Goal: Task Accomplishment & Management: Complete application form

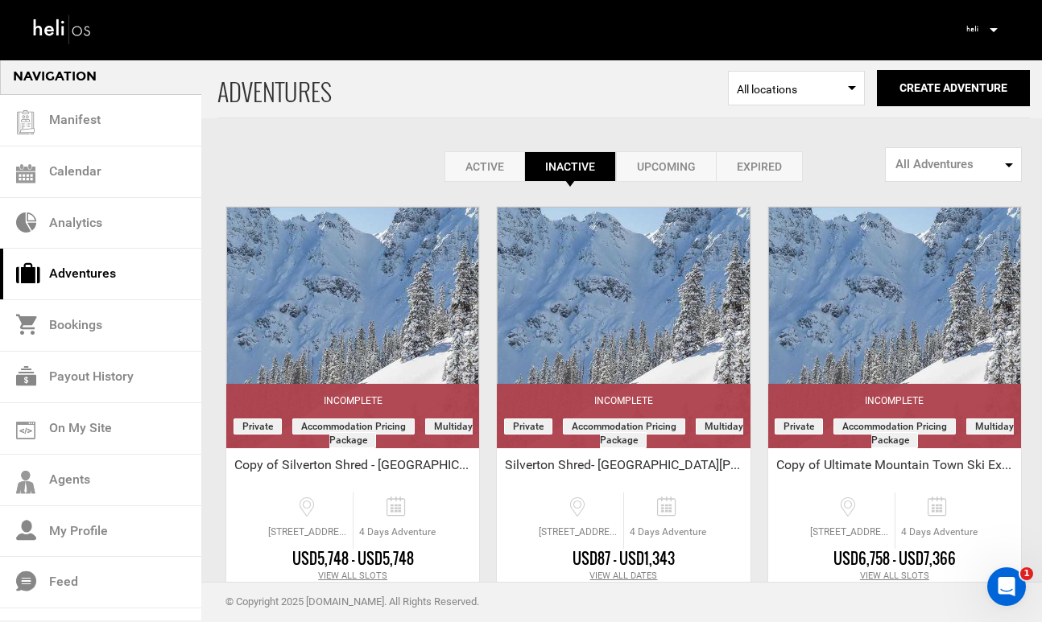
click at [737, 151] on link "Expired" at bounding box center [759, 166] width 87 height 31
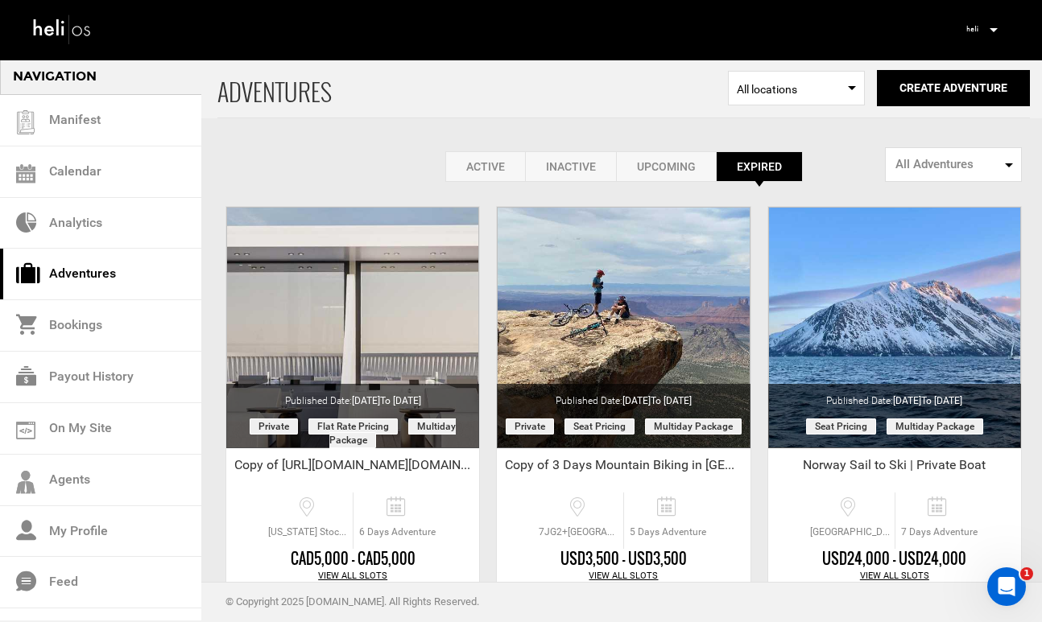
click at [653, 169] on link "Upcoming" at bounding box center [666, 166] width 100 height 31
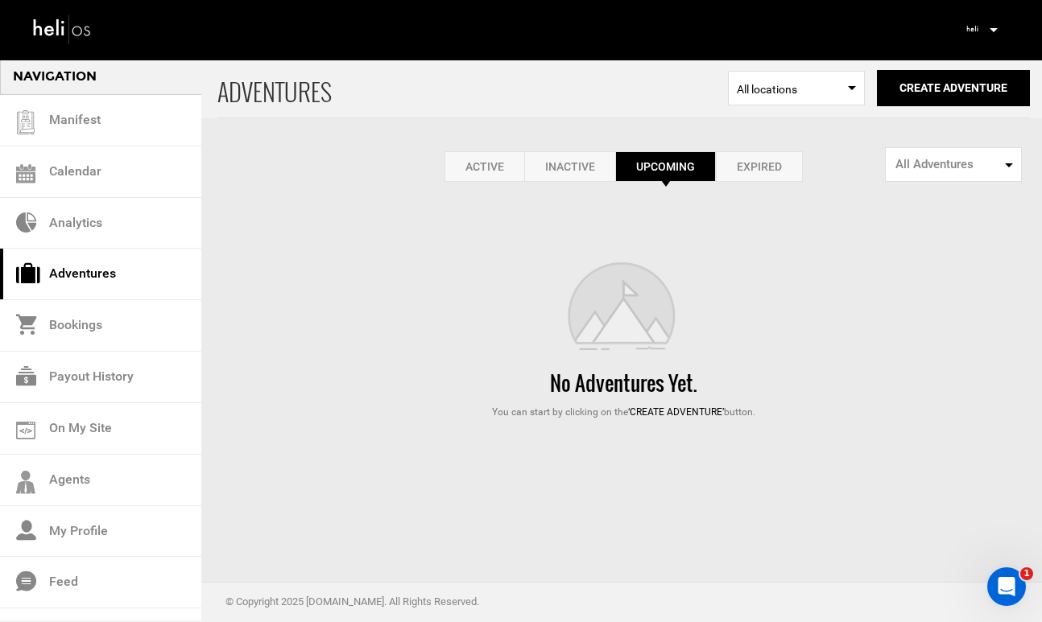
click at [534, 163] on link "Inactive" at bounding box center [569, 166] width 91 height 31
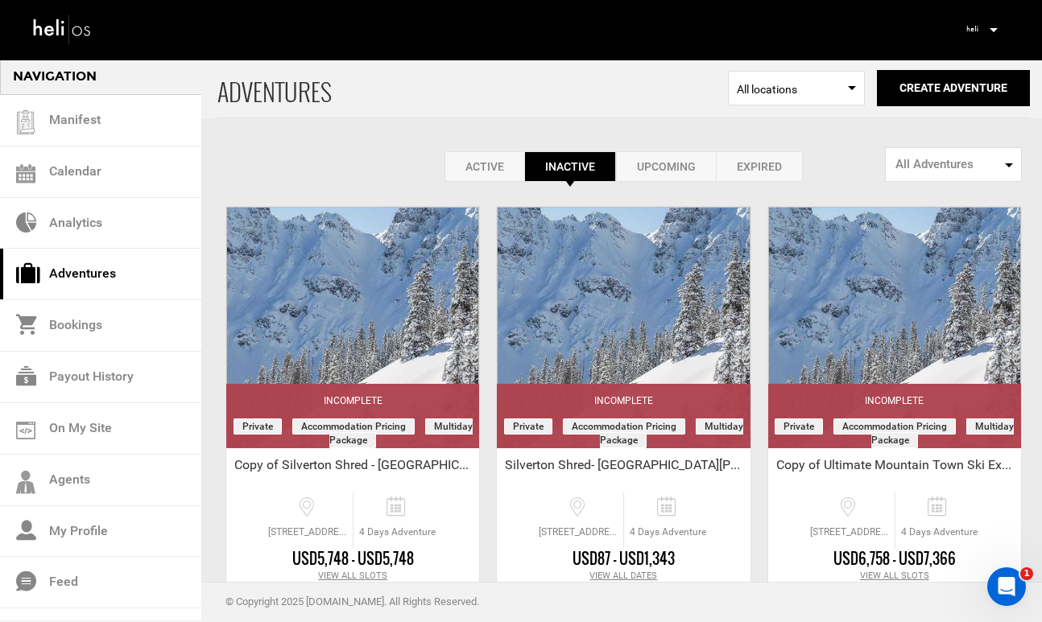
click at [472, 174] on link "Active" at bounding box center [484, 166] width 80 height 31
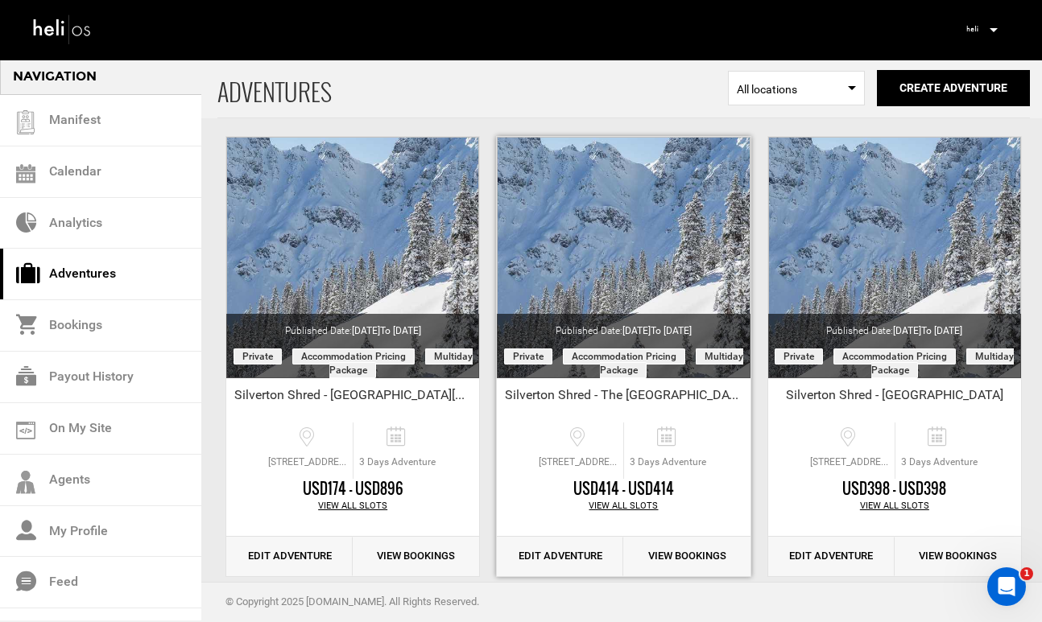
scroll to position [71, 0]
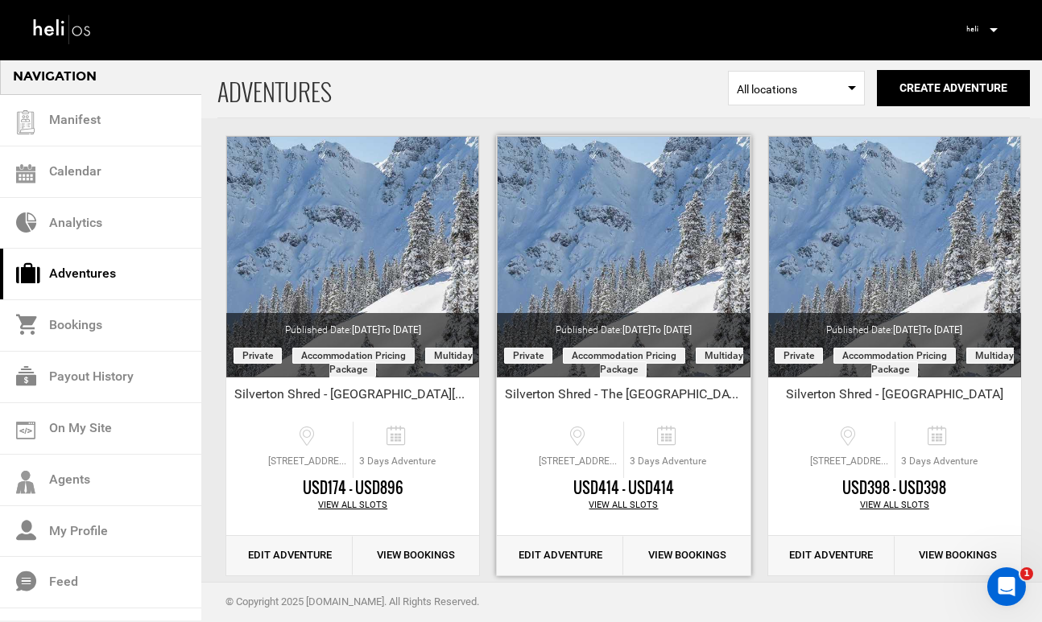
click at [554, 562] on link "Edit Adventure" at bounding box center [560, 555] width 126 height 39
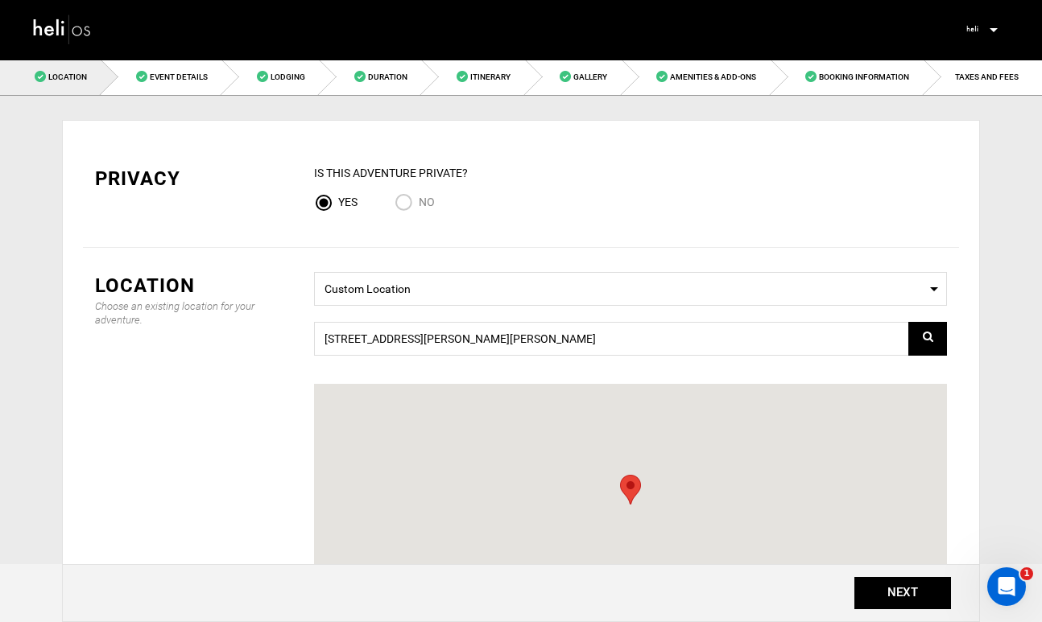
scroll to position [266, 0]
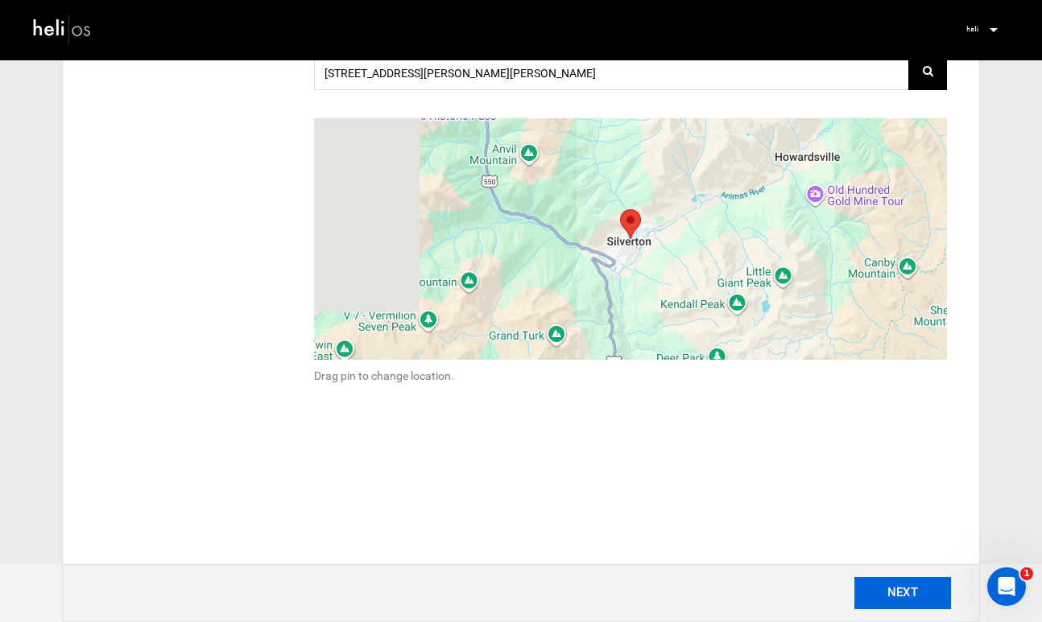
click at [902, 593] on button "NEXT" at bounding box center [902, 593] width 97 height 32
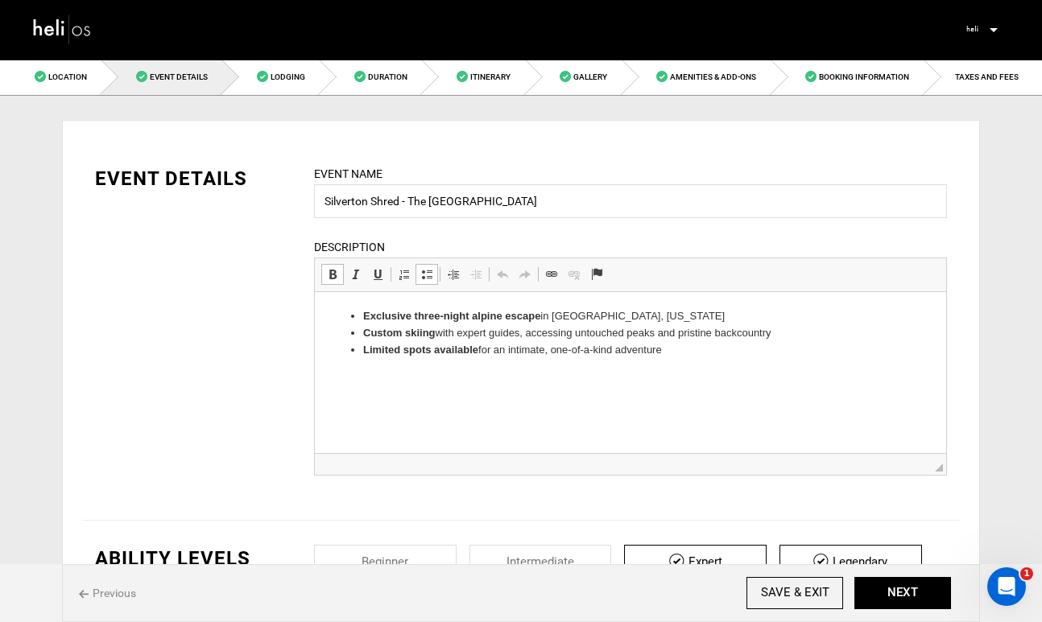
click at [438, 316] on strong "Exclusive three-night alpine escape" at bounding box center [451, 316] width 177 height 12
drag, startPoint x: 665, startPoint y: 353, endPoint x: 341, endPoint y: 318, distance: 326.3
click at [341, 318] on ul "Exclusive two -night alpine escape in [GEOGRAPHIC_DATA], [US_STATE] Custom skii…" at bounding box center [630, 333] width 599 height 50
copy ul "Exclusive two -night alpine escape in [GEOGRAPHIC_DATA], [US_STATE] Custom skii…"
click at [901, 590] on button "NEXT" at bounding box center [902, 593] width 97 height 32
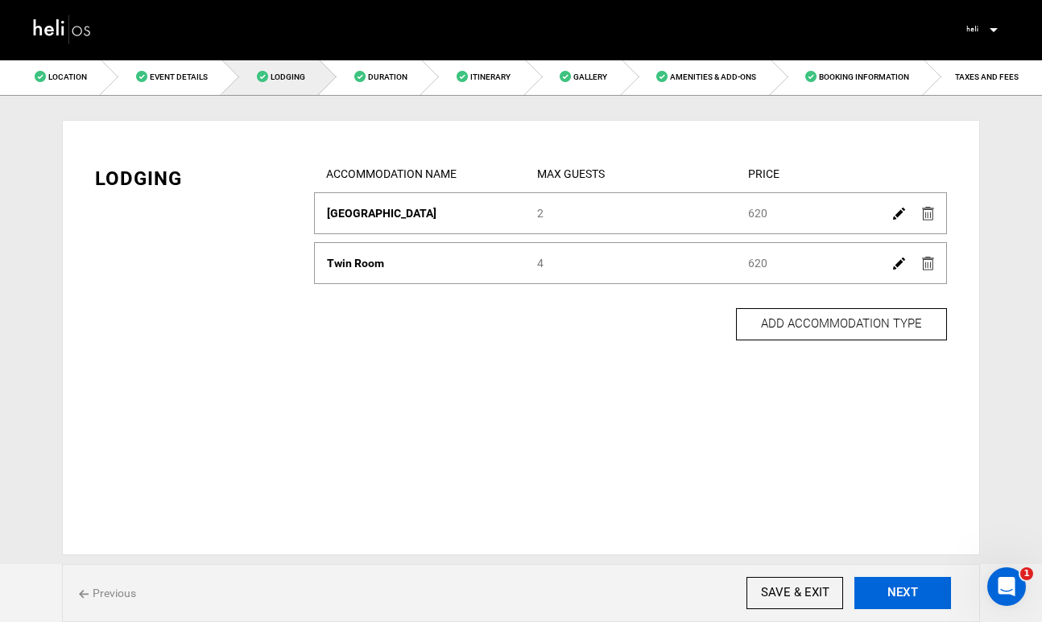
click at [901, 590] on button "NEXT" at bounding box center [902, 593] width 97 height 32
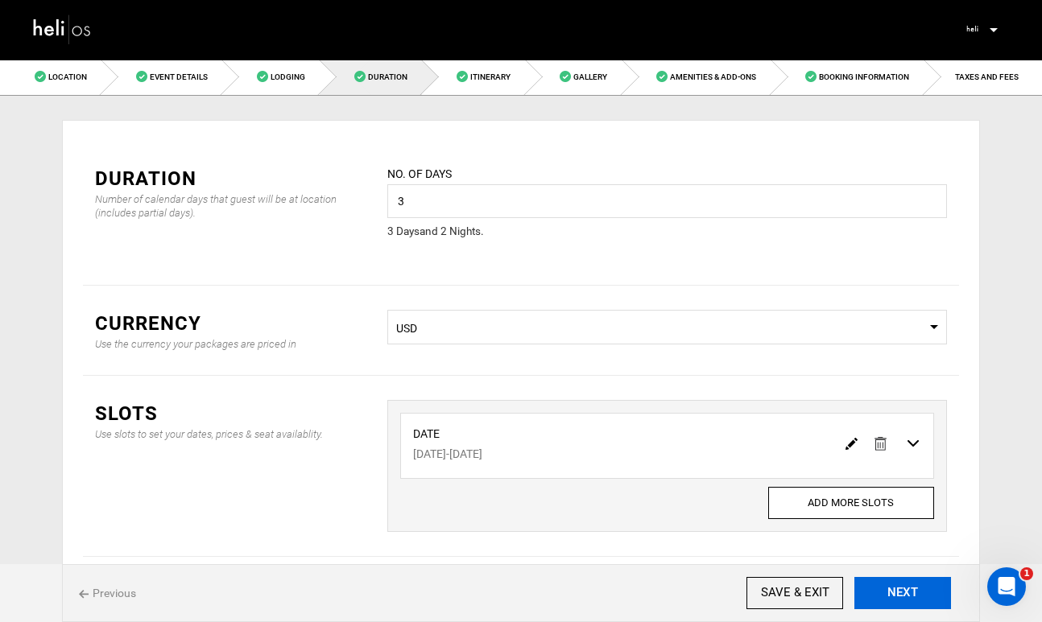
click at [901, 590] on button "NEXT" at bounding box center [902, 593] width 97 height 32
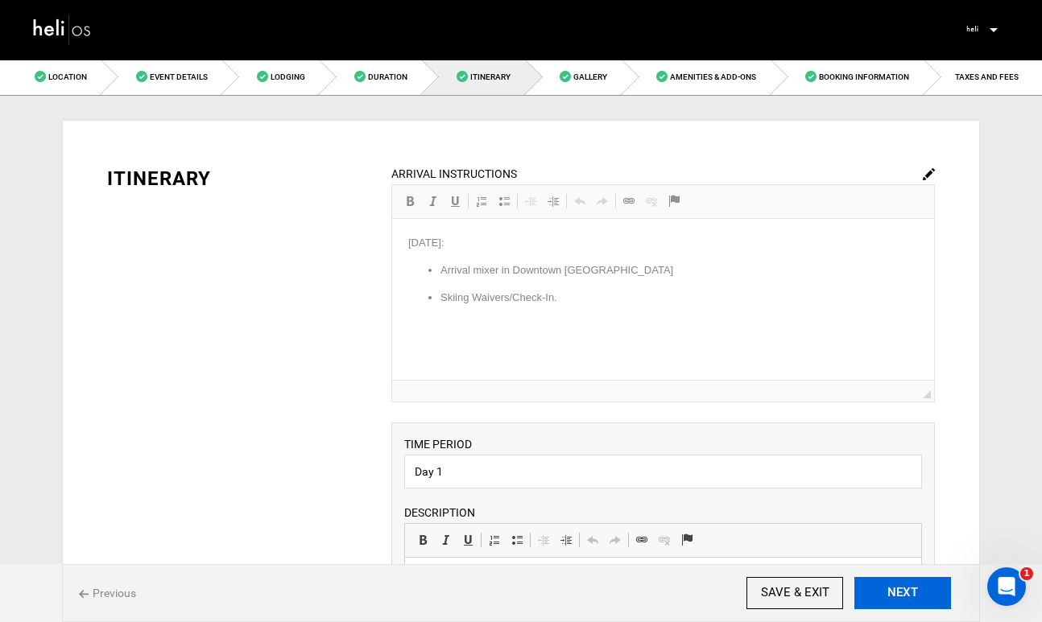
click at [901, 590] on button "NEXT" at bounding box center [902, 593] width 97 height 32
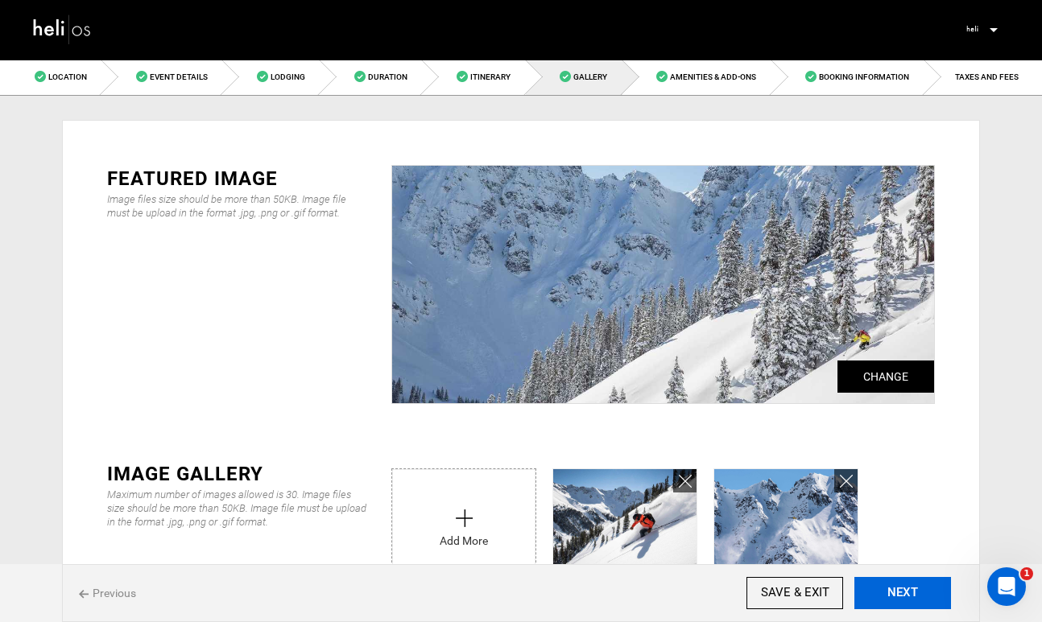
click at [901, 590] on button "NEXT" at bounding box center [902, 593] width 97 height 32
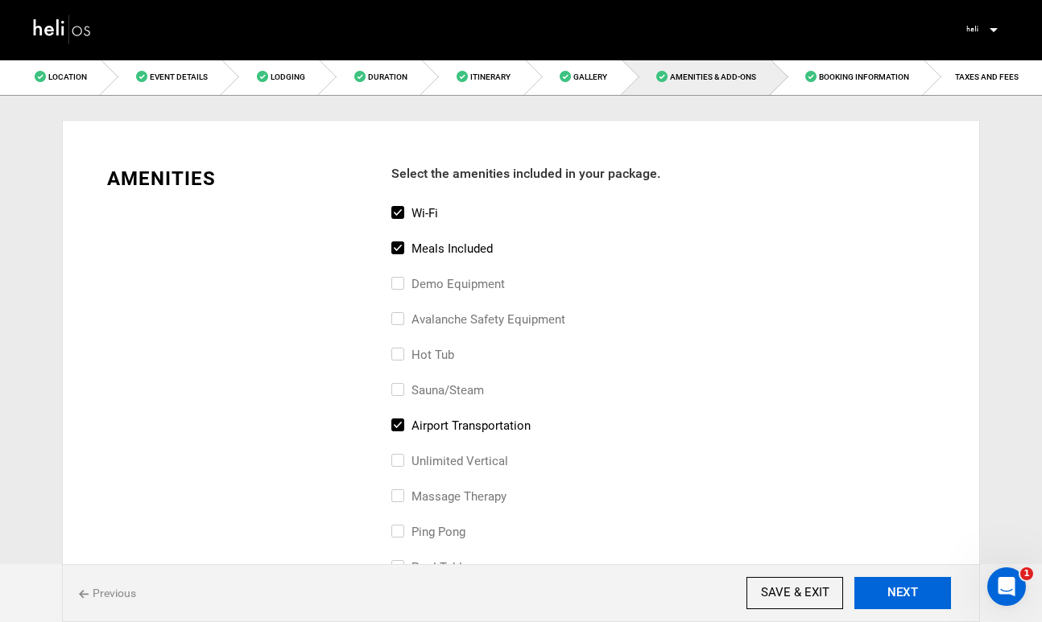
click at [901, 590] on button "NEXT" at bounding box center [902, 593] width 97 height 32
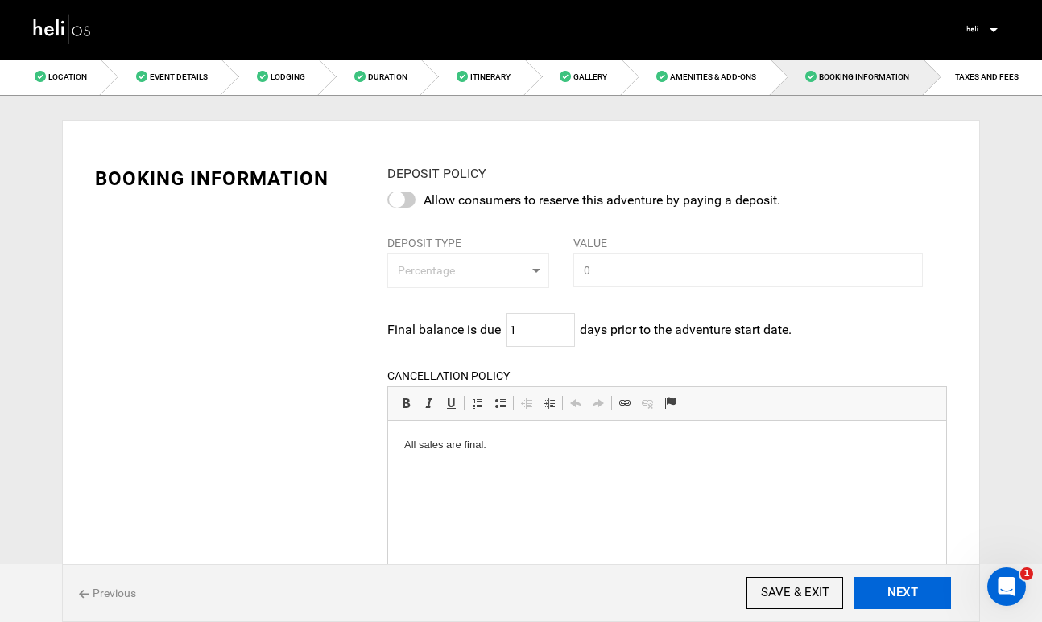
click at [901, 590] on button "NEXT" at bounding box center [902, 593] width 97 height 32
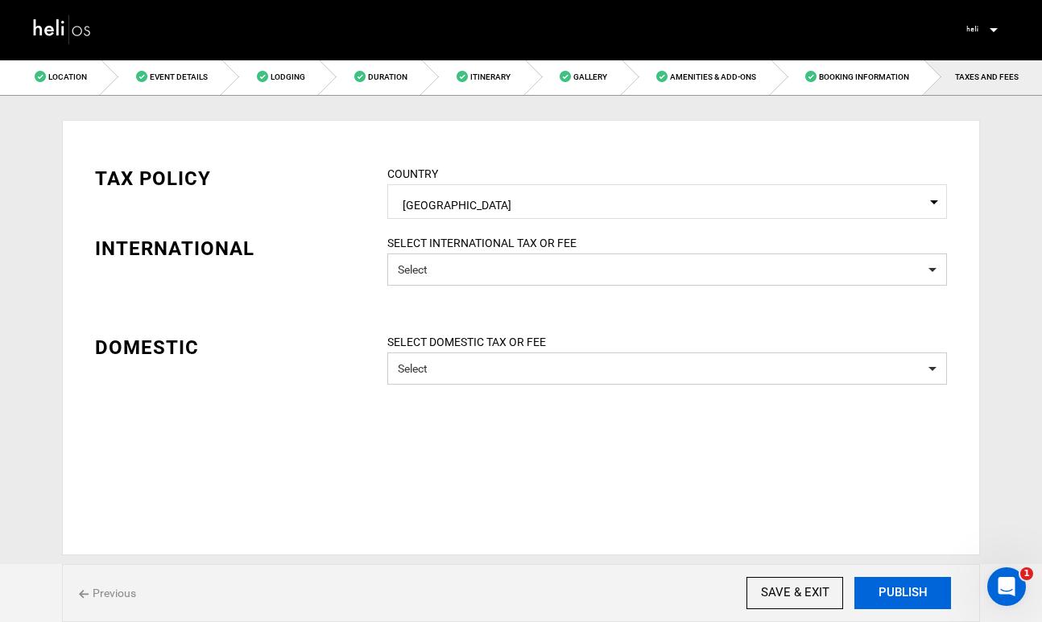
click at [901, 590] on button "PUBLISH" at bounding box center [902, 593] width 97 height 32
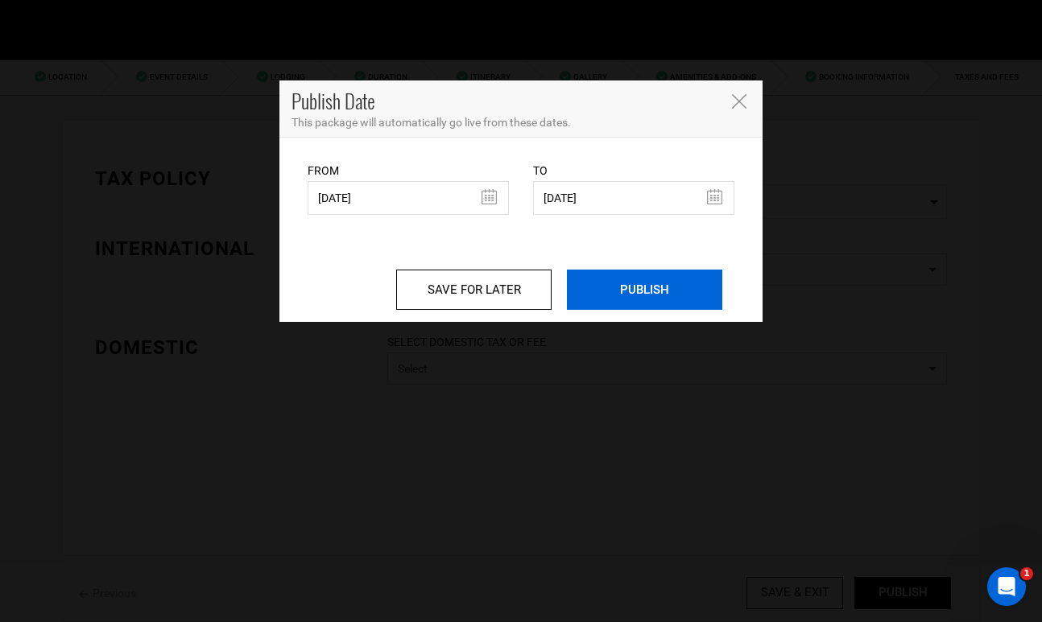
click at [634, 298] on input "PUBLISH" at bounding box center [644, 290] width 155 height 40
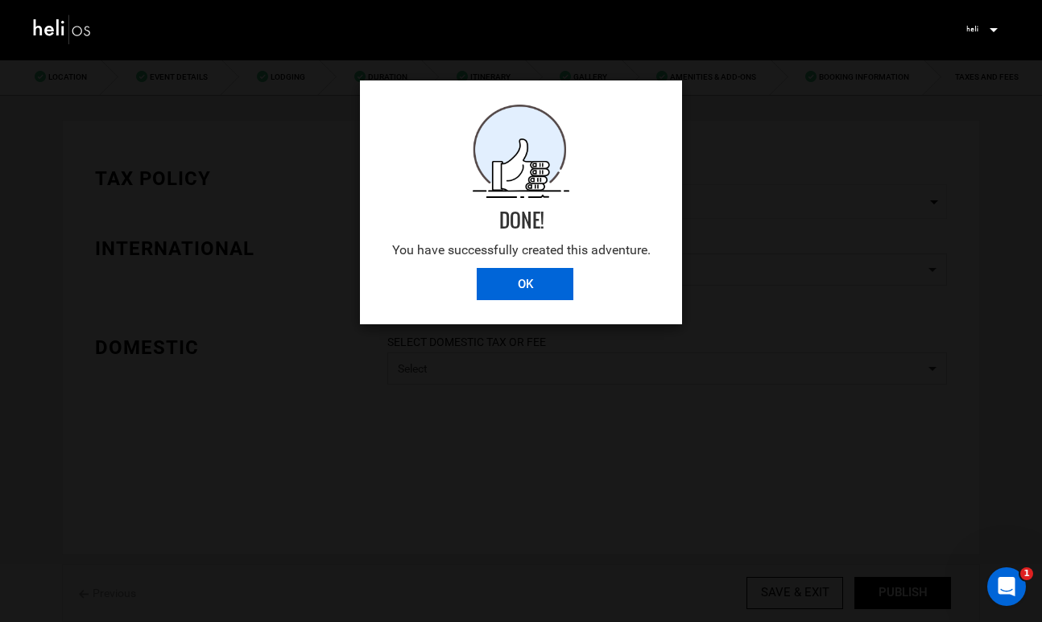
click at [534, 288] on input "OK" at bounding box center [525, 284] width 97 height 32
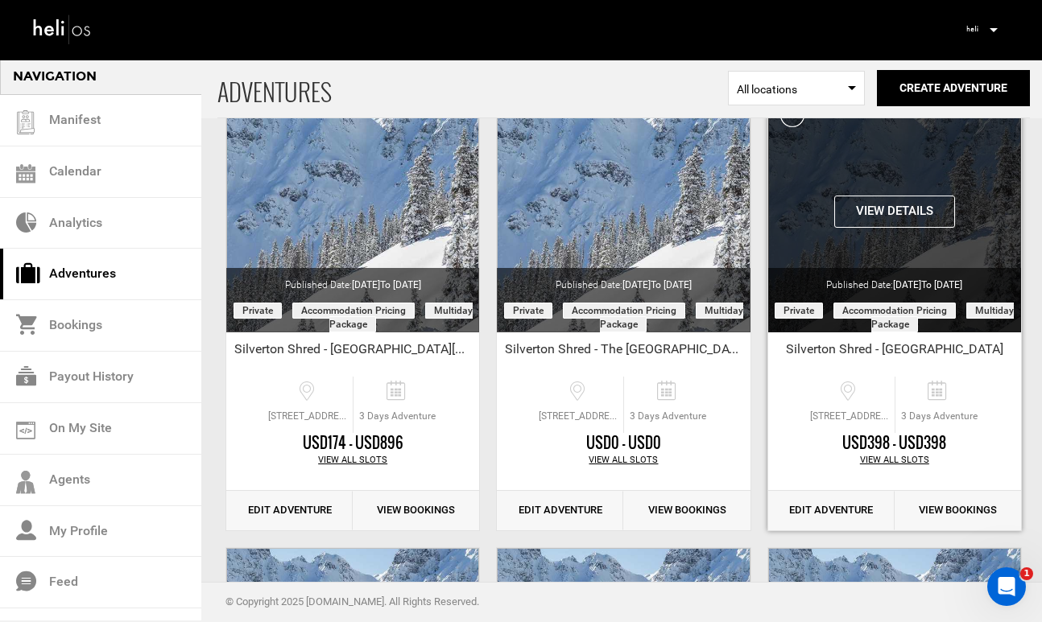
scroll to position [158, 0]
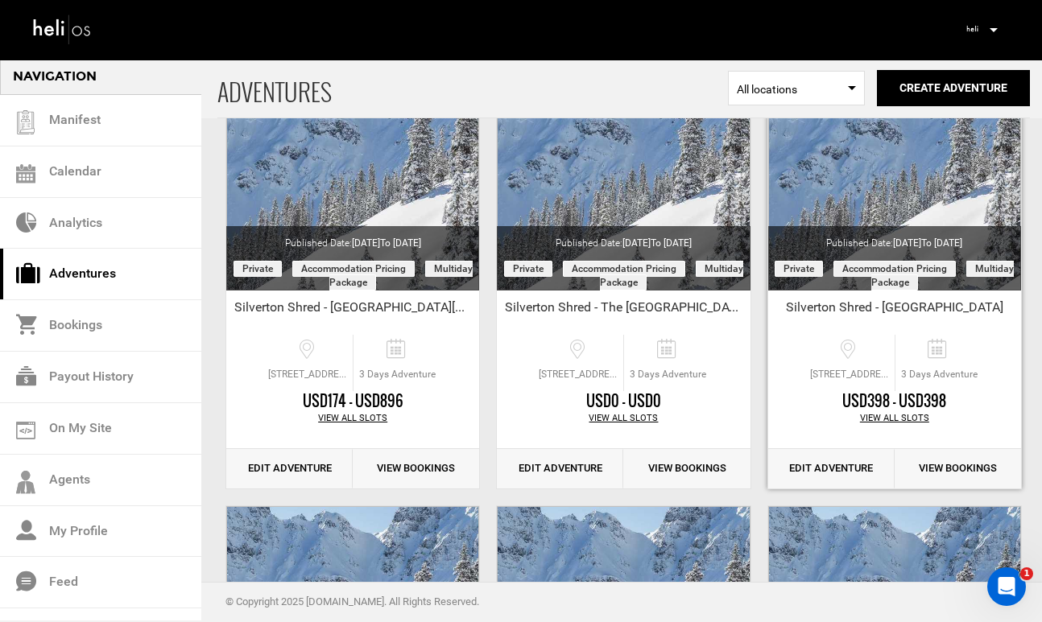
click at [828, 469] on link "Edit Adventure" at bounding box center [831, 468] width 126 height 39
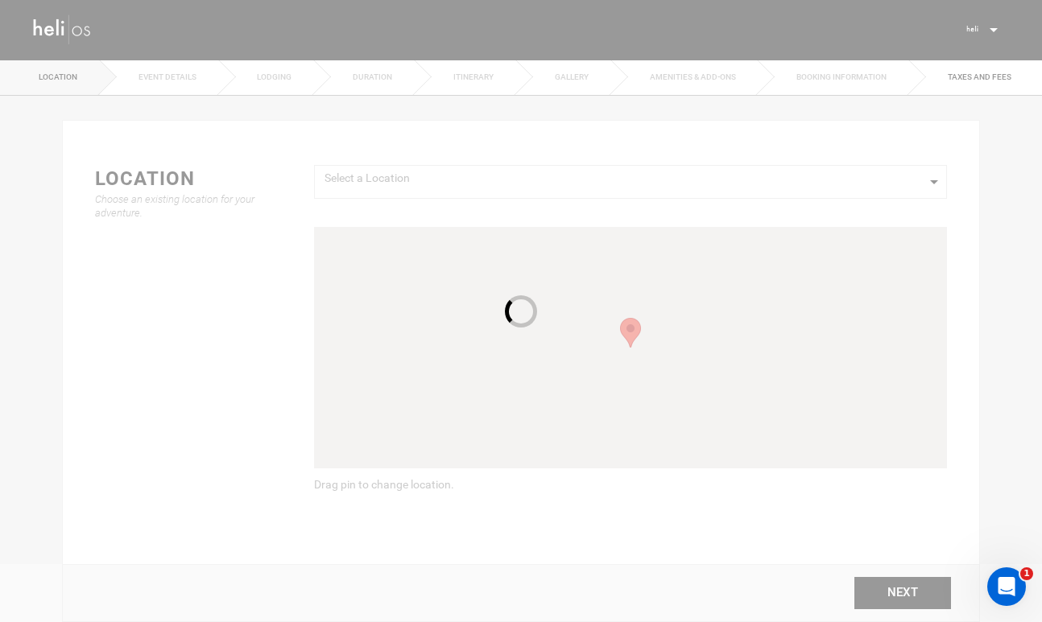
type input "Silverton Shred - [GEOGRAPHIC_DATA]"
checkbox input "true"
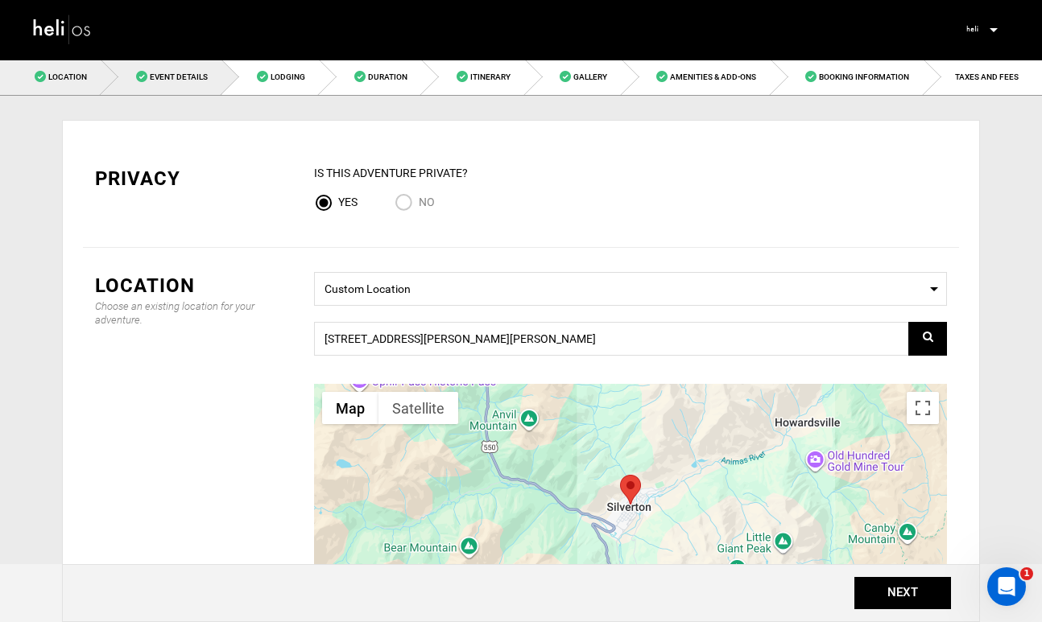
click at [186, 77] on span "Event Details" at bounding box center [179, 76] width 58 height 9
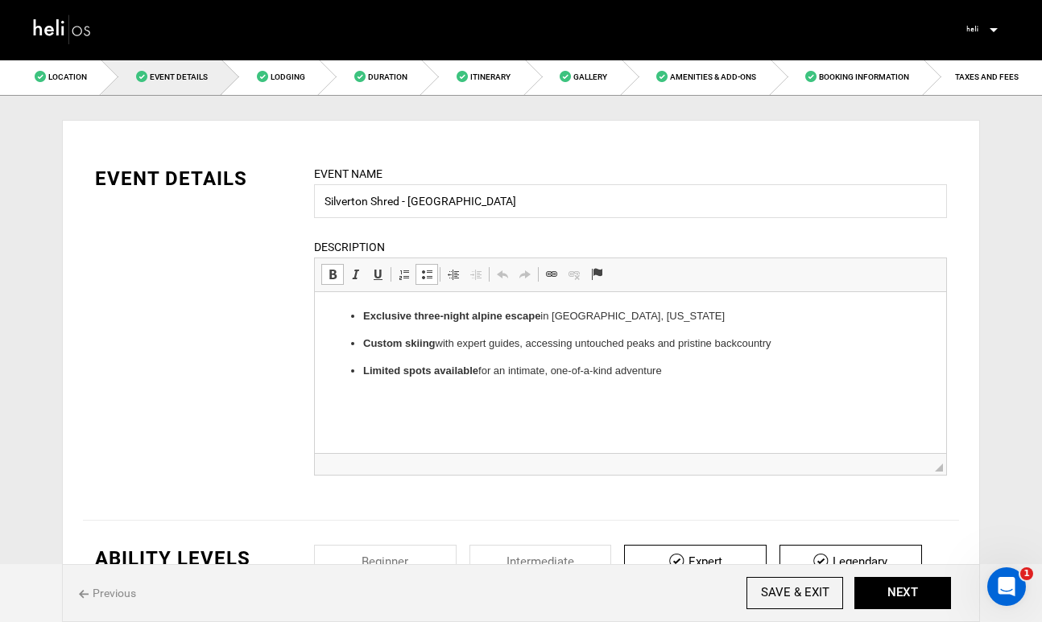
drag, startPoint x: 671, startPoint y: 368, endPoint x: 356, endPoint y: 303, distance: 322.1
drag, startPoint x: 675, startPoint y: 377, endPoint x: 348, endPoint y: 312, distance: 333.3
click at [348, 312] on ul "Exclusive three-night alpine escape in [GEOGRAPHIC_DATA], [US_STATE] Custom ski…" at bounding box center [630, 343] width 599 height 71
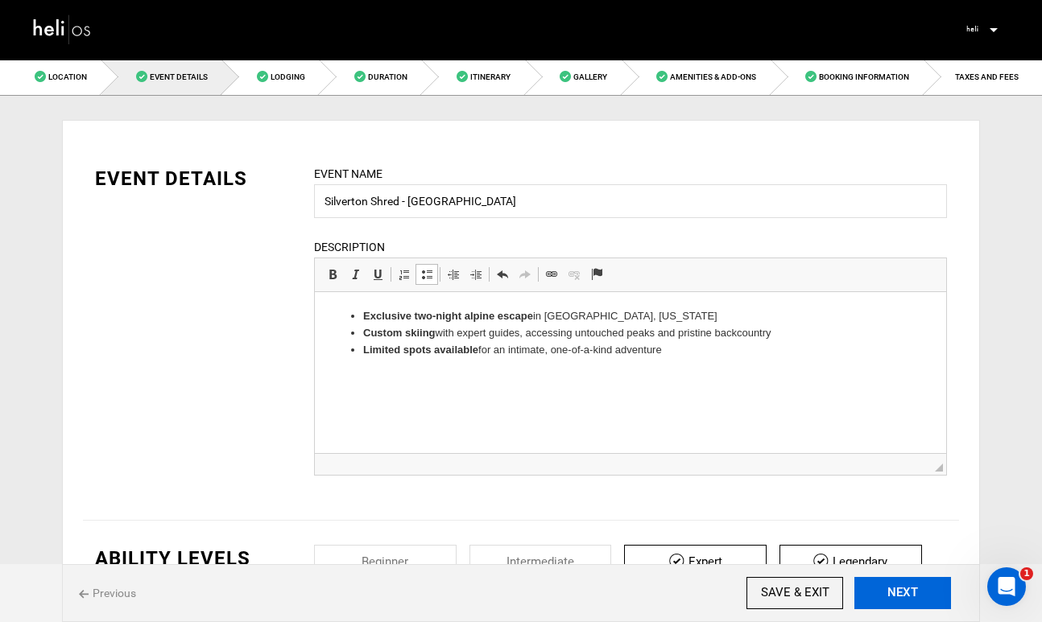
click at [904, 592] on button "NEXT" at bounding box center [902, 593] width 97 height 32
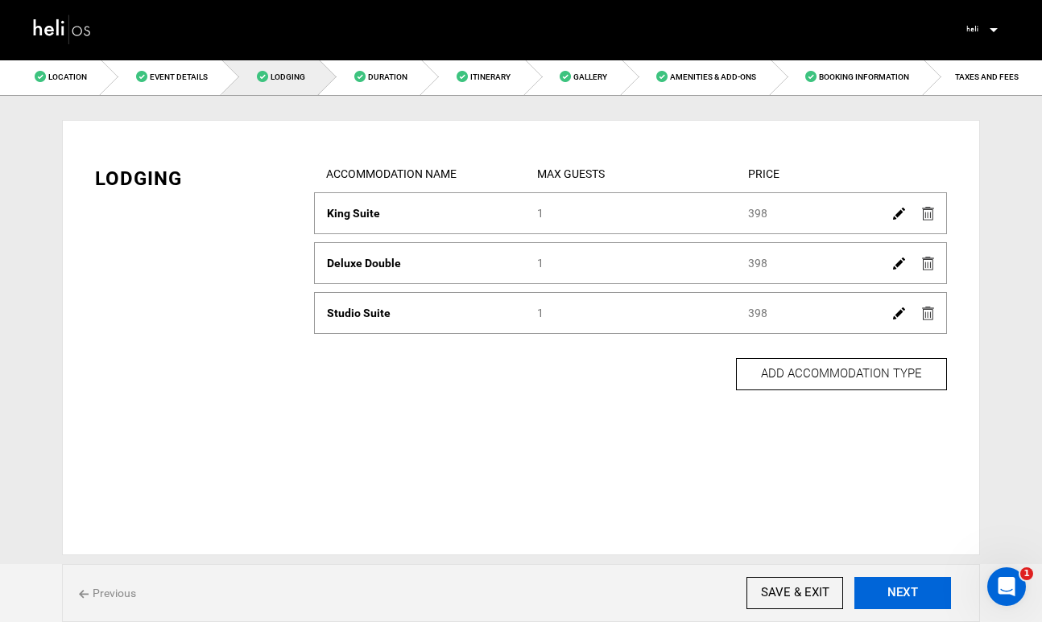
click at [904, 592] on button "NEXT" at bounding box center [902, 593] width 97 height 32
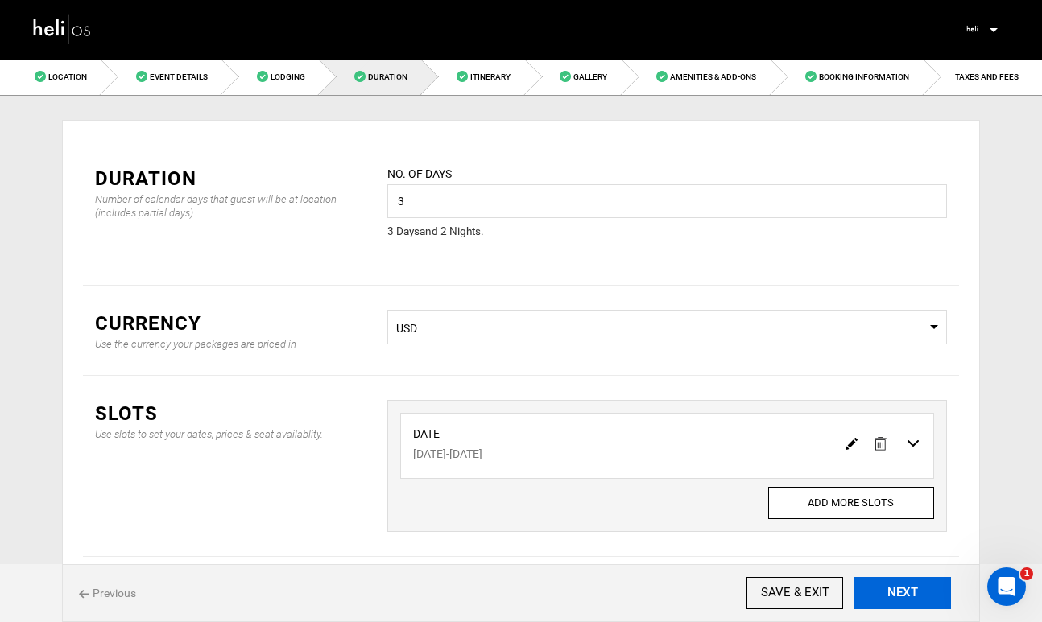
click at [904, 592] on button "NEXT" at bounding box center [902, 593] width 97 height 32
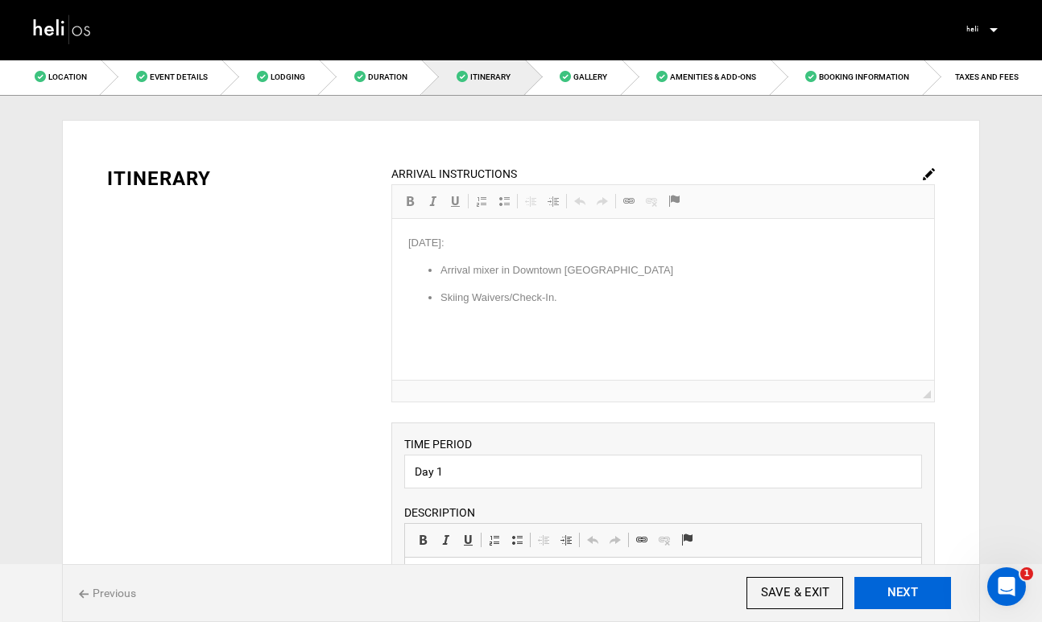
click at [904, 592] on button "NEXT" at bounding box center [902, 593] width 97 height 32
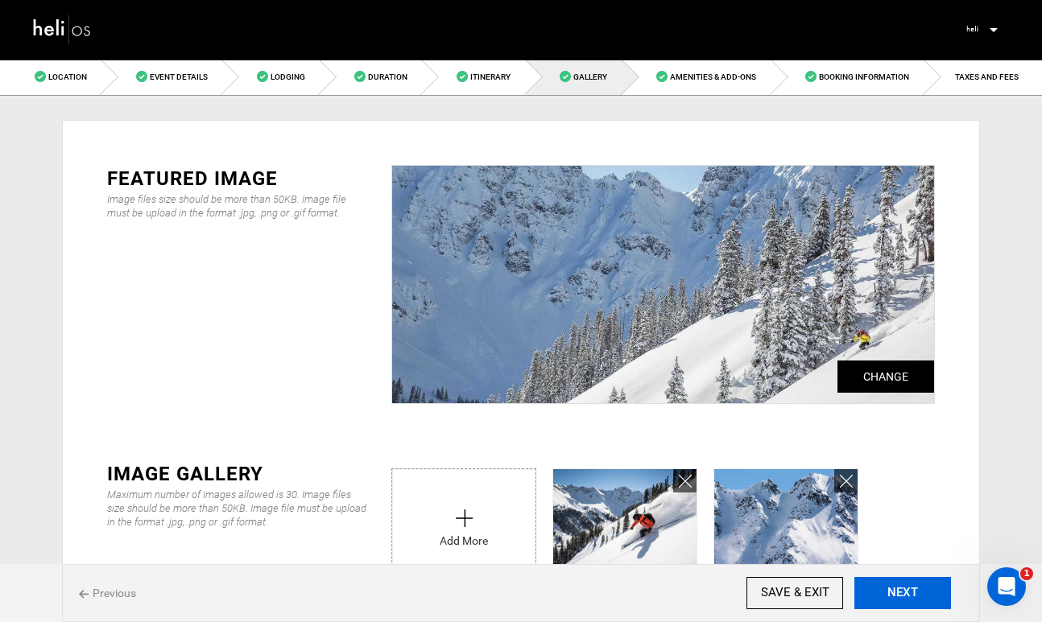
click at [904, 592] on button "NEXT" at bounding box center [902, 593] width 97 height 32
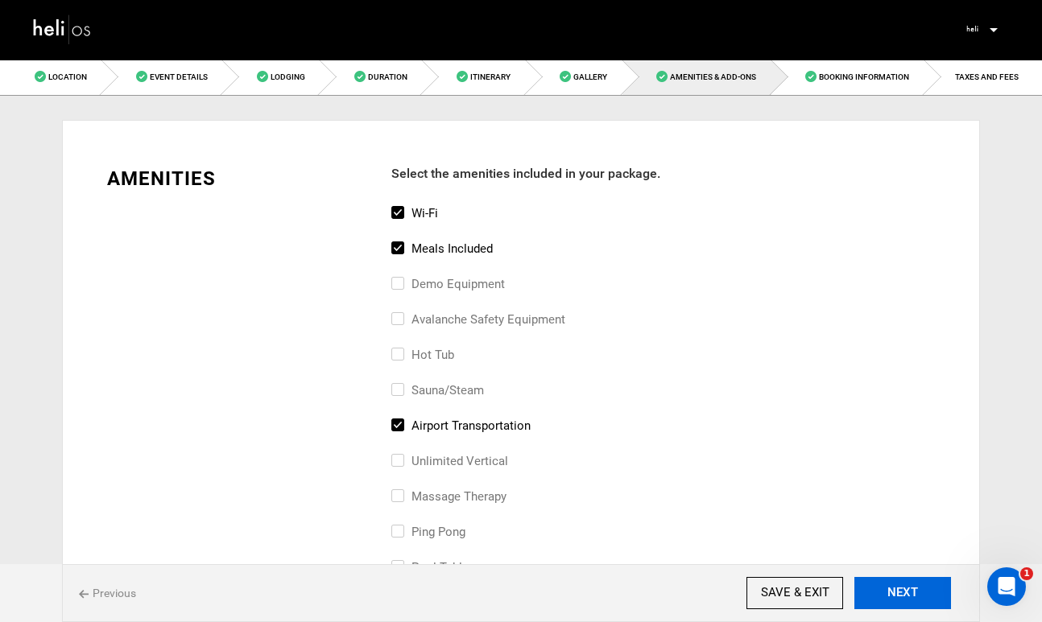
click at [904, 592] on button "NEXT" at bounding box center [902, 593] width 97 height 32
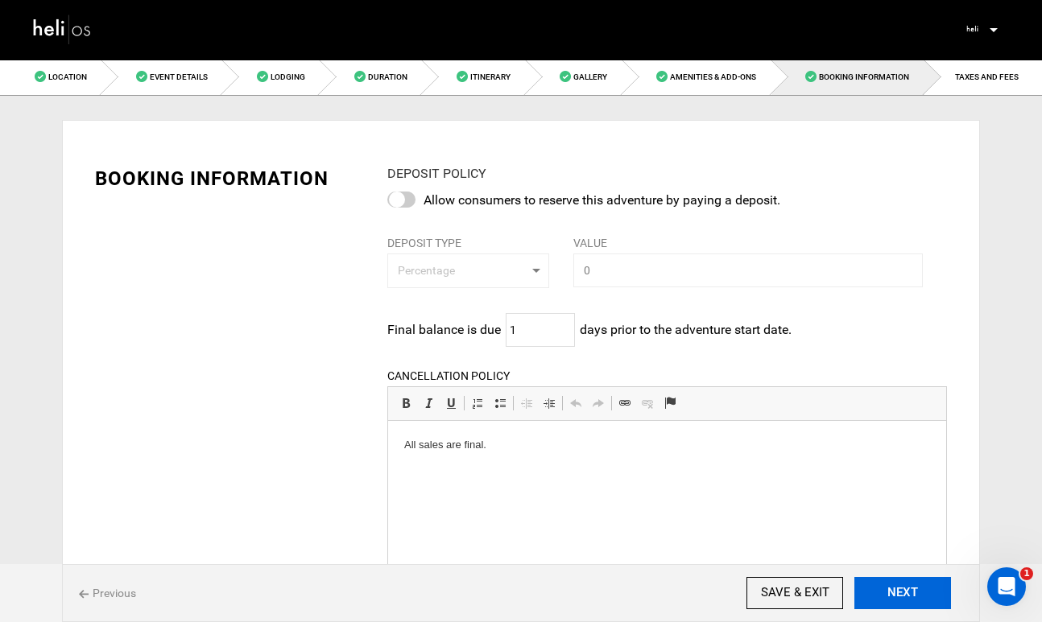
click at [904, 592] on button "NEXT" at bounding box center [902, 593] width 97 height 32
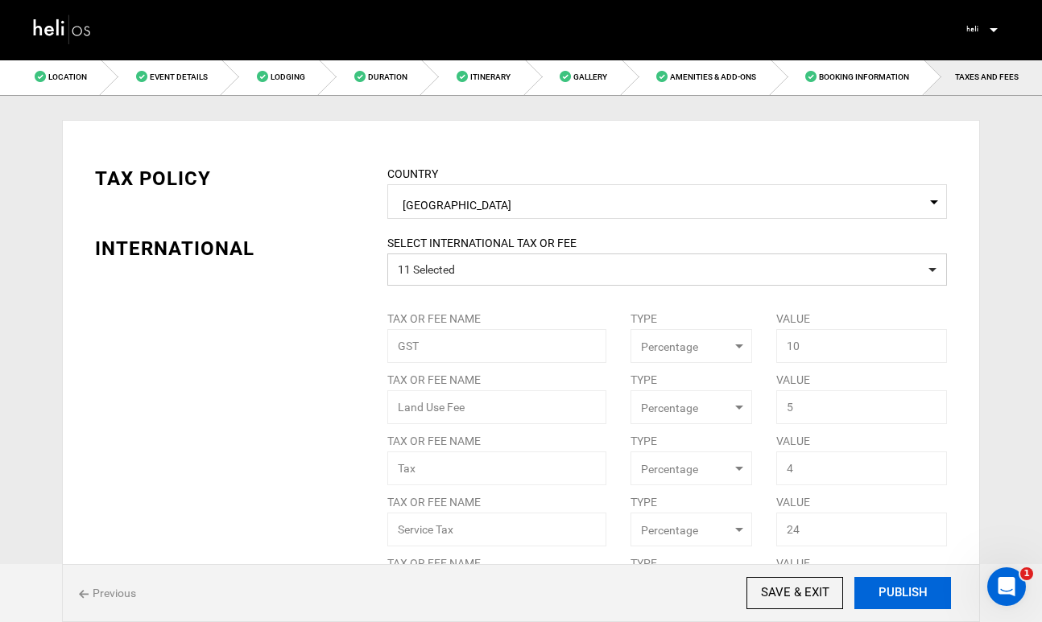
click at [904, 592] on button "PUBLISH" at bounding box center [902, 593] width 97 height 32
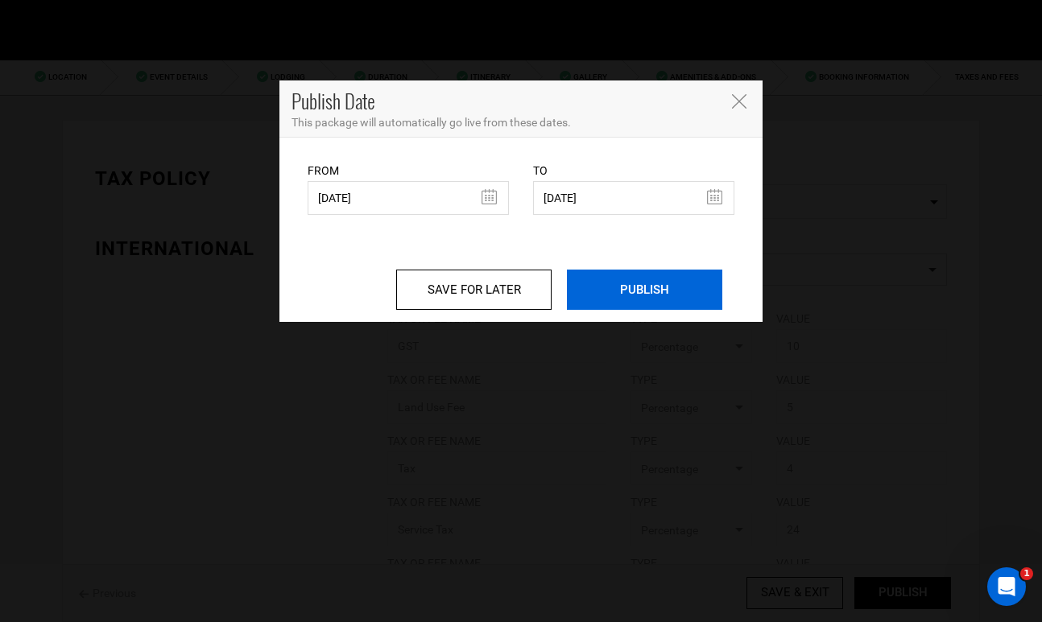
click at [613, 287] on input "PUBLISH" at bounding box center [644, 290] width 155 height 40
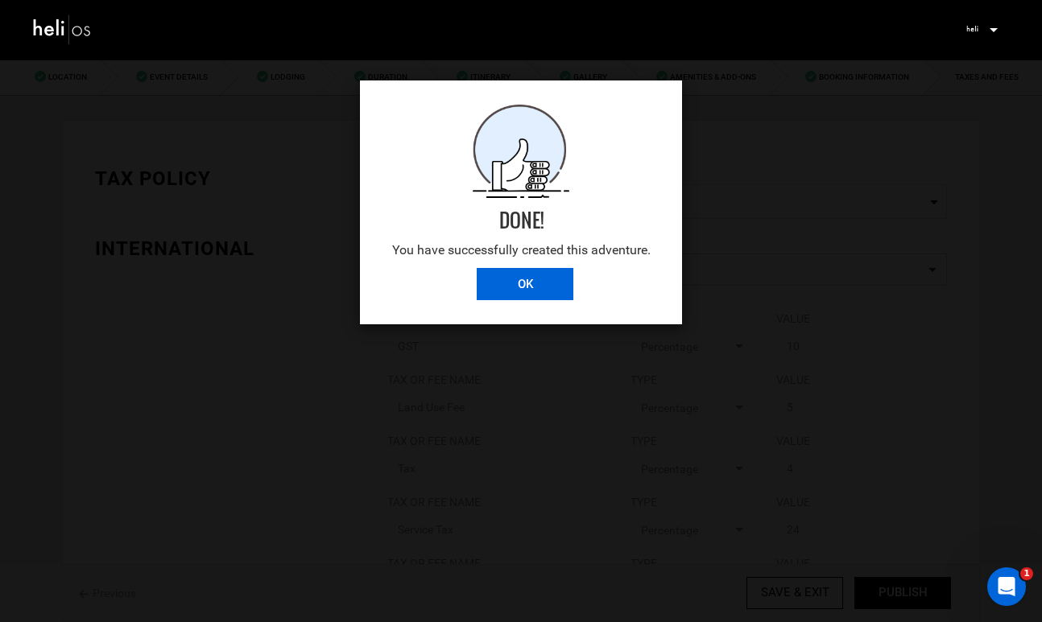
click at [520, 275] on input "OK" at bounding box center [525, 284] width 97 height 32
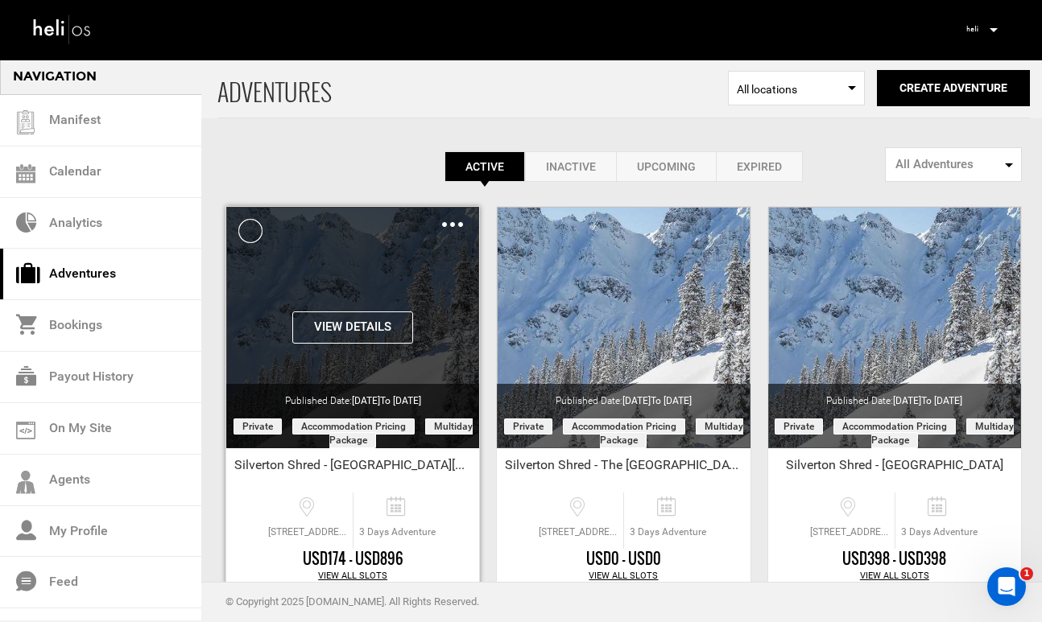
scroll to position [166, 0]
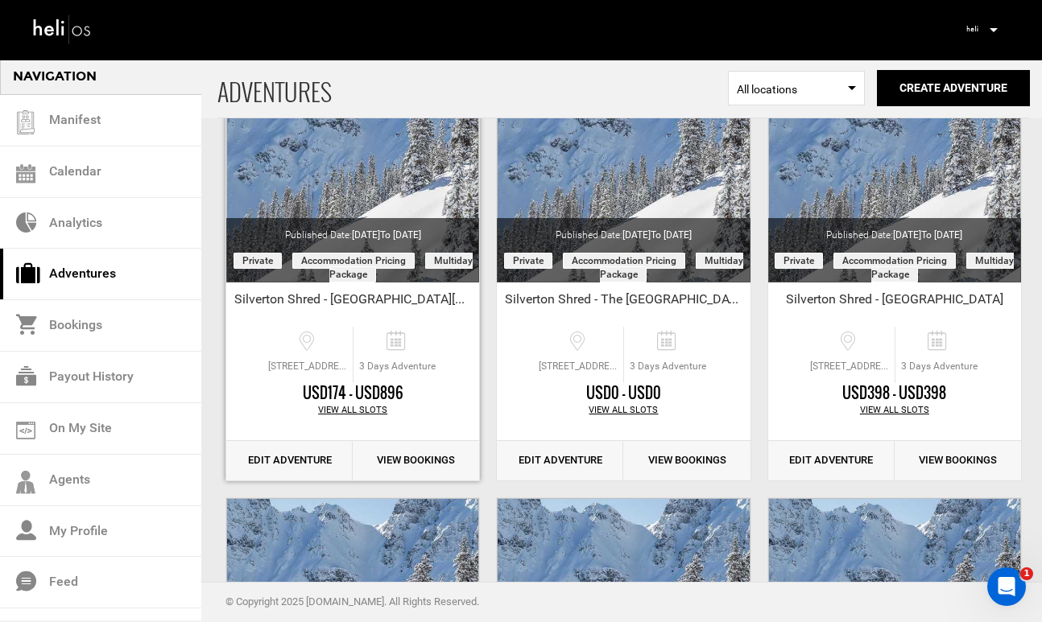
click at [289, 464] on link "Edit Adventure" at bounding box center [289, 460] width 126 height 39
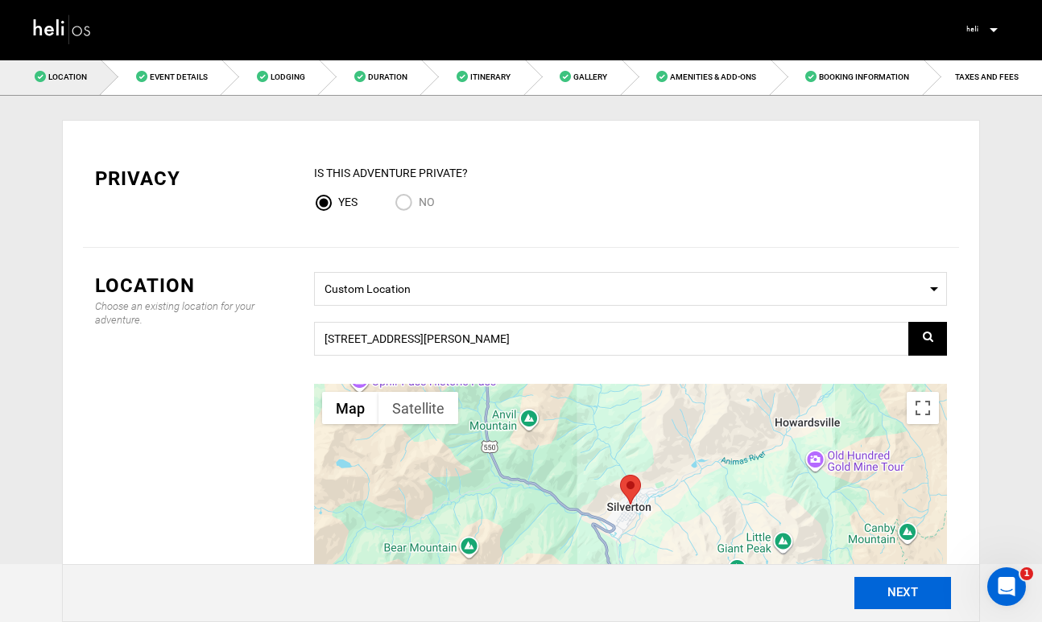
click at [899, 592] on button "NEXT" at bounding box center [902, 593] width 97 height 32
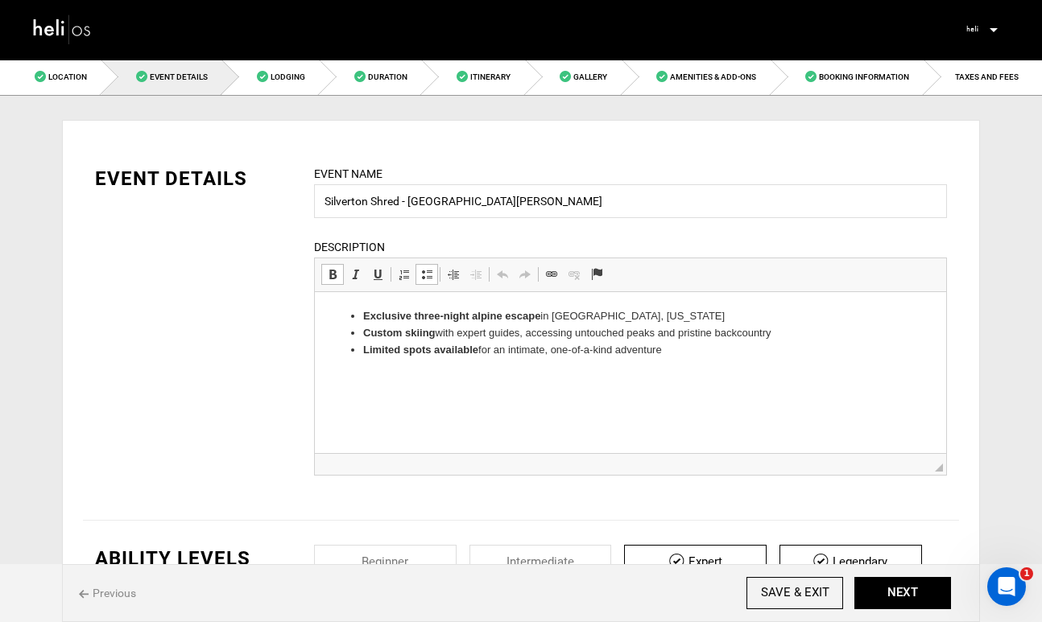
drag, startPoint x: 678, startPoint y: 356, endPoint x: 309, endPoint y: 286, distance: 375.3
drag, startPoint x: 671, startPoint y: 356, endPoint x: 346, endPoint y: 317, distance: 327.5
click at [346, 317] on ul "Exclusive three-night alpine escape in [GEOGRAPHIC_DATA], [US_STATE] Custom ski…" at bounding box center [630, 333] width 599 height 50
click at [895, 590] on button "NEXT" at bounding box center [902, 593] width 97 height 32
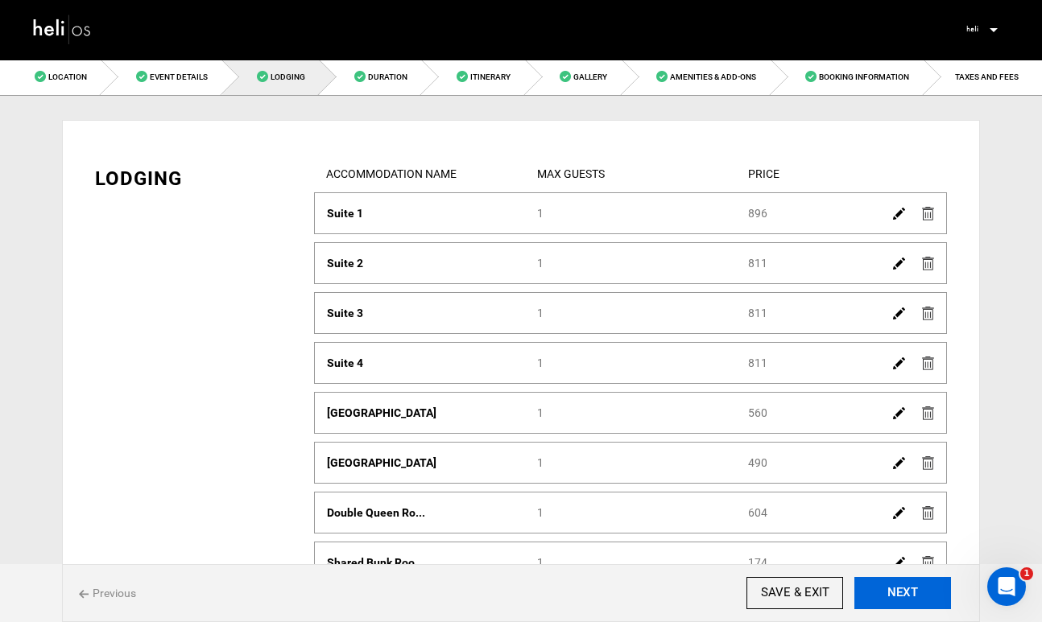
click at [895, 590] on button "NEXT" at bounding box center [902, 593] width 97 height 32
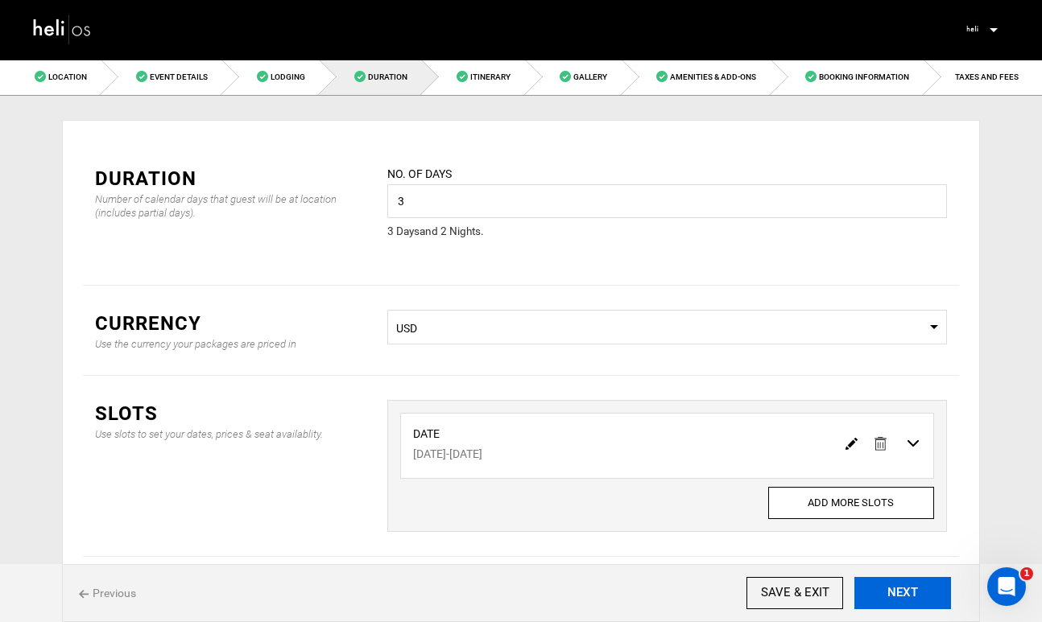
click at [895, 590] on button "NEXT" at bounding box center [902, 593] width 97 height 32
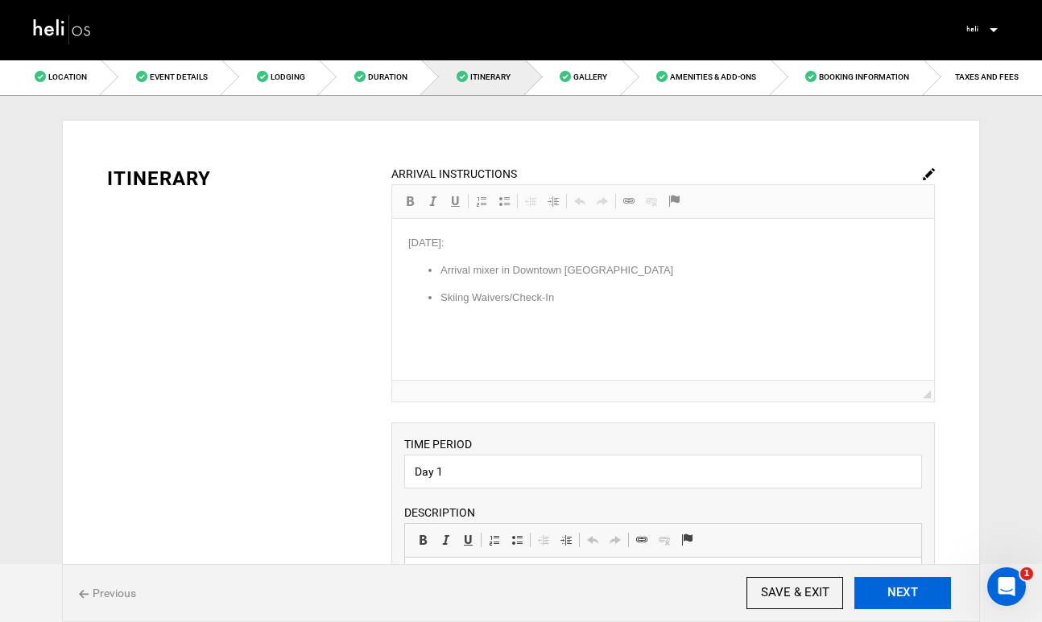
click at [895, 590] on button "NEXT" at bounding box center [902, 593] width 97 height 32
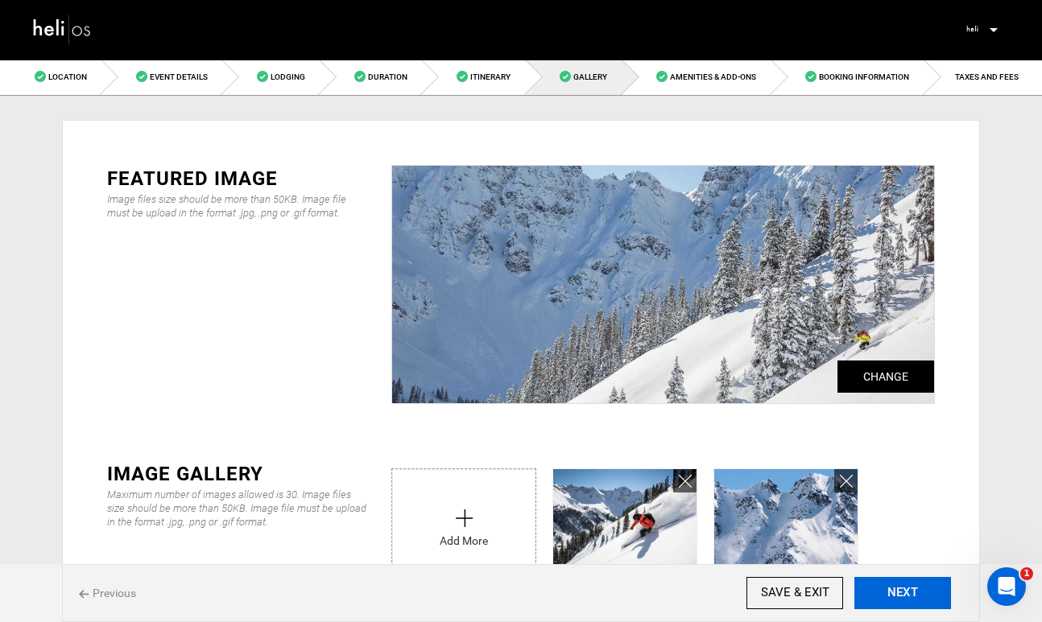
click at [895, 590] on button "NEXT" at bounding box center [902, 593] width 97 height 32
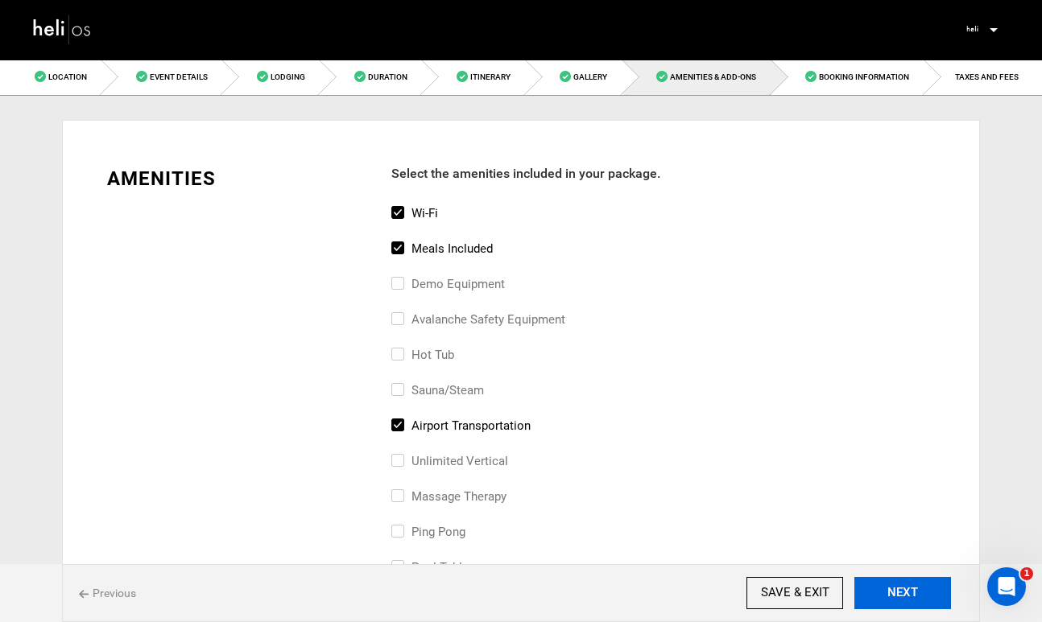
click at [895, 590] on button "NEXT" at bounding box center [902, 593] width 97 height 32
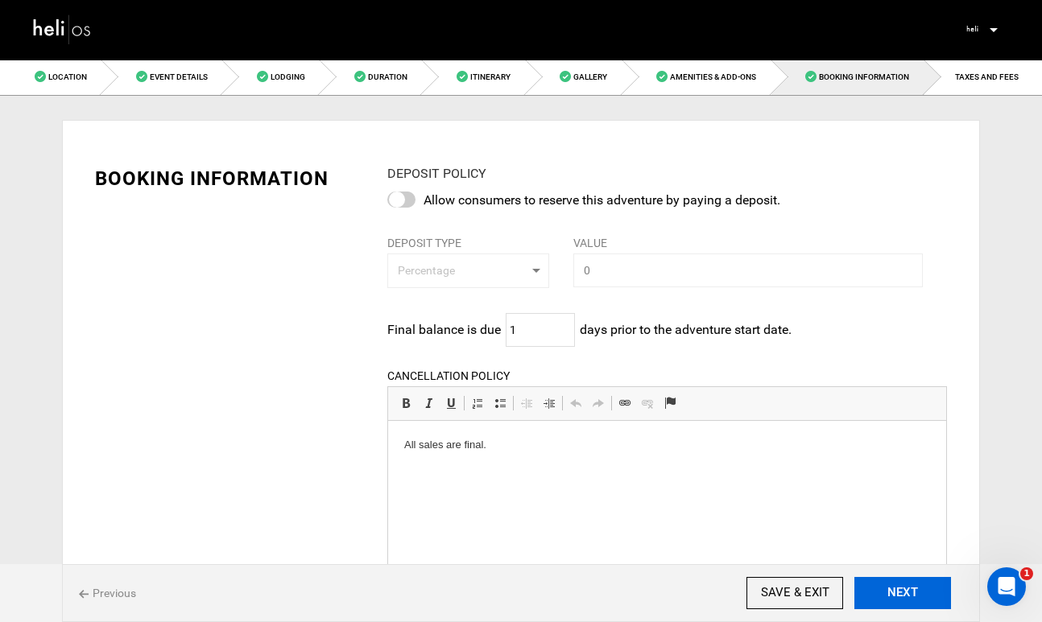
click at [895, 590] on button "NEXT" at bounding box center [902, 593] width 97 height 32
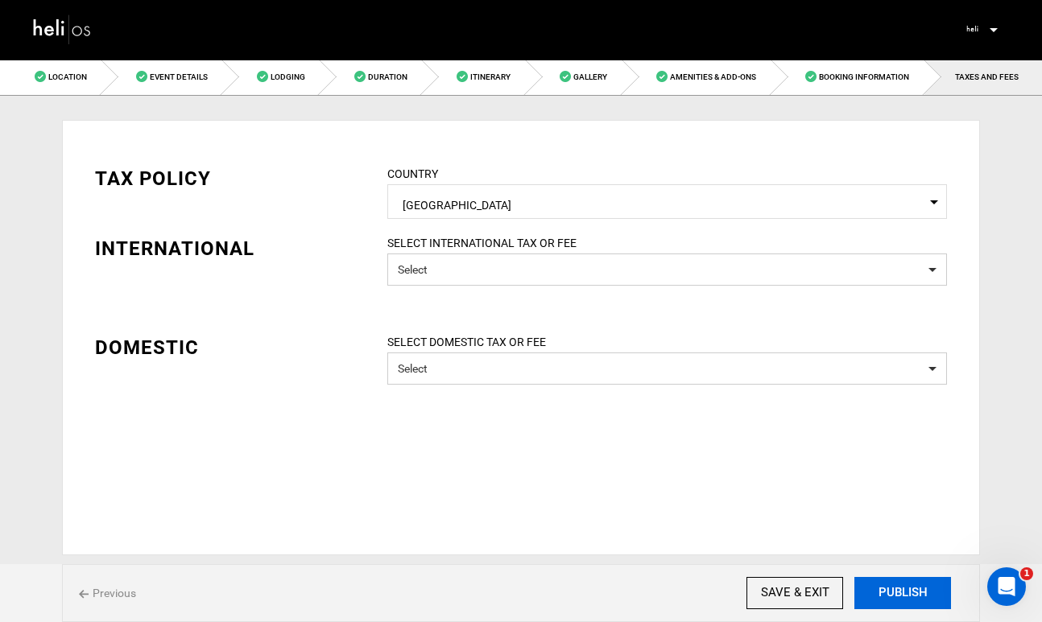
click at [895, 590] on button "PUBLISH" at bounding box center [902, 593] width 97 height 32
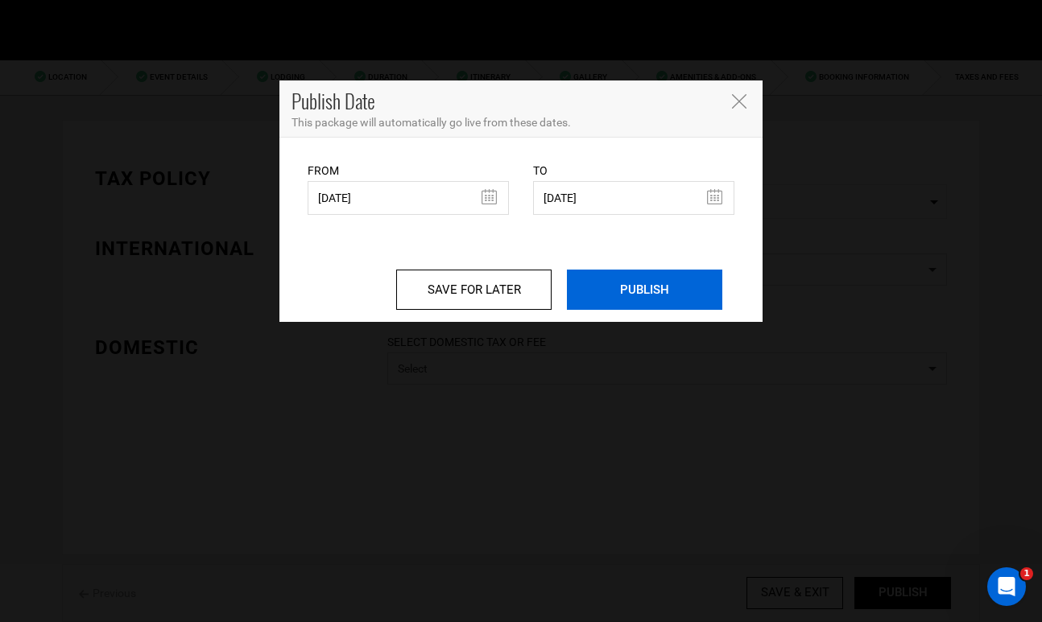
click at [645, 292] on input "PUBLISH" at bounding box center [644, 290] width 155 height 40
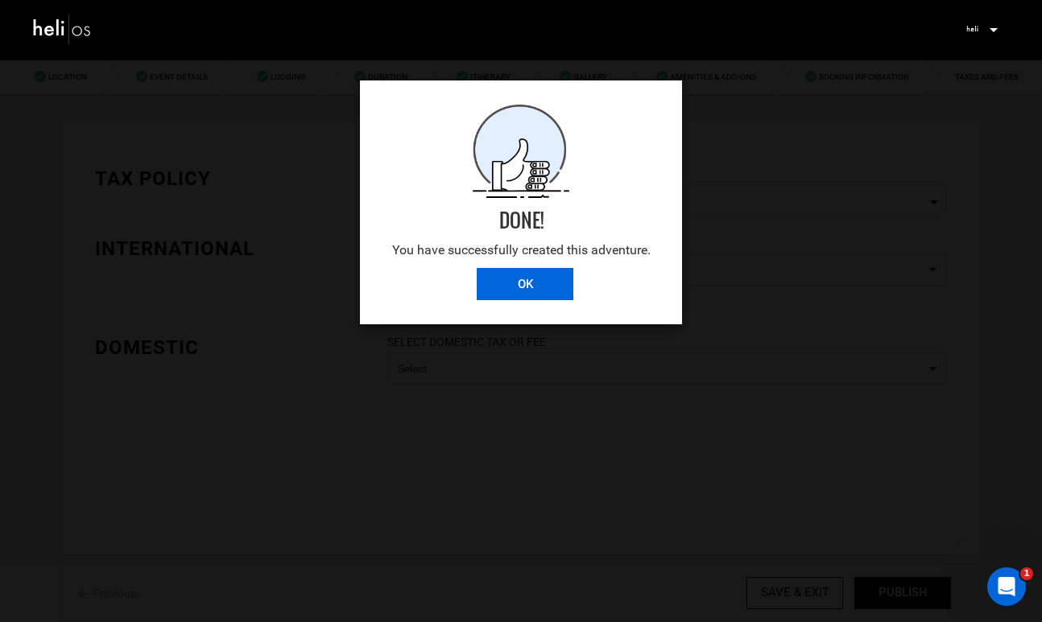
click at [534, 287] on input "OK" at bounding box center [525, 284] width 97 height 32
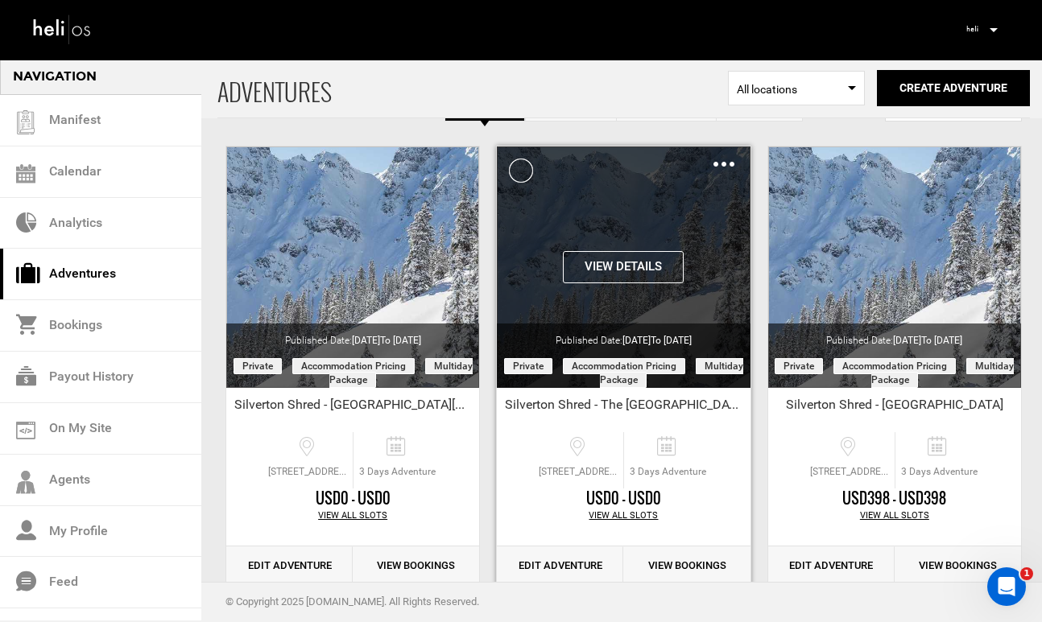
scroll to position [63, 0]
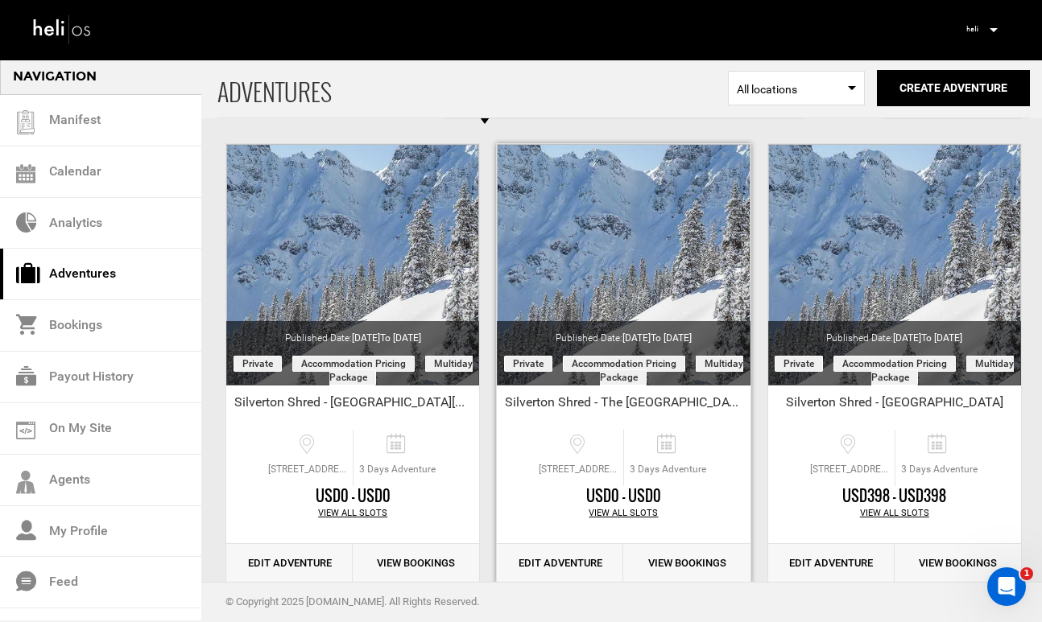
click at [576, 563] on link "Edit Adventure" at bounding box center [560, 563] width 126 height 39
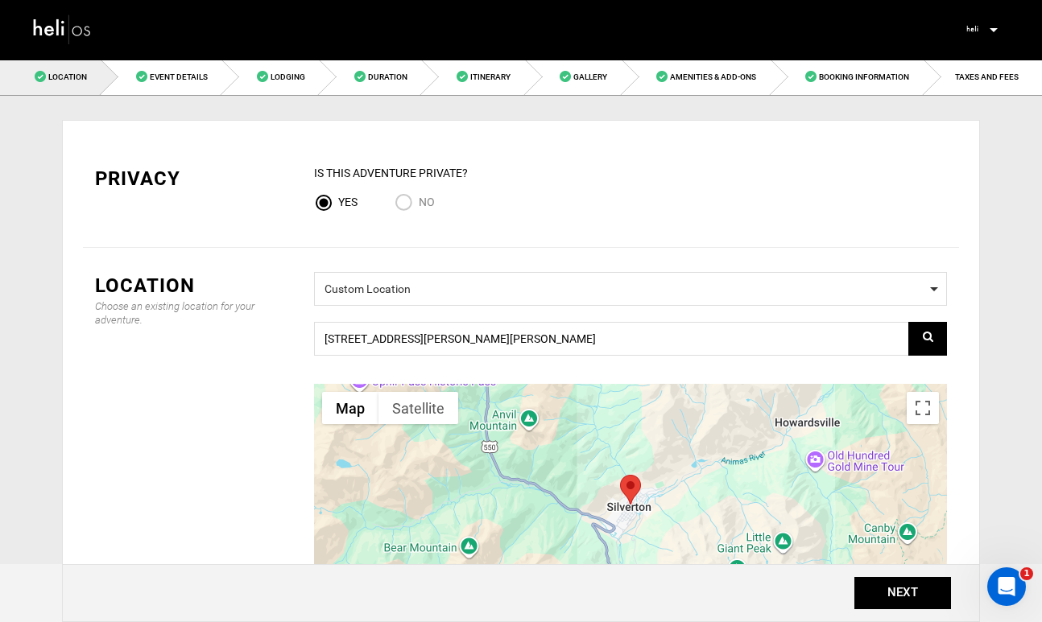
scroll to position [266, 0]
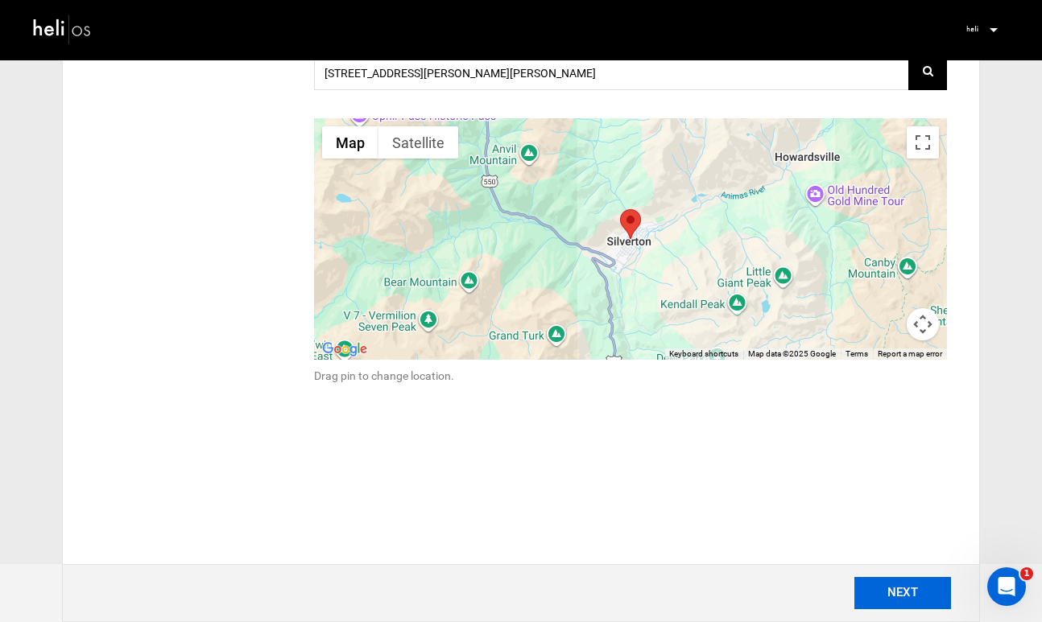
click at [898, 592] on button "NEXT" at bounding box center [902, 593] width 97 height 32
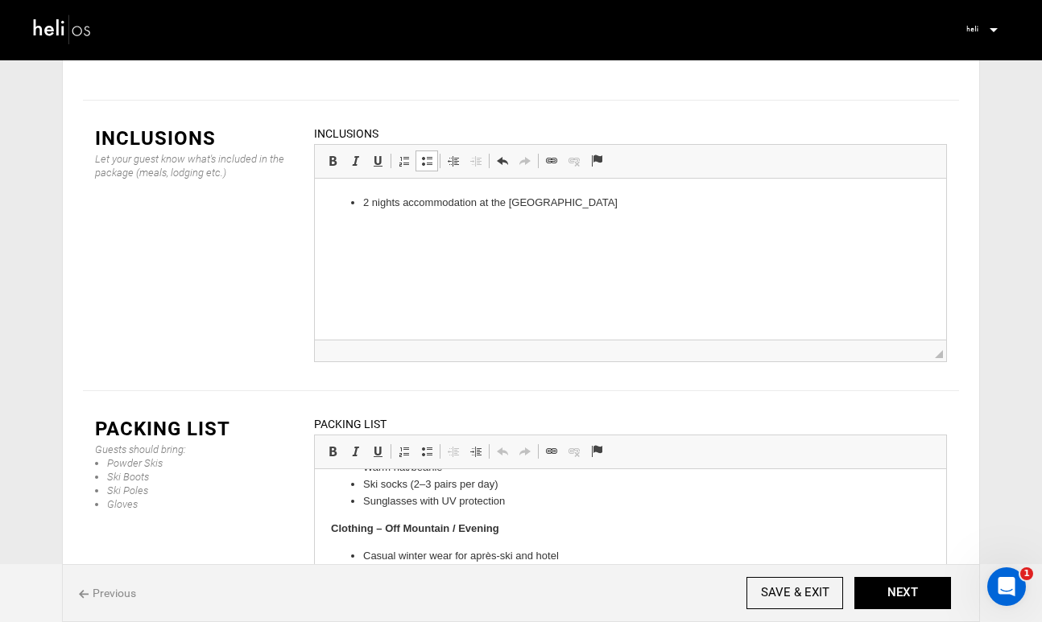
scroll to position [2073, 0]
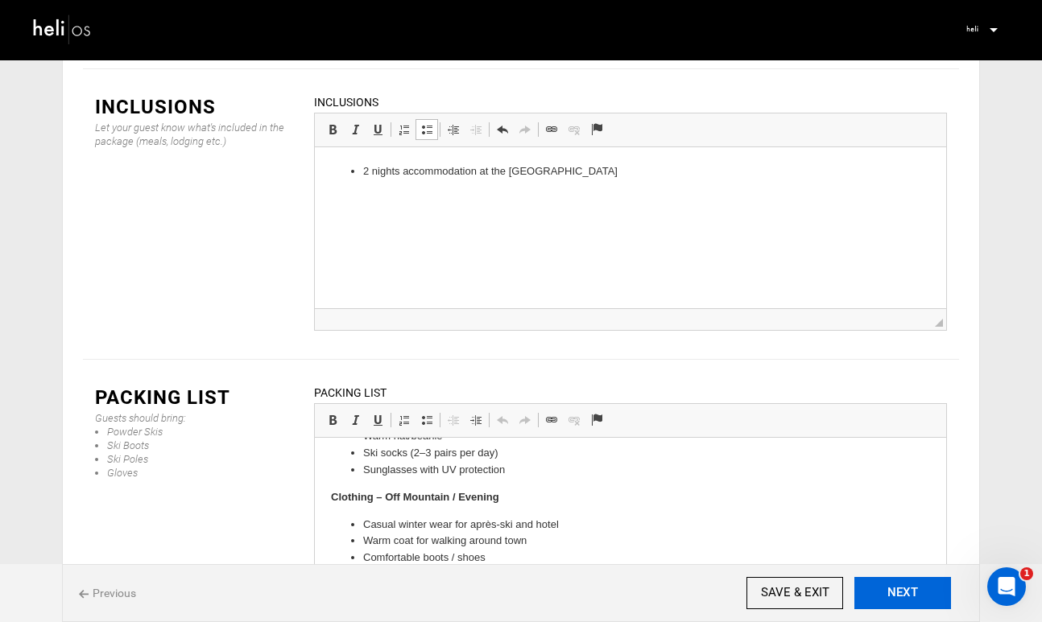
click at [876, 585] on button "NEXT" at bounding box center [902, 593] width 97 height 32
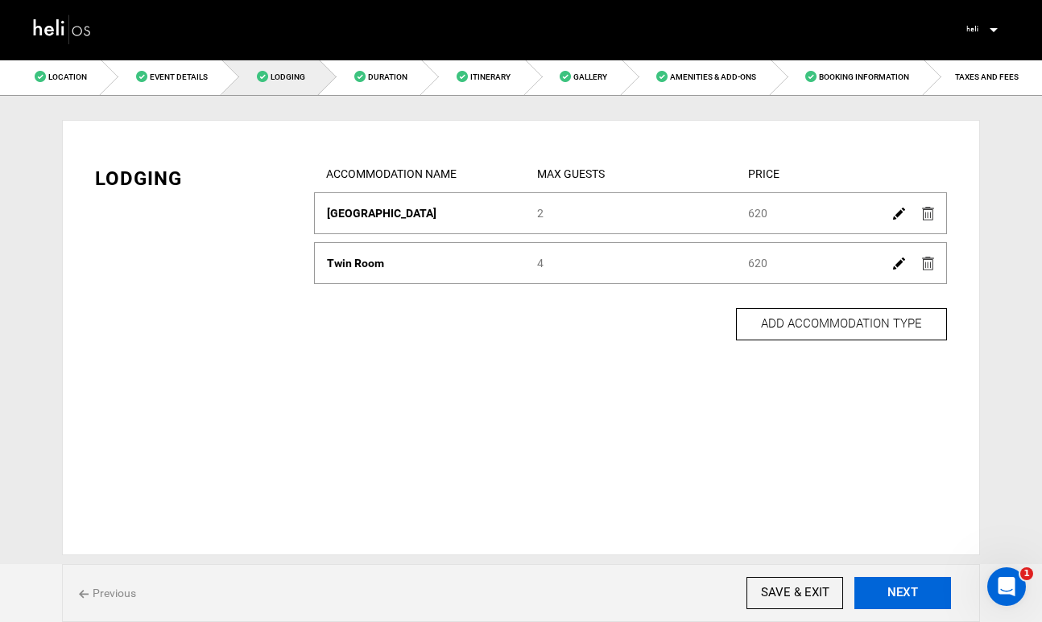
click at [876, 585] on button "NEXT" at bounding box center [902, 593] width 97 height 32
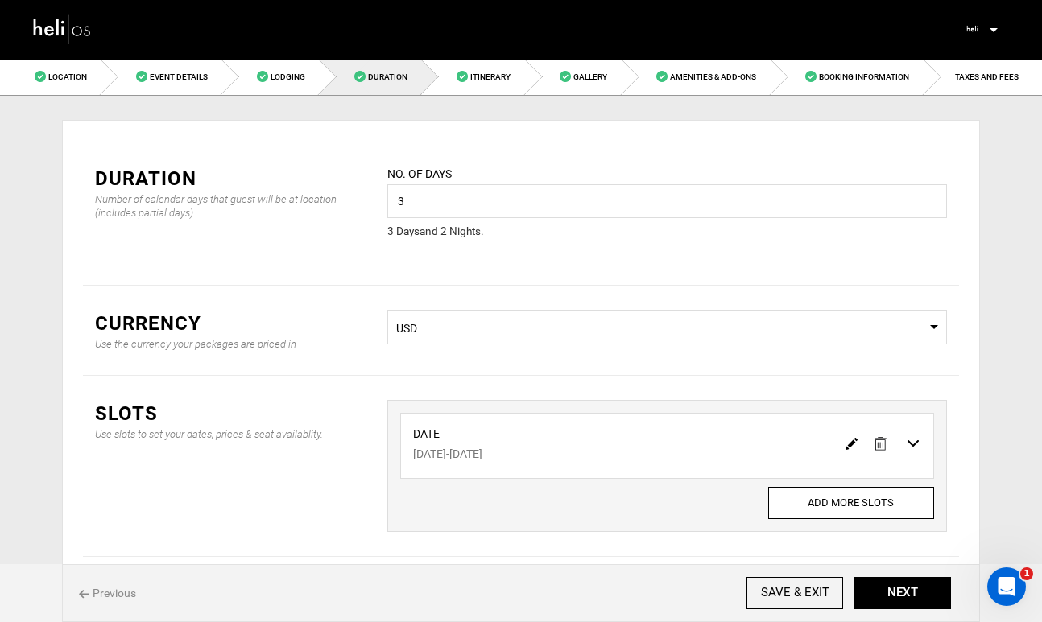
click at [845, 444] on img at bounding box center [851, 444] width 12 height 12
type input "[DATE]"
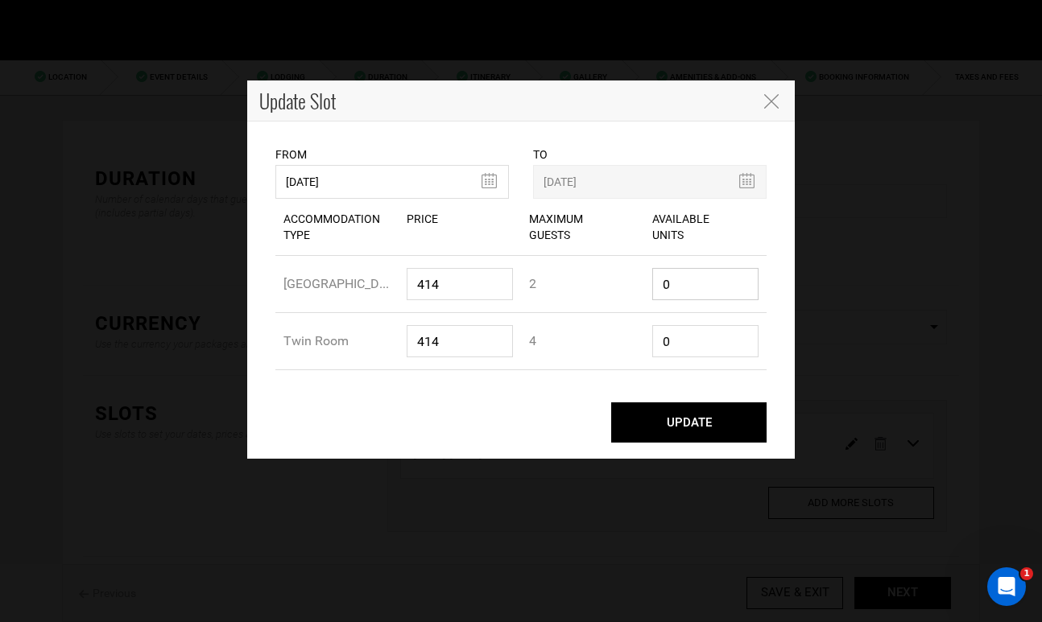
click at [683, 291] on input "0" at bounding box center [705, 284] width 107 height 32
drag, startPoint x: 683, startPoint y: 291, endPoint x: 648, endPoint y: 288, distance: 35.6
click at [648, 289] on div "Available Units 0" at bounding box center [705, 284] width 123 height 56
type input "10"
click at [707, 332] on input "0" at bounding box center [705, 341] width 107 height 32
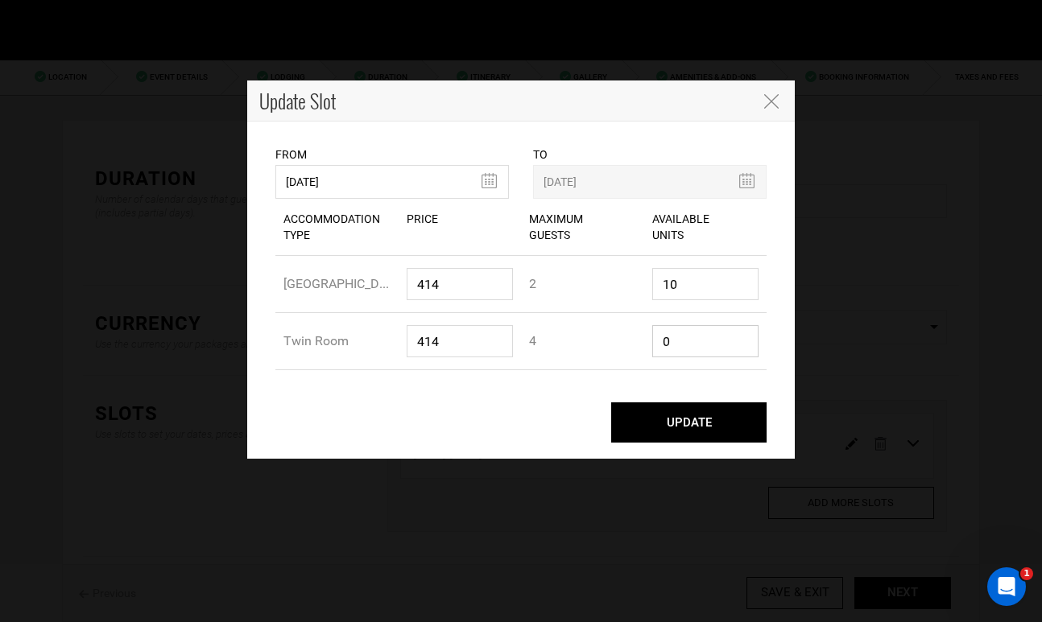
click at [707, 332] on input "0" at bounding box center [705, 341] width 107 height 32
type input "10"
click at [526, 418] on div "UPDATE" at bounding box center [520, 422] width 491 height 40
click at [704, 430] on button "UPDATE" at bounding box center [688, 422] width 155 height 40
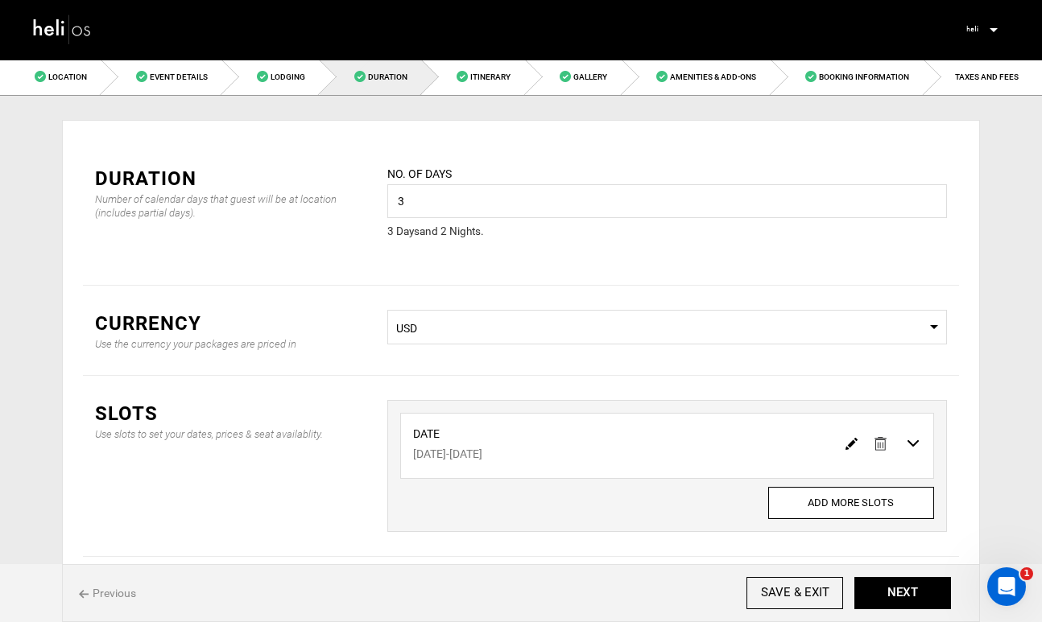
scroll to position [73, 0]
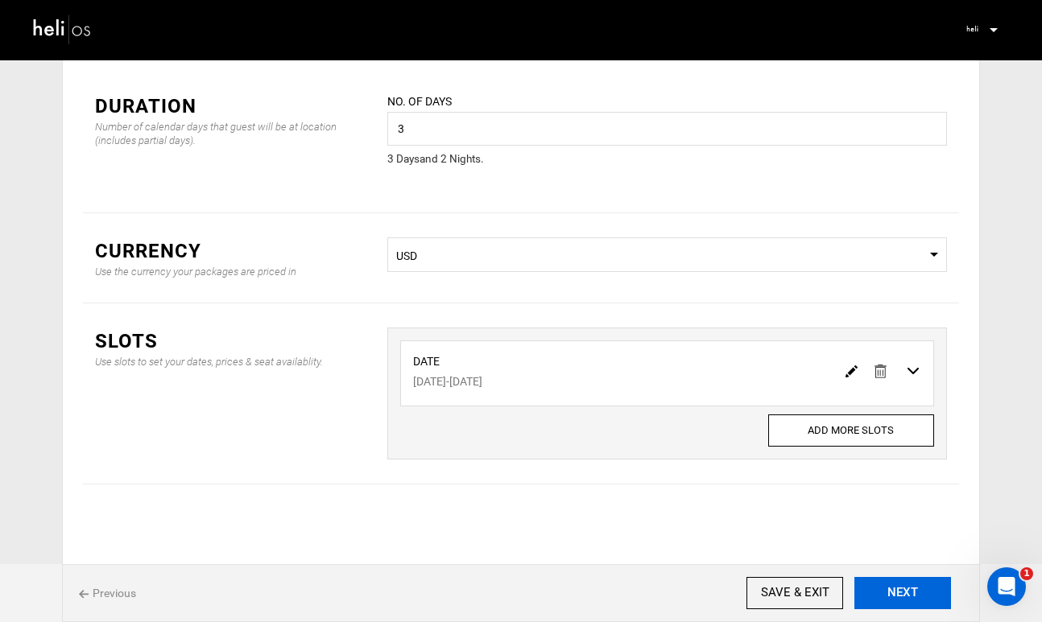
click at [898, 586] on button "NEXT" at bounding box center [902, 593] width 97 height 32
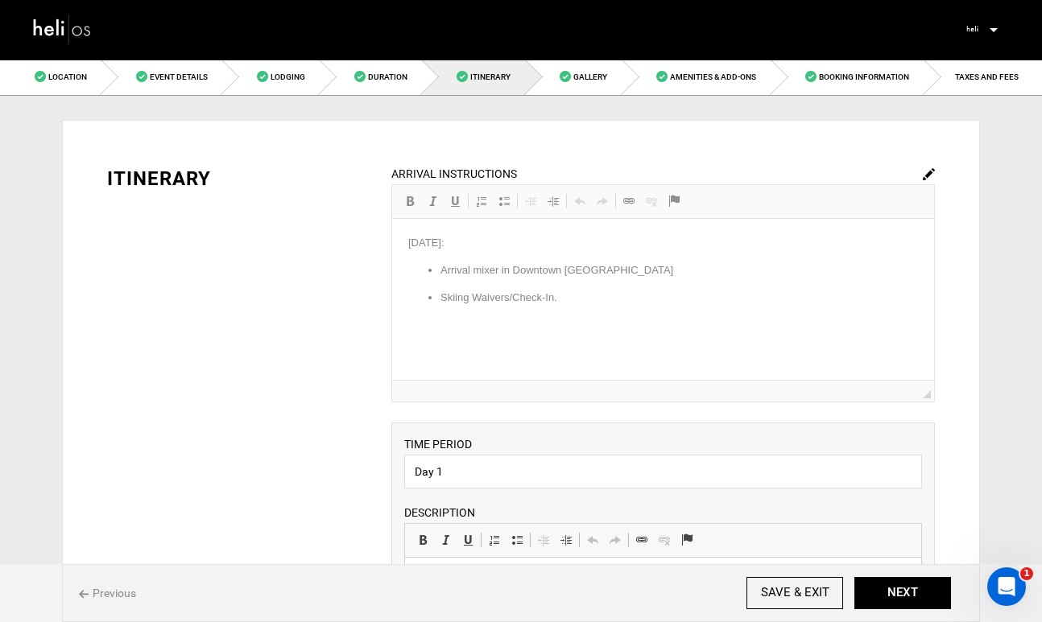
click at [927, 174] on img at bounding box center [929, 174] width 12 height 12
drag, startPoint x: 562, startPoint y: 299, endPoint x: 429, endPoint y: 248, distance: 142.2
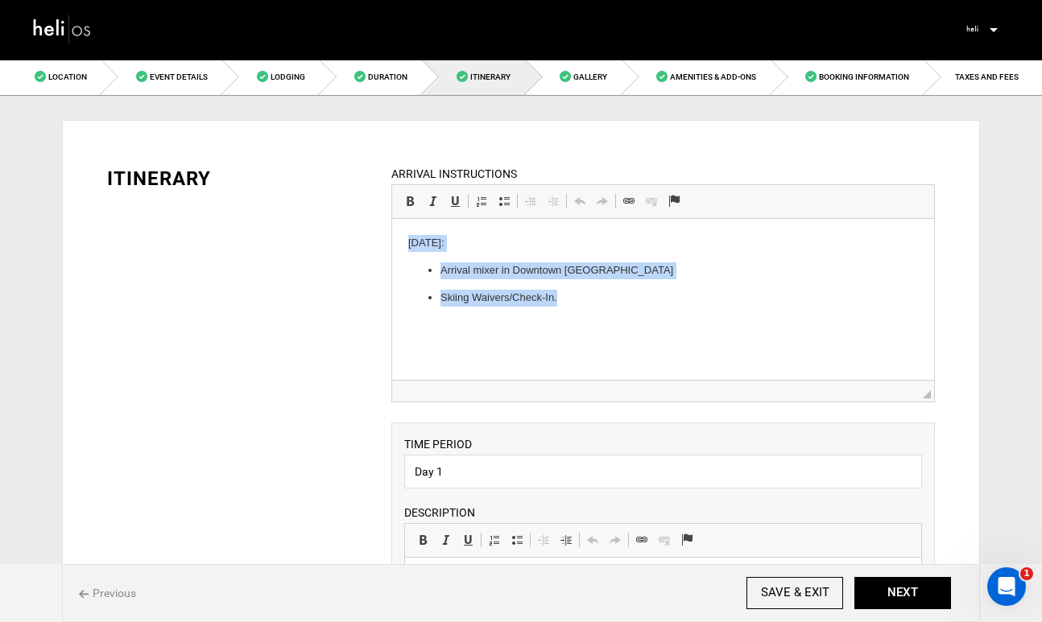
drag, startPoint x: 564, startPoint y: 298, endPoint x: 405, endPoint y: 247, distance: 167.3
click at [405, 247] on html "[DATE]: Arrival mixer in [GEOGRAPHIC_DATA] Skiing Waivers/Check-In." at bounding box center [662, 270] width 542 height 103
copy body "[DATE]: Arrival mixer in [GEOGRAPHIC_DATA] Skiing Waivers/Check-In."
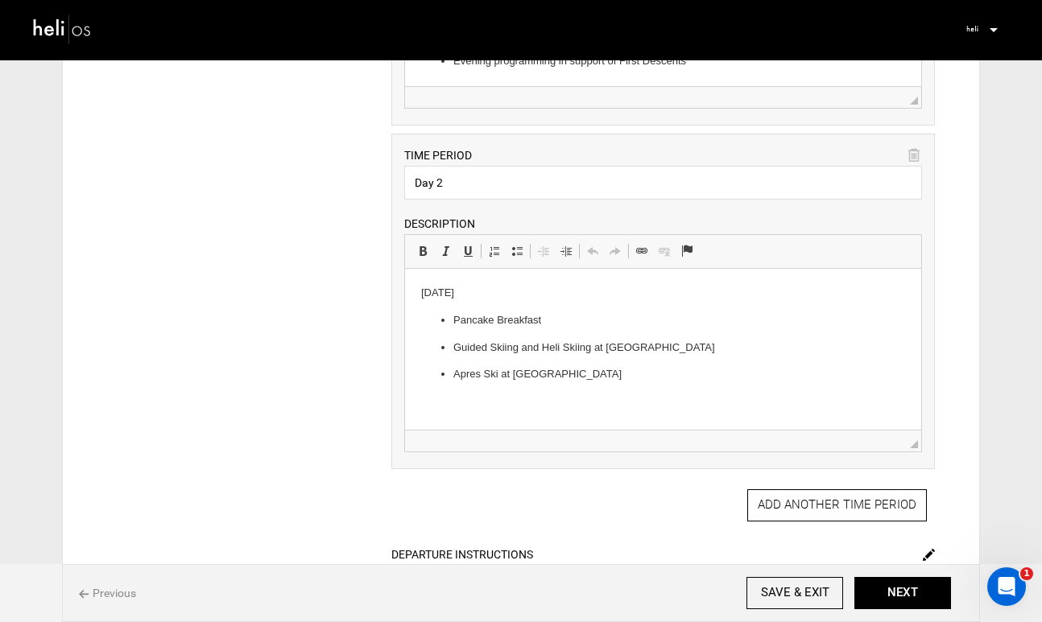
scroll to position [1035, 0]
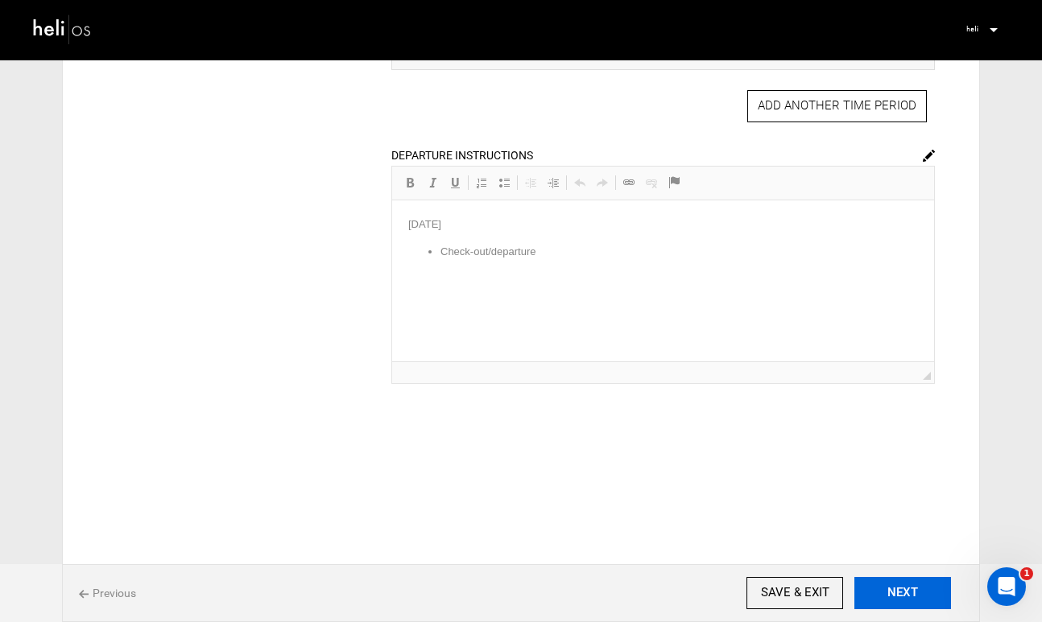
click at [911, 593] on button "NEXT" at bounding box center [902, 593] width 97 height 32
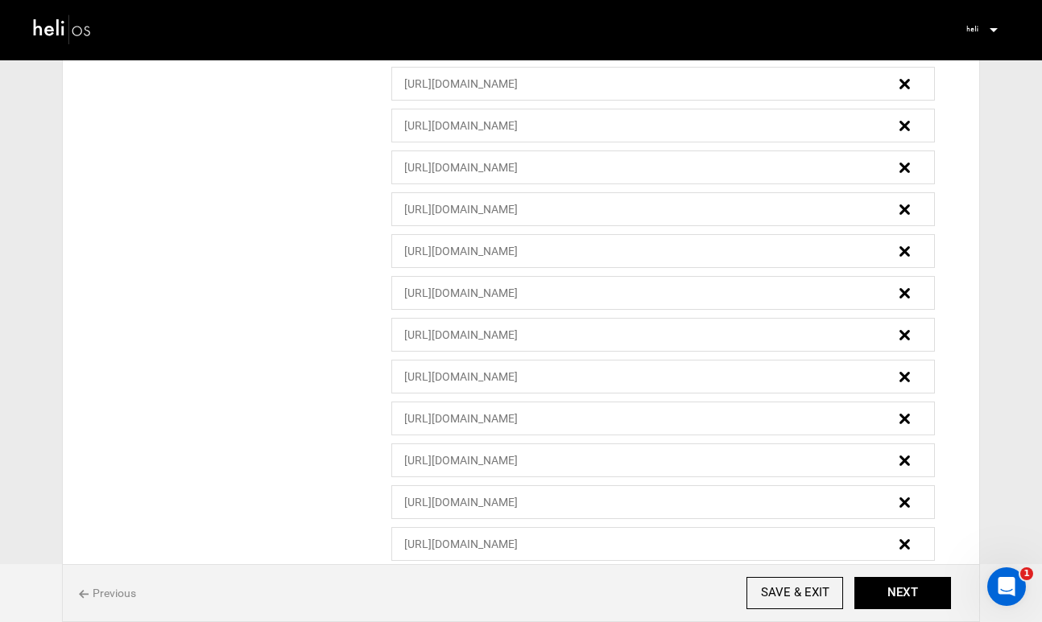
scroll to position [1943, 0]
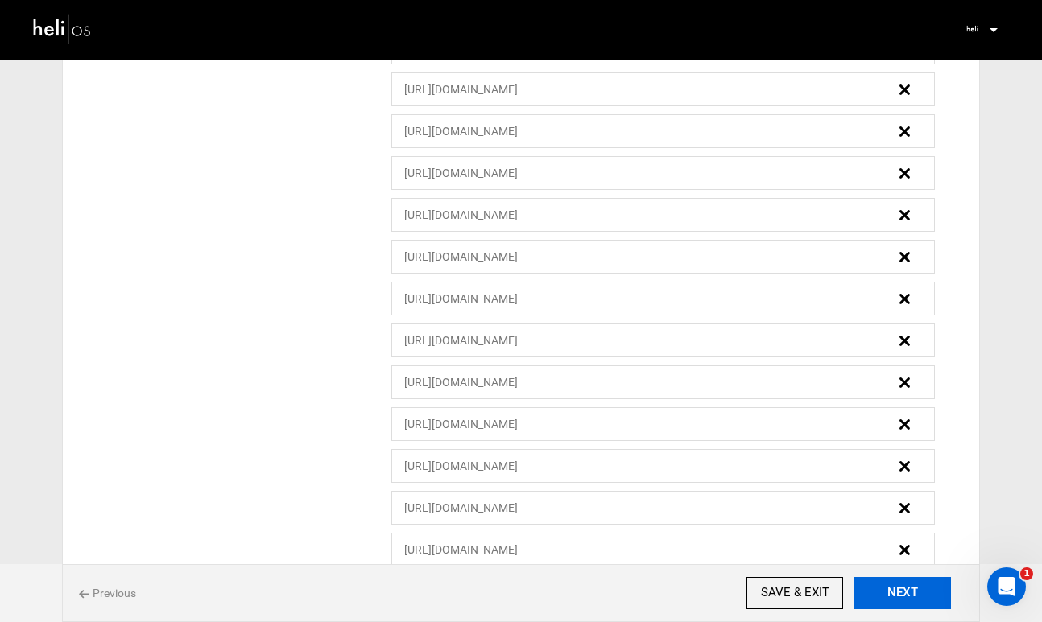
click at [900, 583] on button "NEXT" at bounding box center [902, 593] width 97 height 32
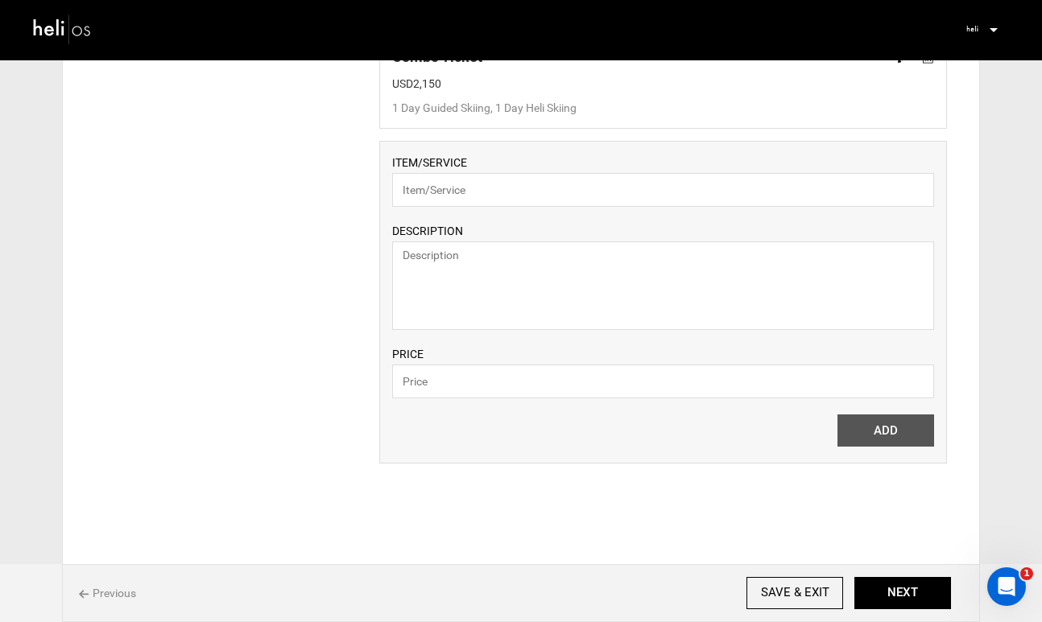
scroll to position [1525, 0]
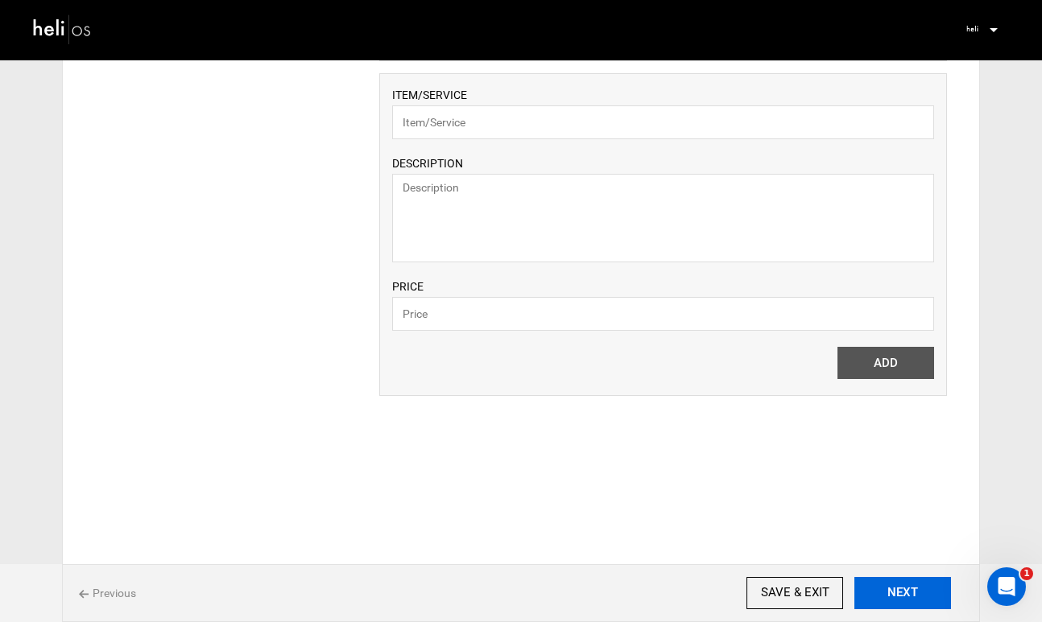
click at [900, 589] on button "NEXT" at bounding box center [902, 593] width 97 height 32
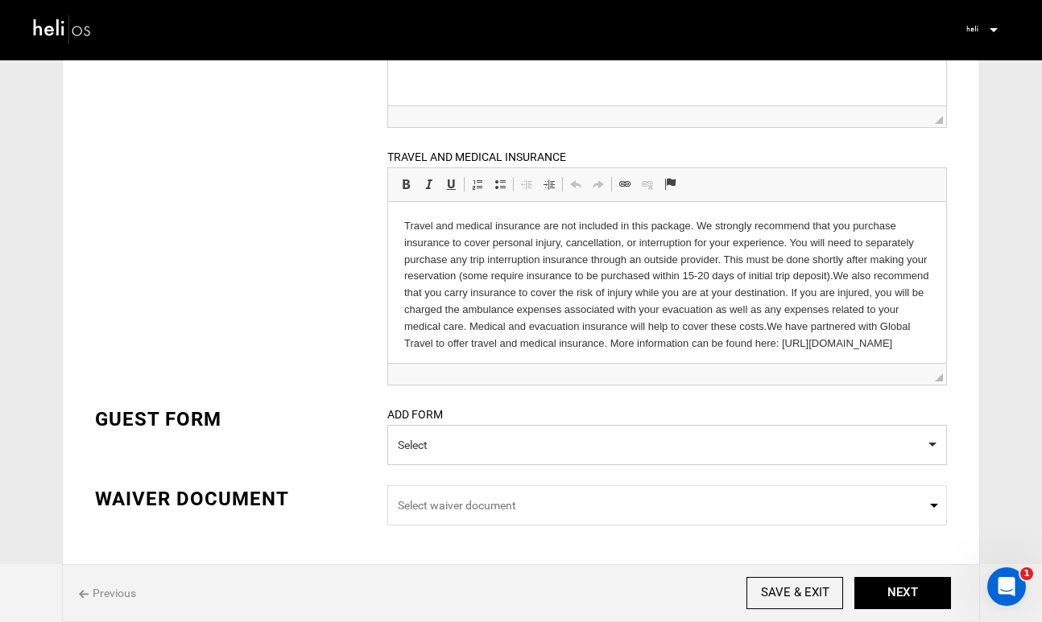
scroll to position [536, 0]
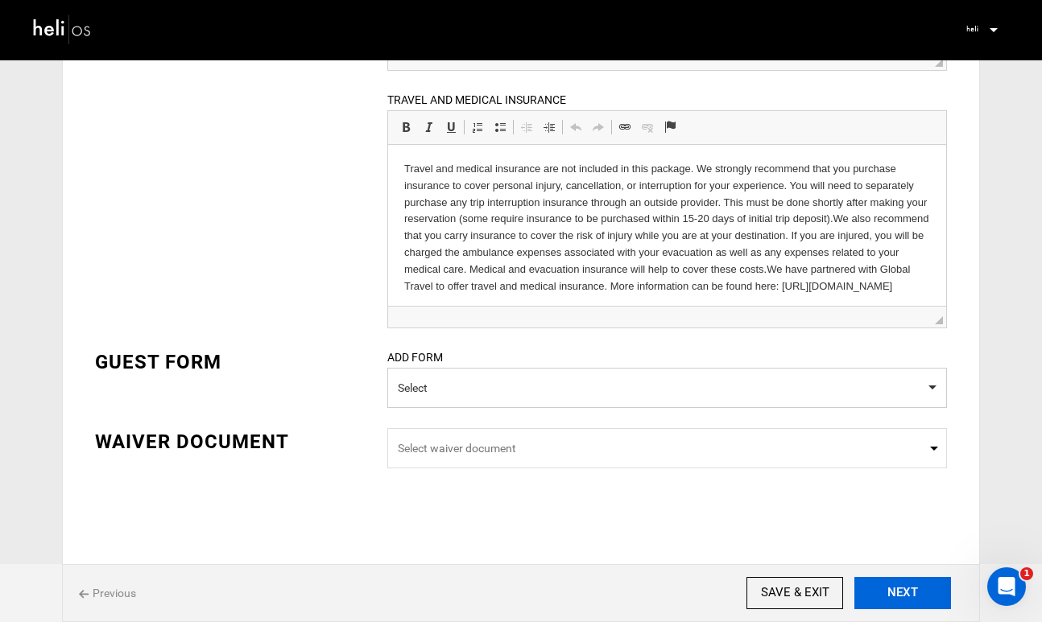
click at [902, 596] on button "NEXT" at bounding box center [902, 593] width 97 height 32
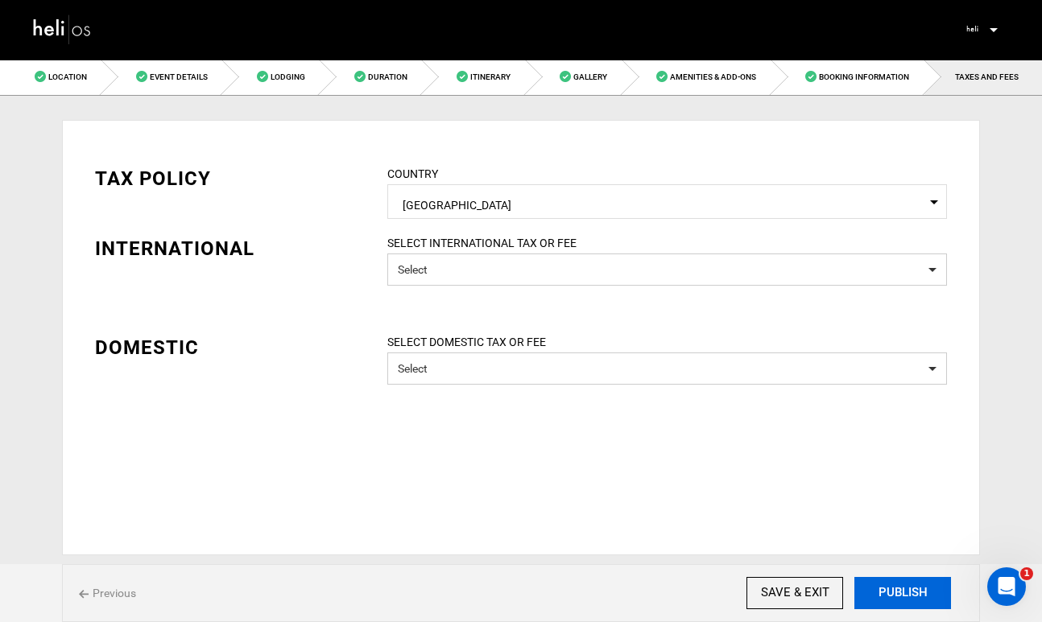
click at [902, 596] on button "PUBLISH" at bounding box center [902, 593] width 97 height 32
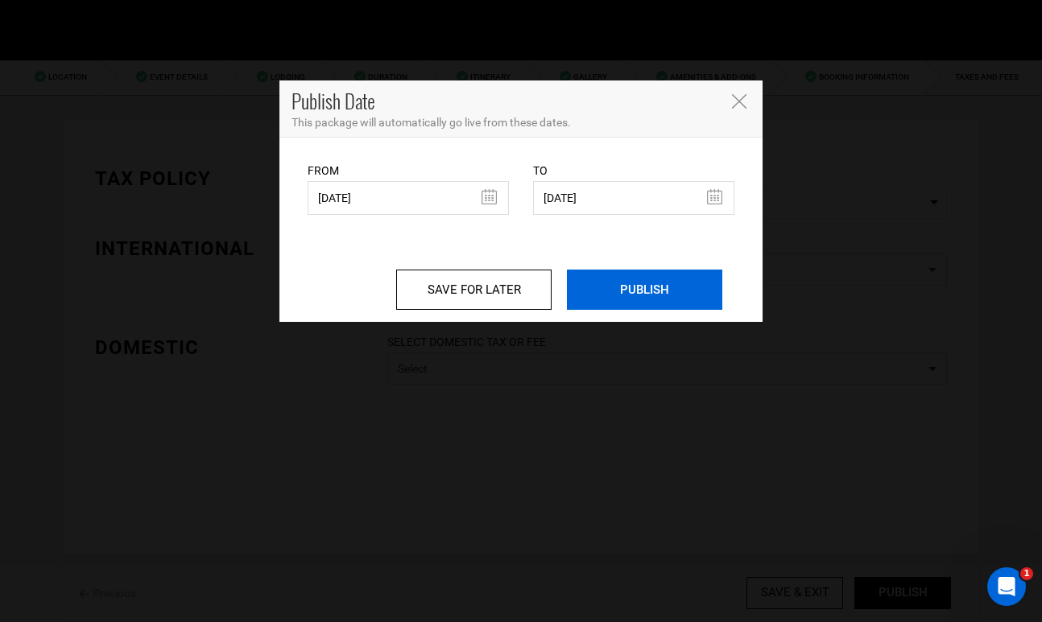
click at [646, 284] on input "PUBLISH" at bounding box center [644, 290] width 155 height 40
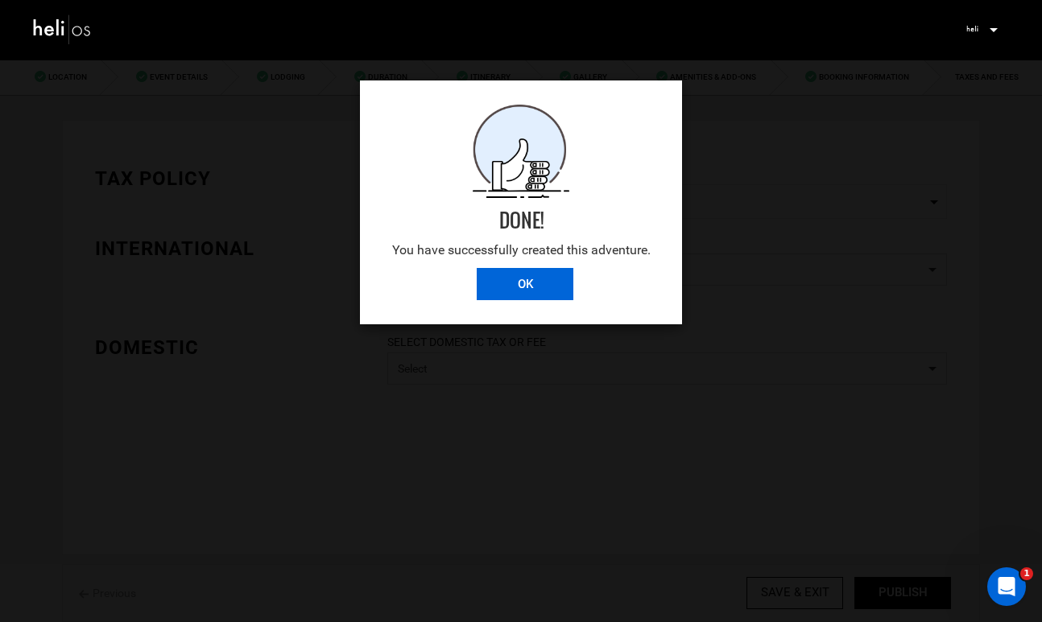
click at [536, 295] on input "OK" at bounding box center [525, 284] width 97 height 32
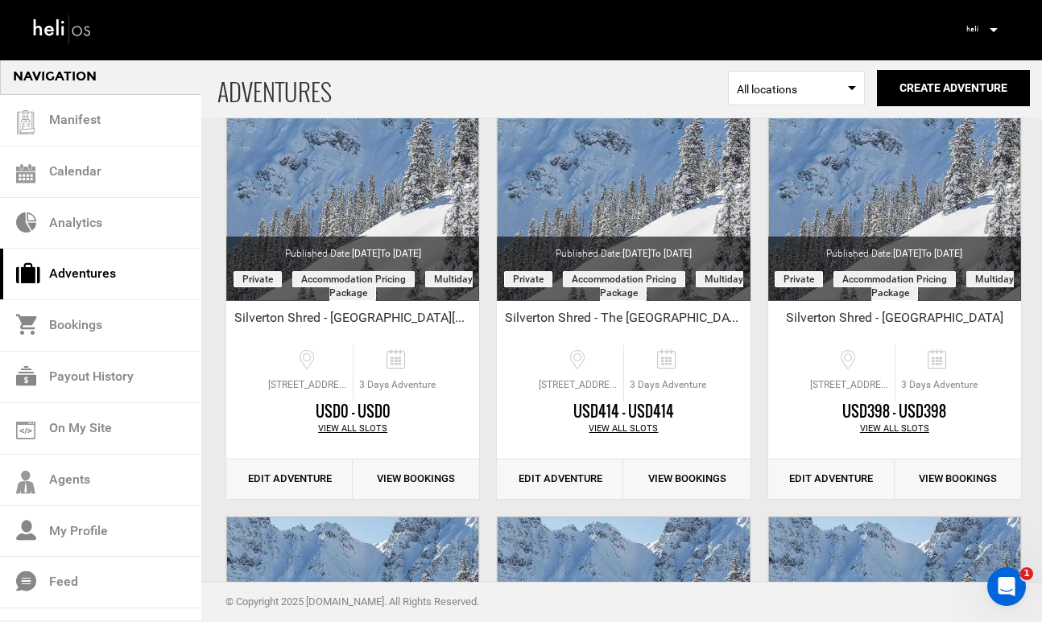
scroll to position [155, 0]
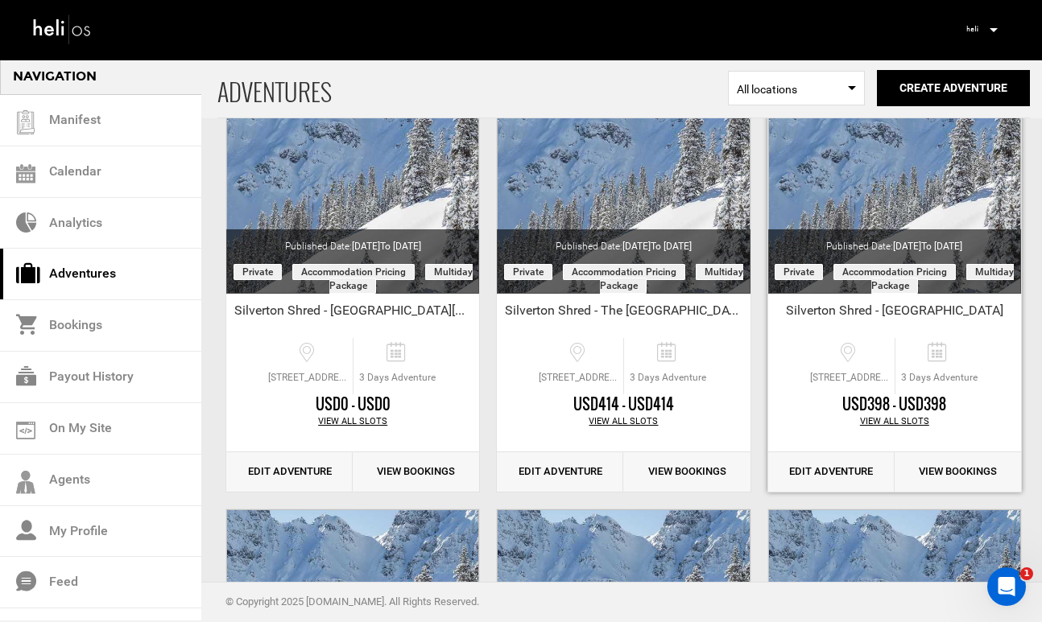
click at [835, 472] on link "Edit Adventure" at bounding box center [831, 471] width 126 height 39
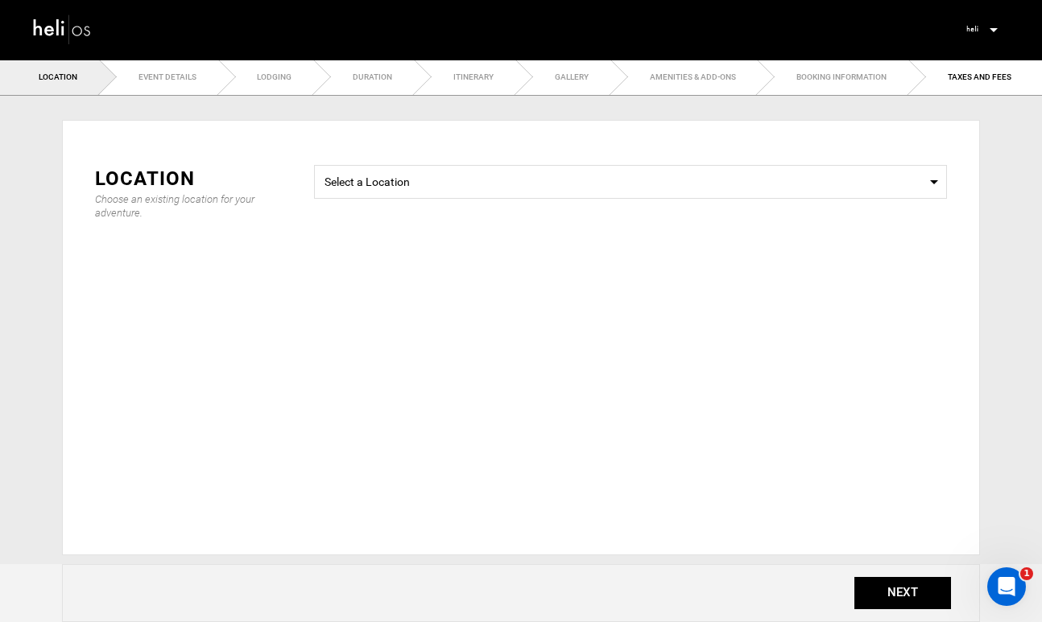
type input "Silverton Shred - [GEOGRAPHIC_DATA]"
checkbox input "true"
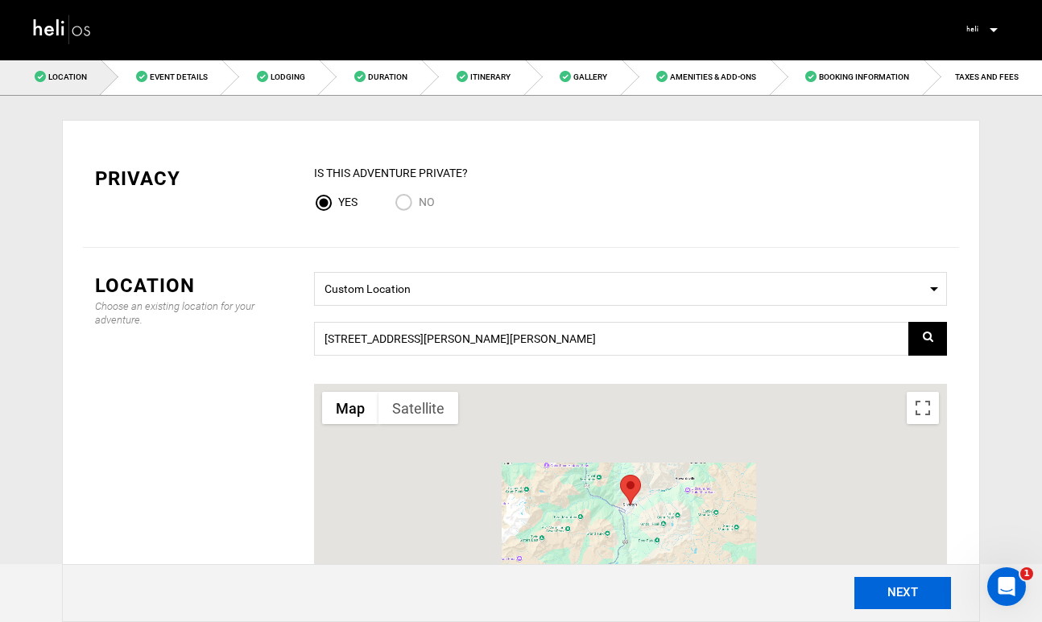
click at [916, 598] on button "NEXT" at bounding box center [902, 593] width 97 height 32
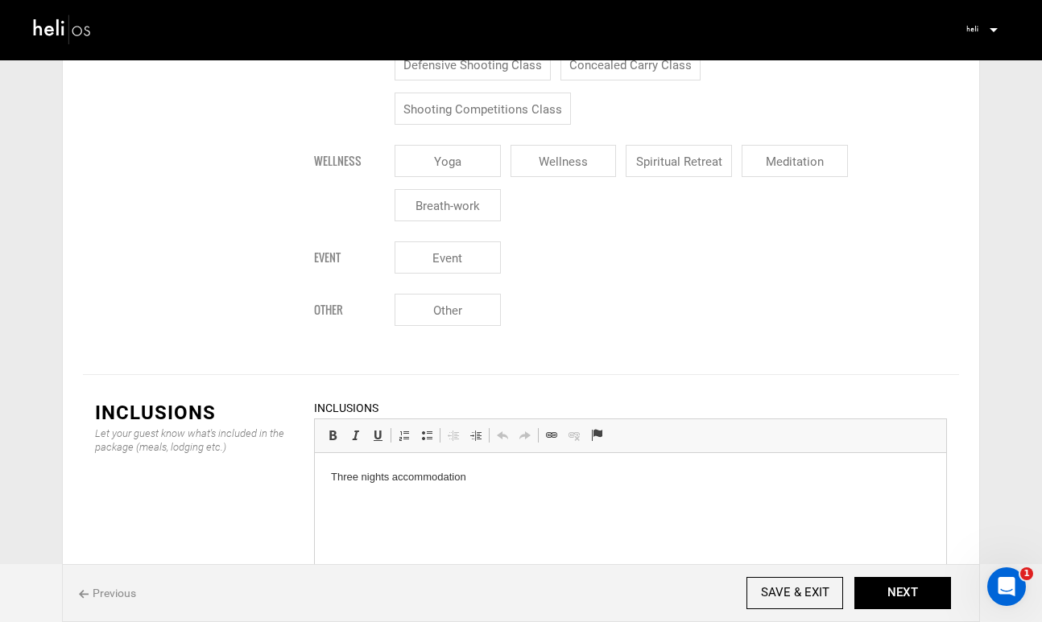
scroll to position [1744, 0]
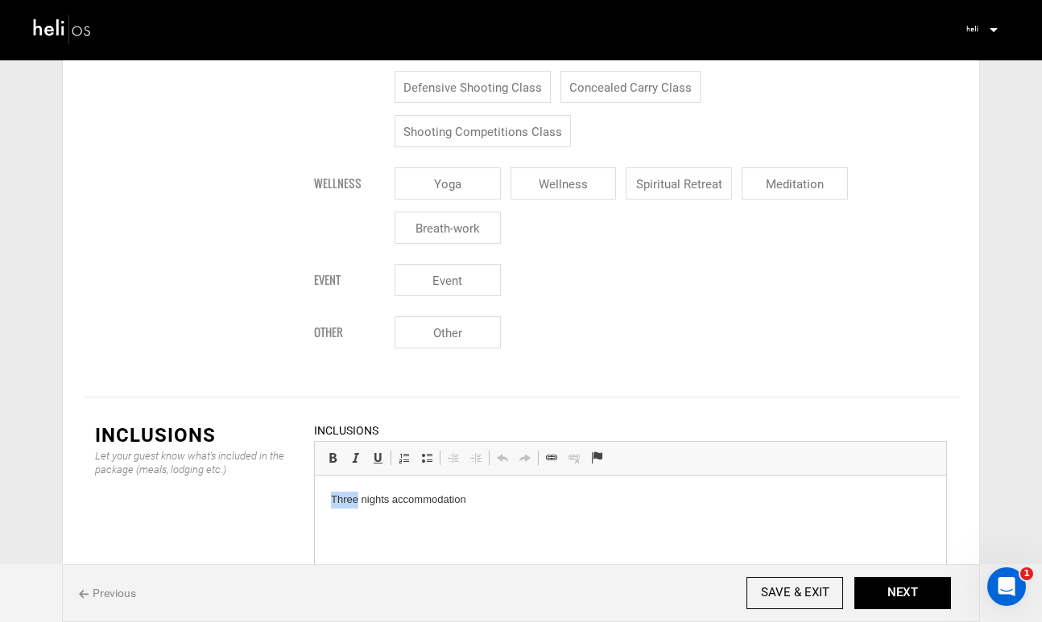
drag, startPoint x: 356, startPoint y: 499, endPoint x: 321, endPoint y: 499, distance: 34.6
click at [321, 499] on html "Three nights accommodation" at bounding box center [630, 500] width 631 height 49
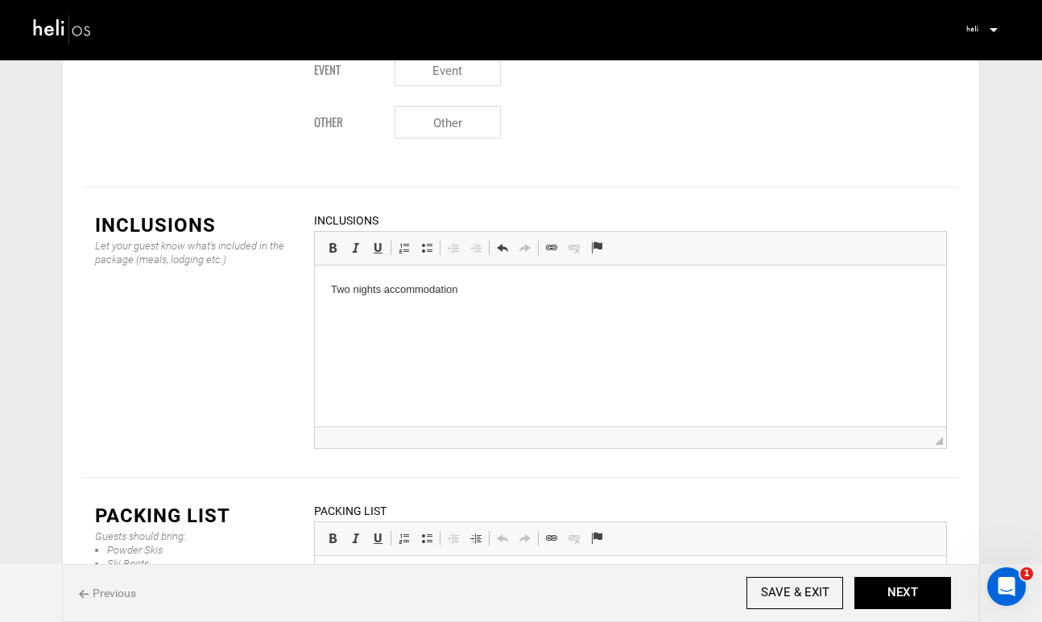
scroll to position [1957, 0]
click at [487, 291] on p "Two nights accommodation" at bounding box center [630, 287] width 599 height 17
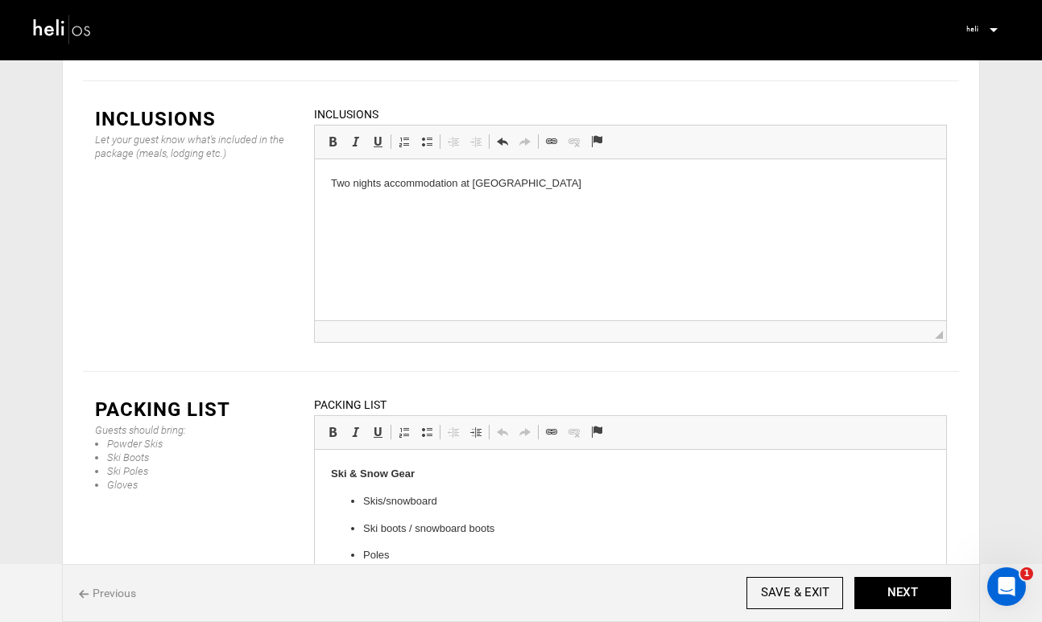
scroll to position [2073, 0]
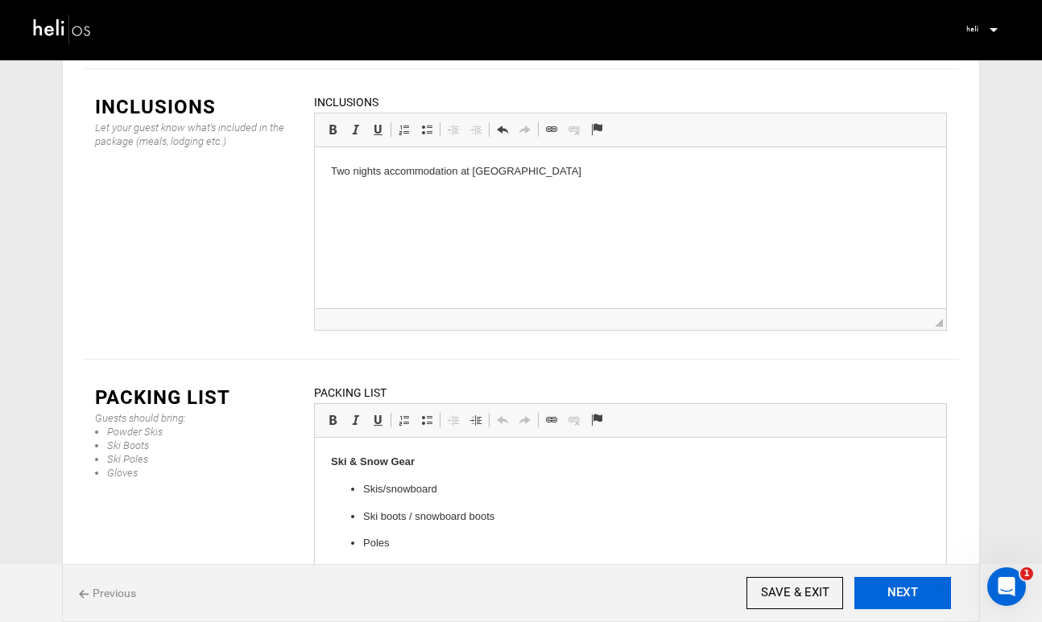
click at [881, 592] on button "NEXT" at bounding box center [902, 593] width 97 height 32
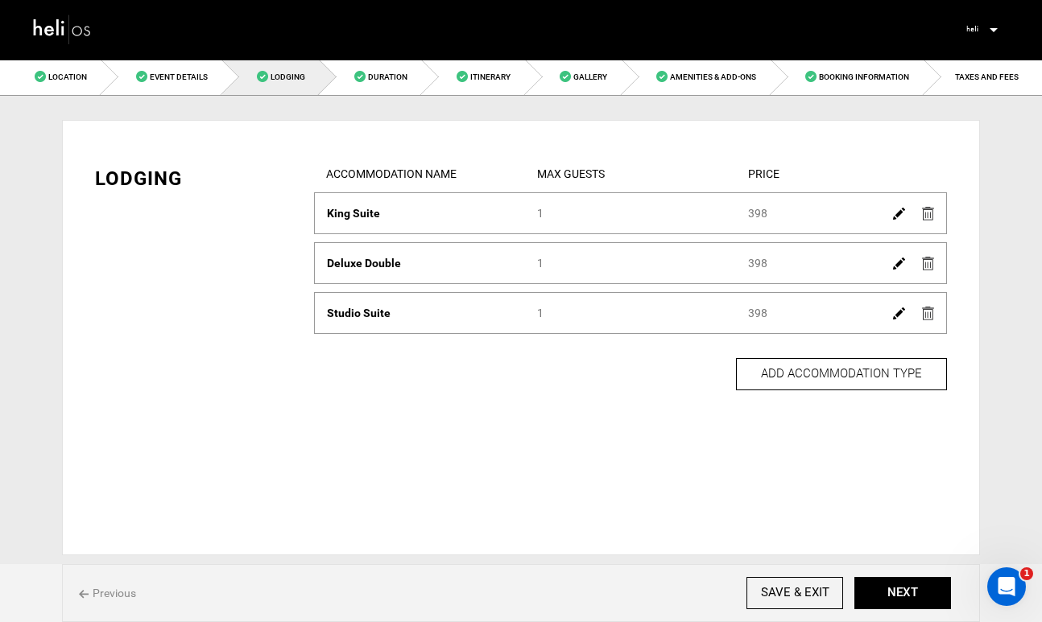
click at [894, 215] on img at bounding box center [899, 214] width 12 height 12
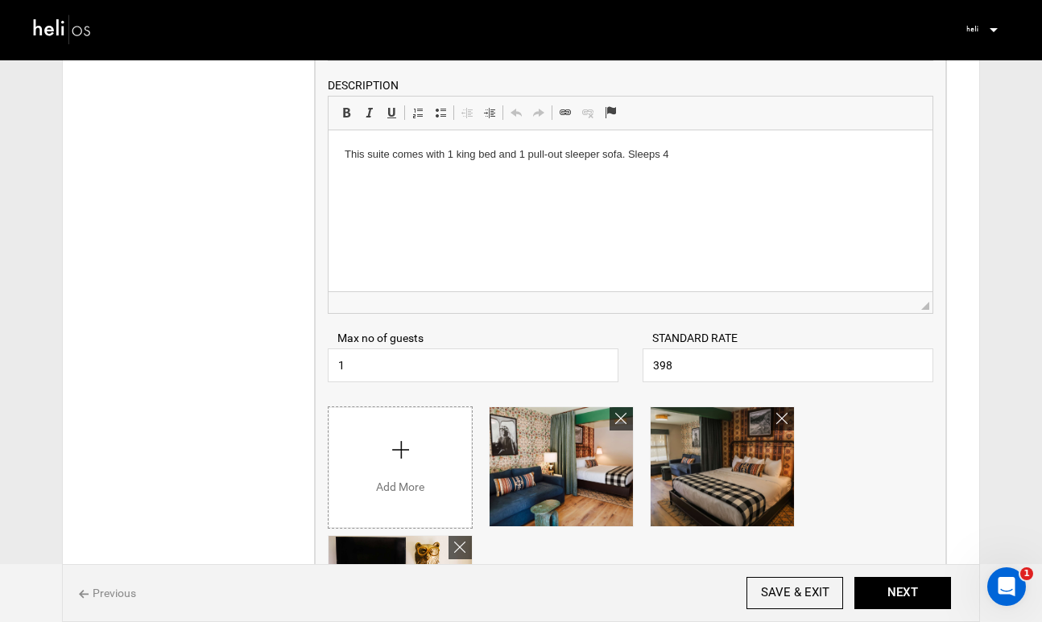
scroll to position [199, 0]
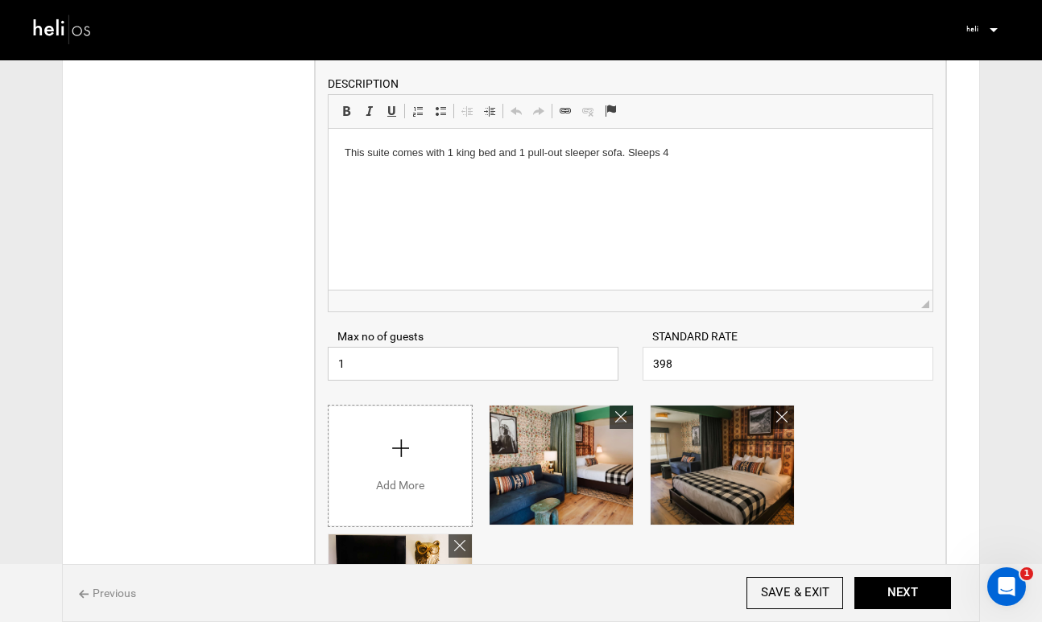
click at [386, 372] on input "1" at bounding box center [473, 364] width 291 height 34
type input "4"
click at [893, 601] on button "NEXT" at bounding box center [902, 593] width 97 height 32
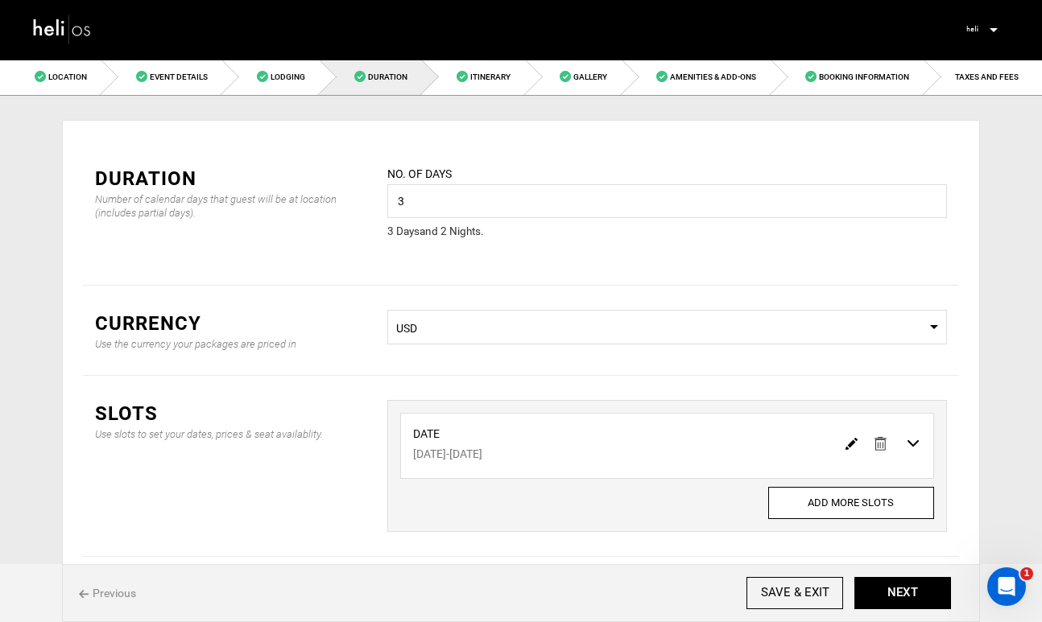
click at [845, 446] on img at bounding box center [851, 444] width 12 height 12
type input "[DATE]"
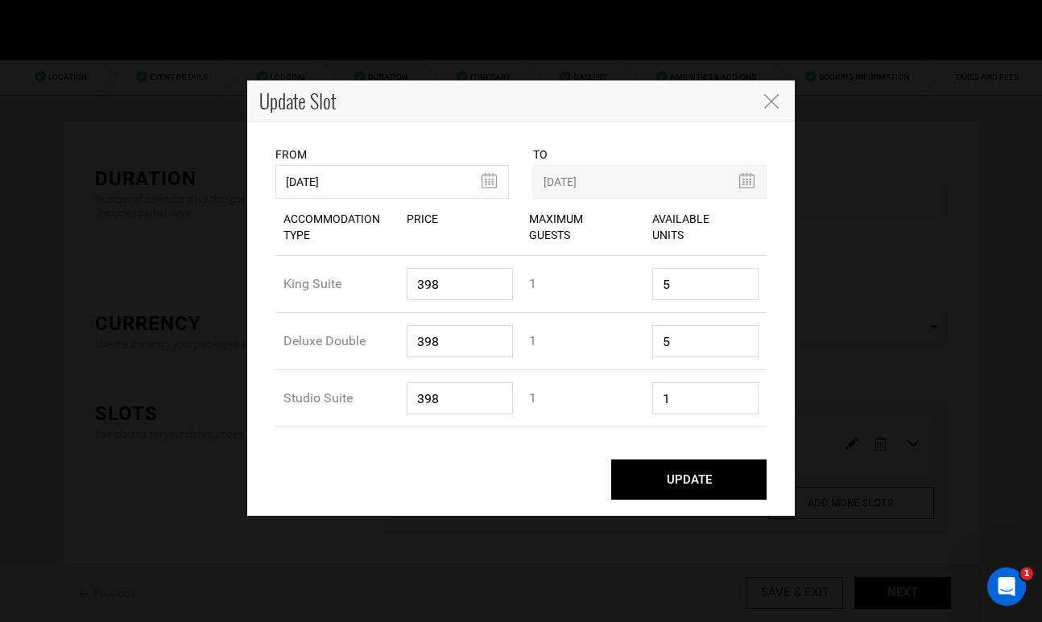
click at [769, 102] on icon "Close" at bounding box center [771, 101] width 14 height 14
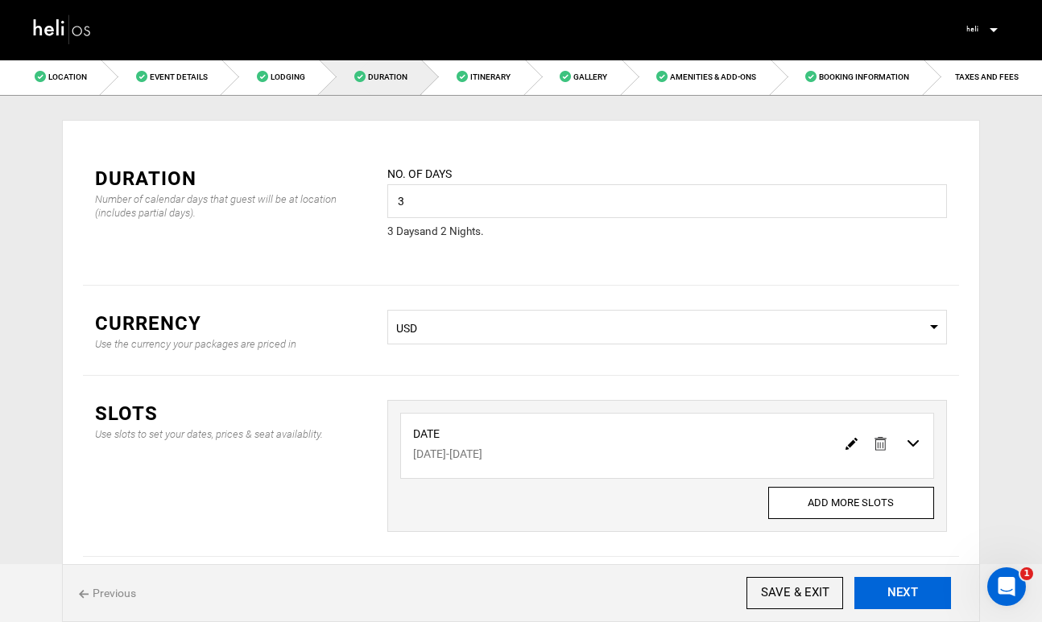
click at [910, 603] on button "NEXT" at bounding box center [902, 593] width 97 height 32
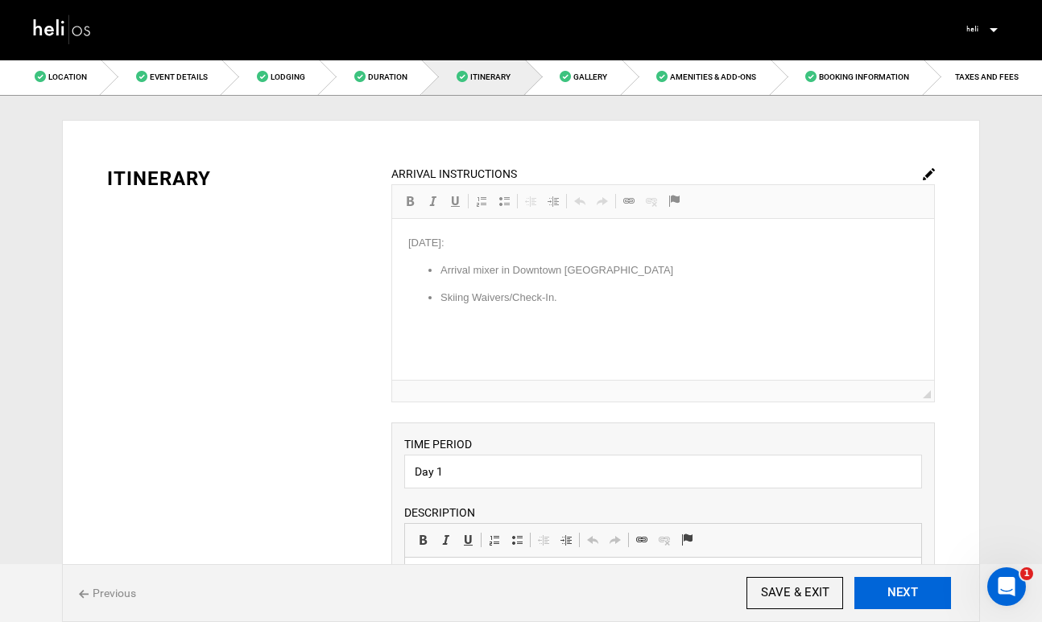
click at [902, 592] on button "NEXT" at bounding box center [902, 593] width 97 height 32
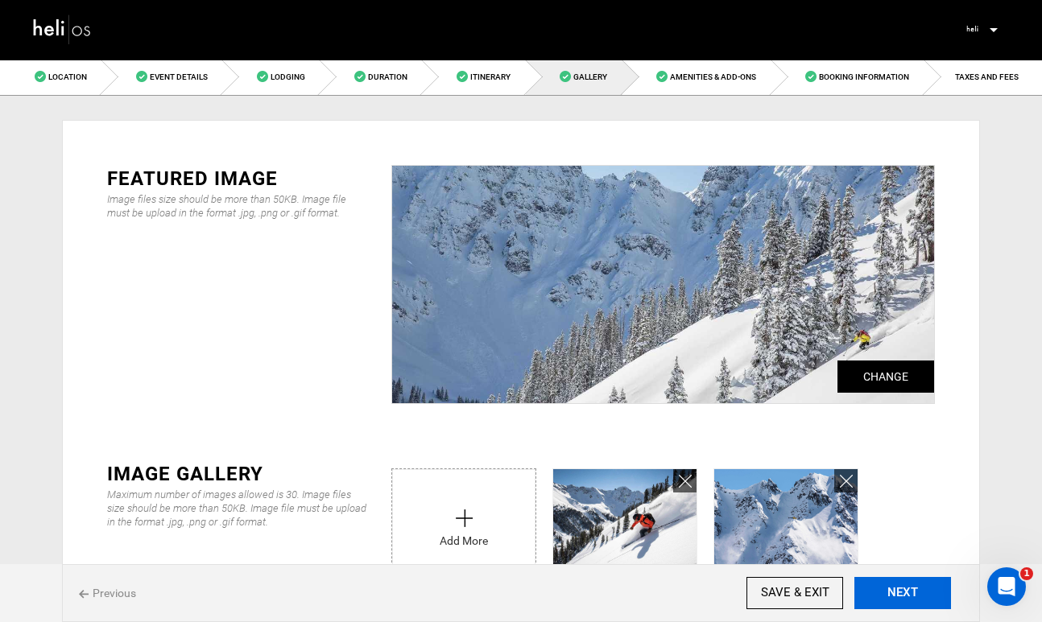
click at [902, 592] on button "NEXT" at bounding box center [902, 593] width 97 height 32
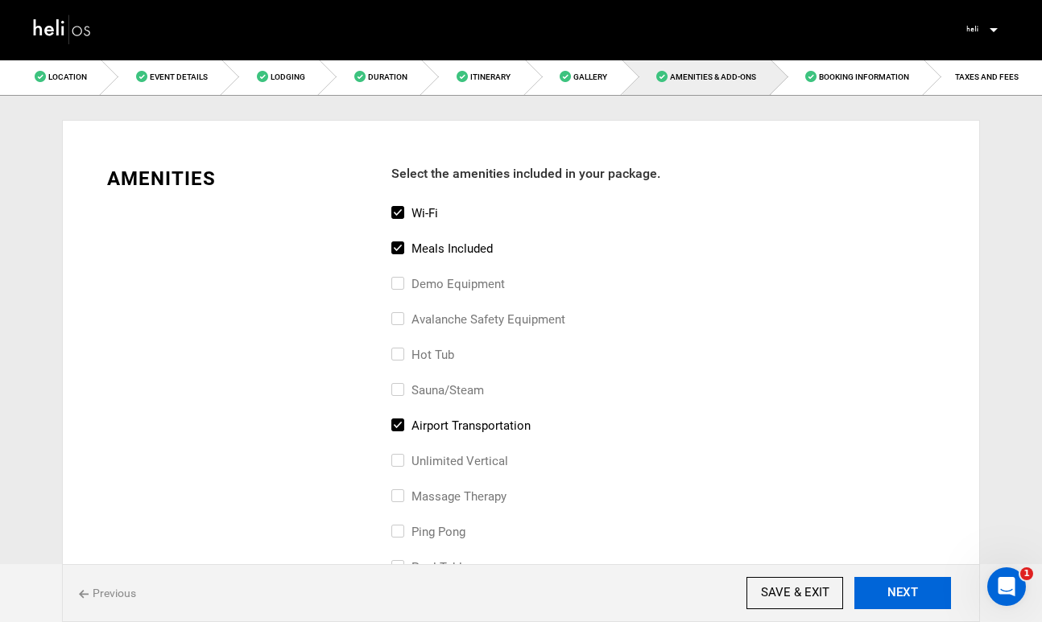
click at [902, 592] on button "NEXT" at bounding box center [902, 593] width 97 height 32
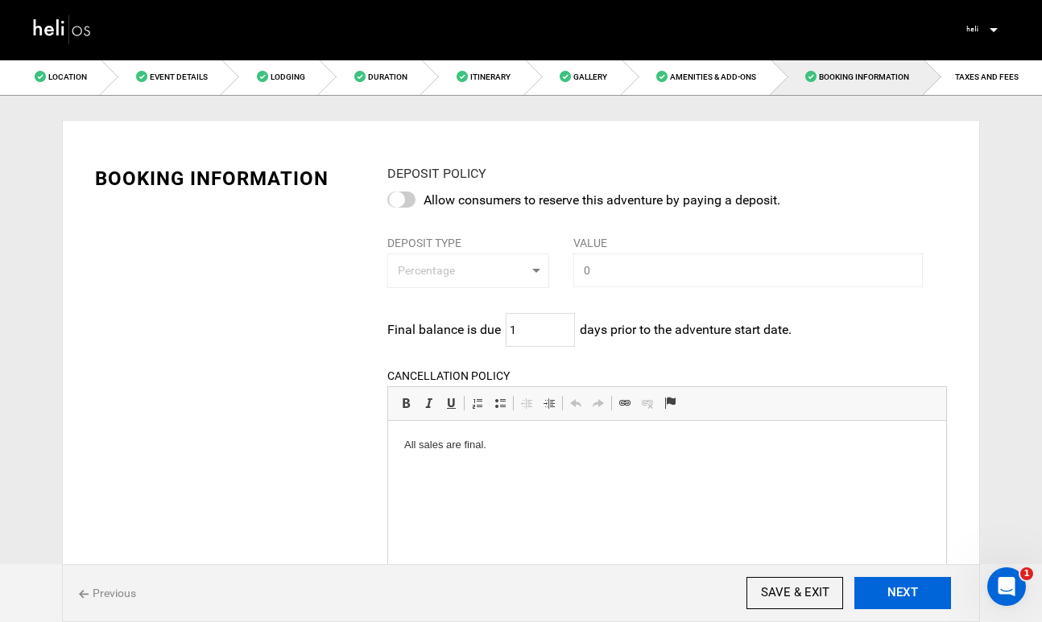
click at [902, 592] on button "NEXT" at bounding box center [902, 593] width 97 height 32
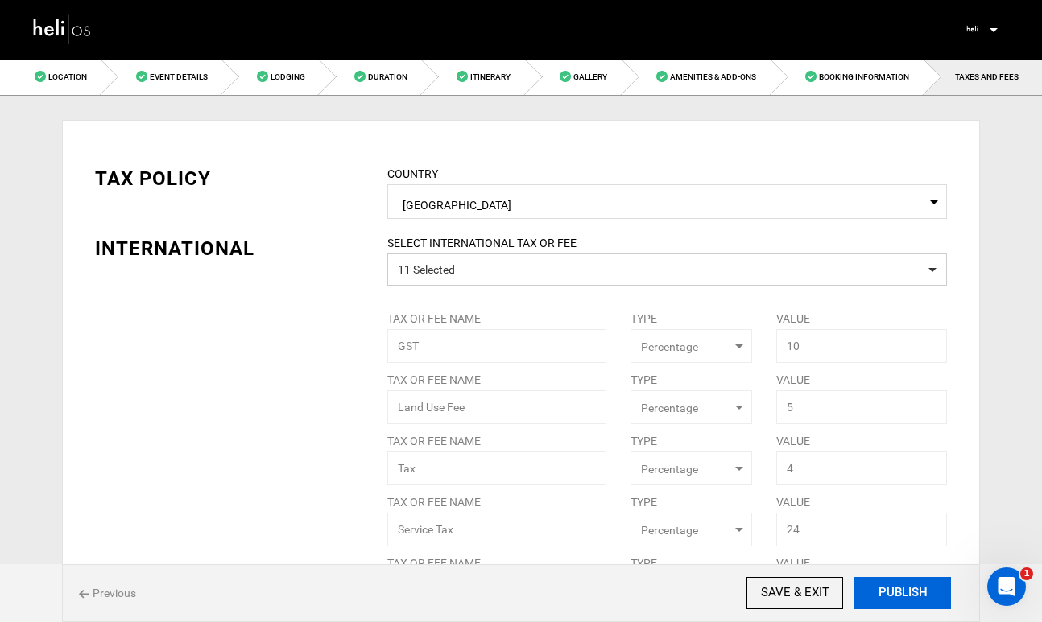
click at [902, 592] on button "PUBLISH" at bounding box center [902, 593] width 97 height 32
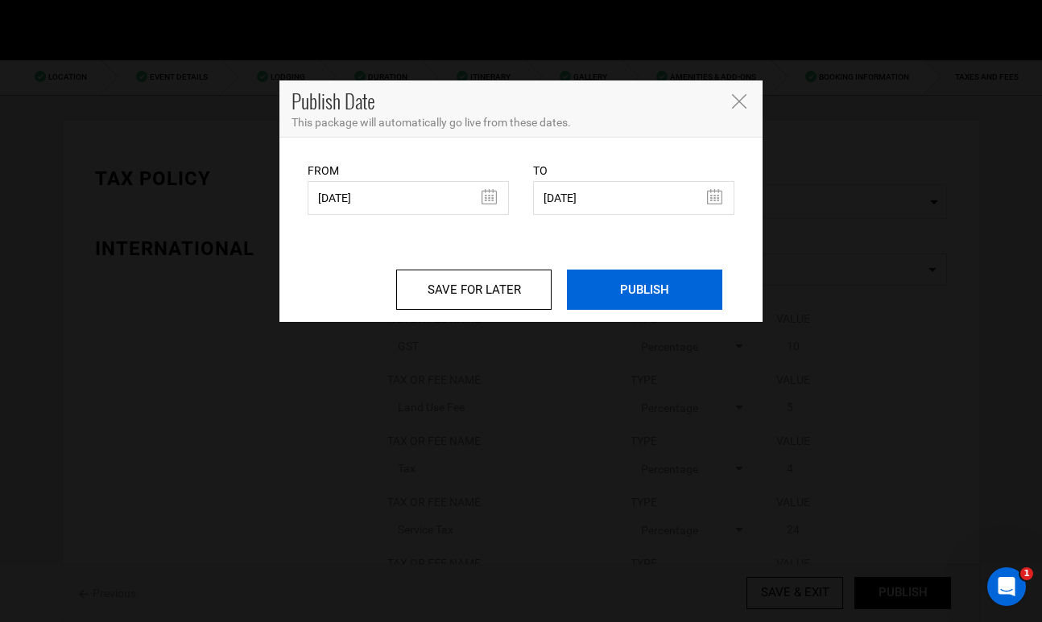
click at [649, 287] on input "PUBLISH" at bounding box center [644, 290] width 155 height 40
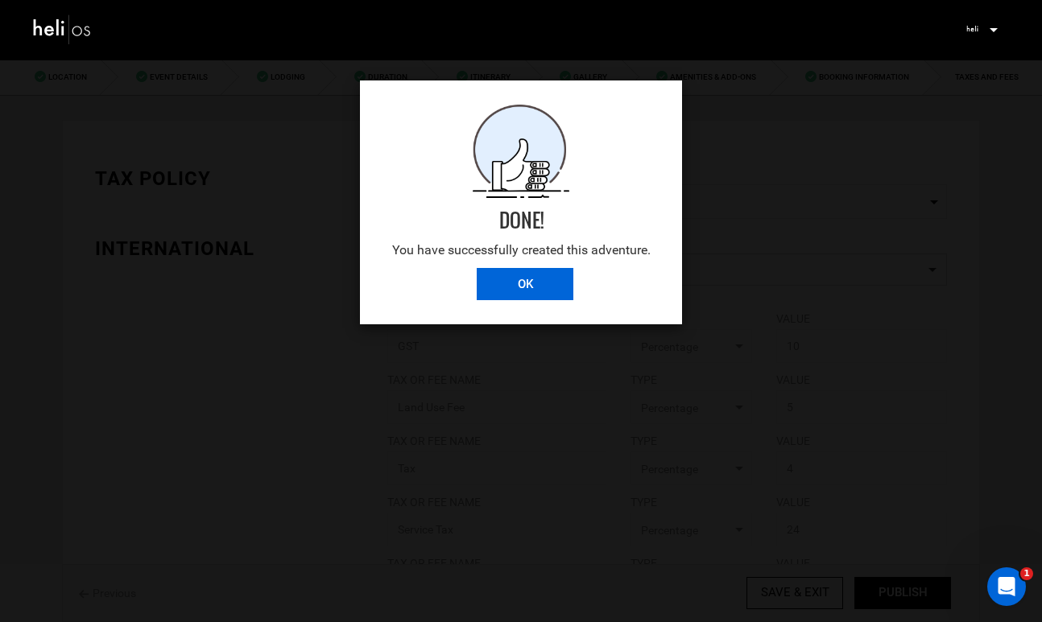
click at [526, 277] on input "OK" at bounding box center [525, 284] width 97 height 32
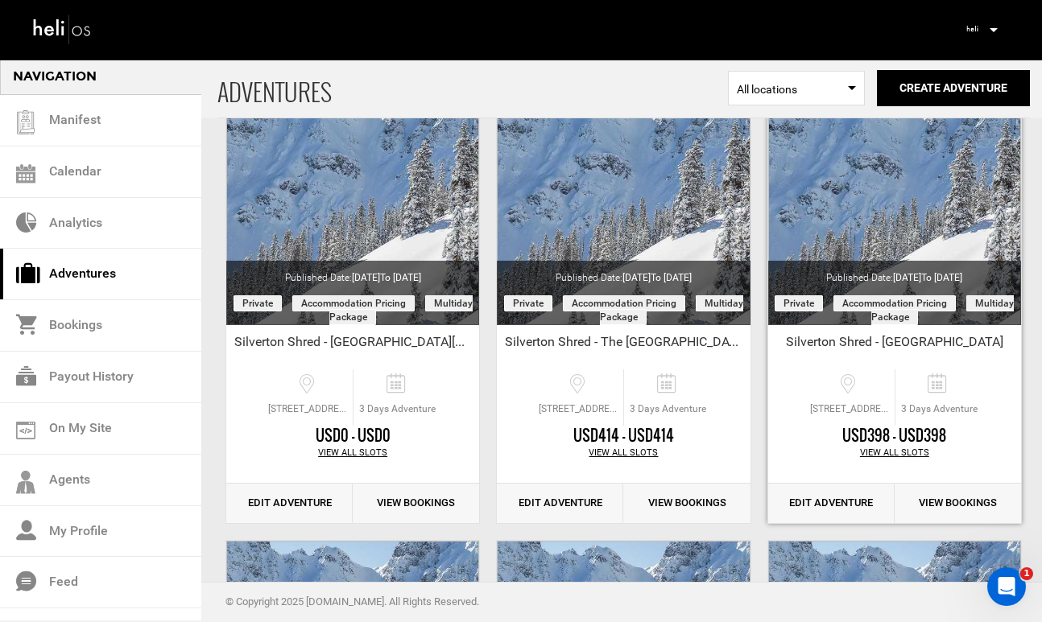
scroll to position [125, 0]
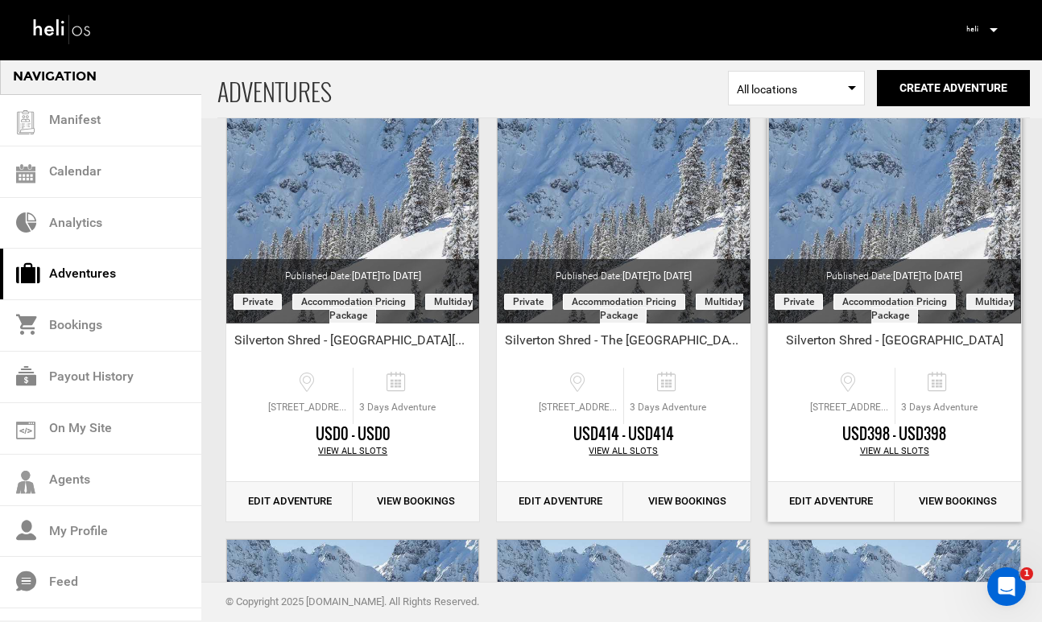
click at [839, 507] on link "Edit Adventure" at bounding box center [831, 501] width 126 height 39
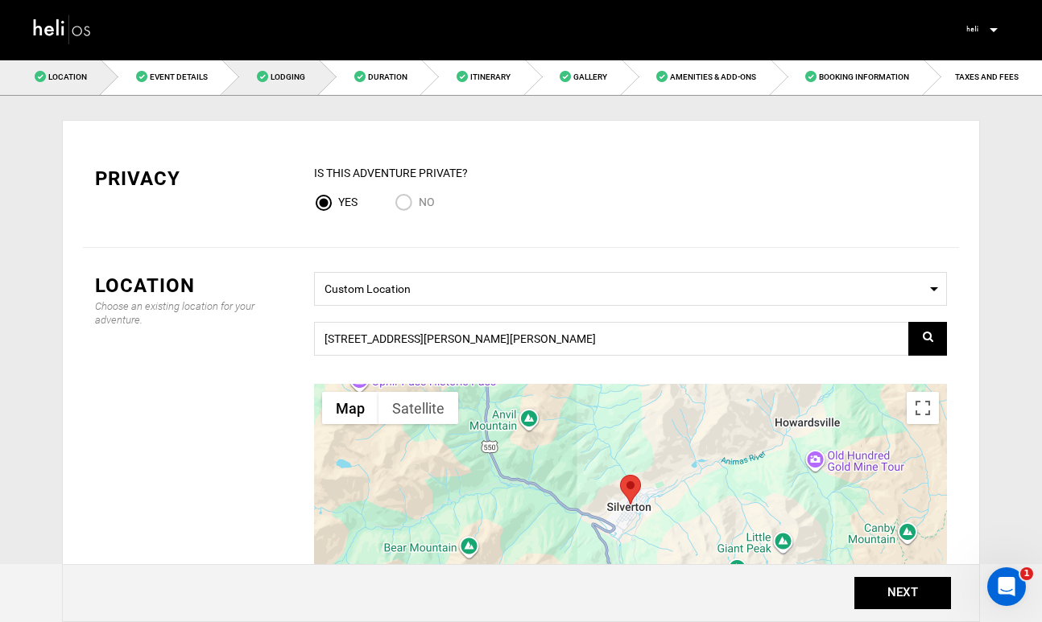
click at [279, 88] on link "Lodging" at bounding box center [270, 77] width 97 height 36
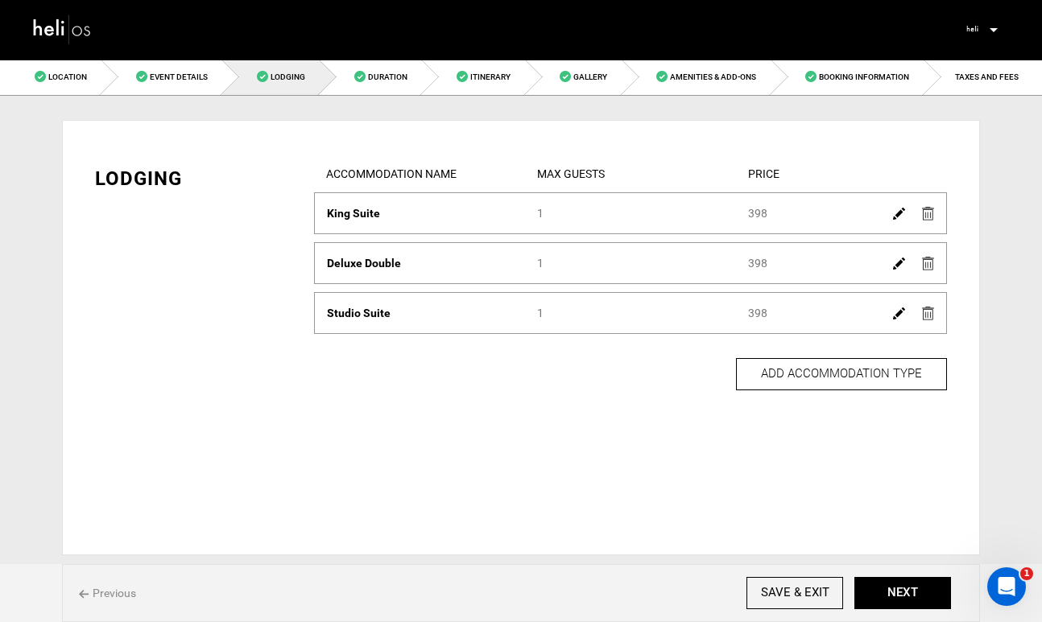
click at [902, 218] on img at bounding box center [899, 214] width 12 height 12
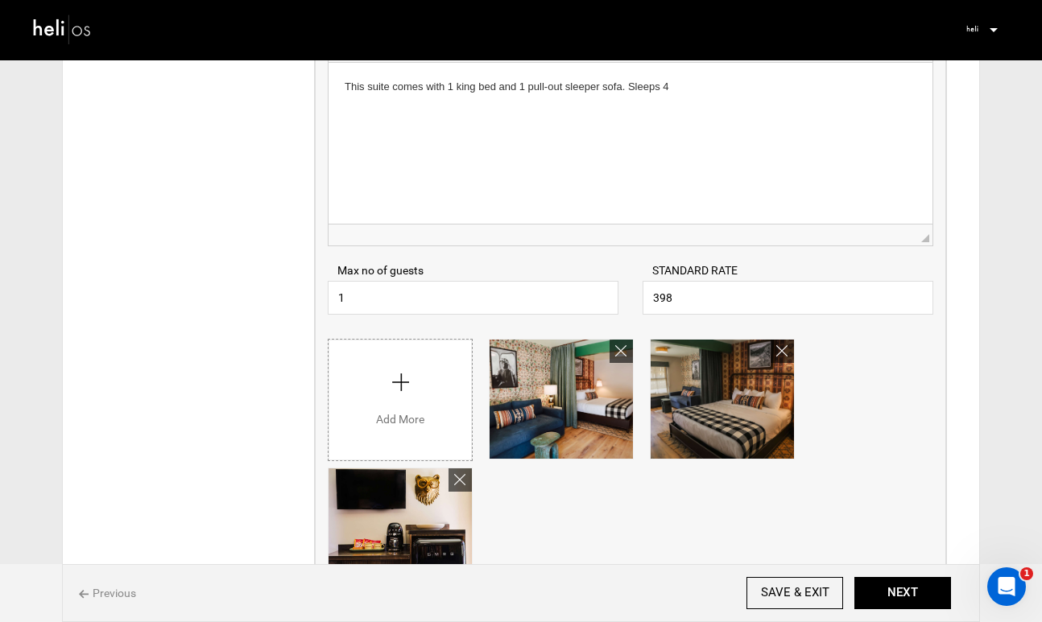
scroll to position [266, 0]
click at [401, 304] on input "1" at bounding box center [473, 297] width 291 height 34
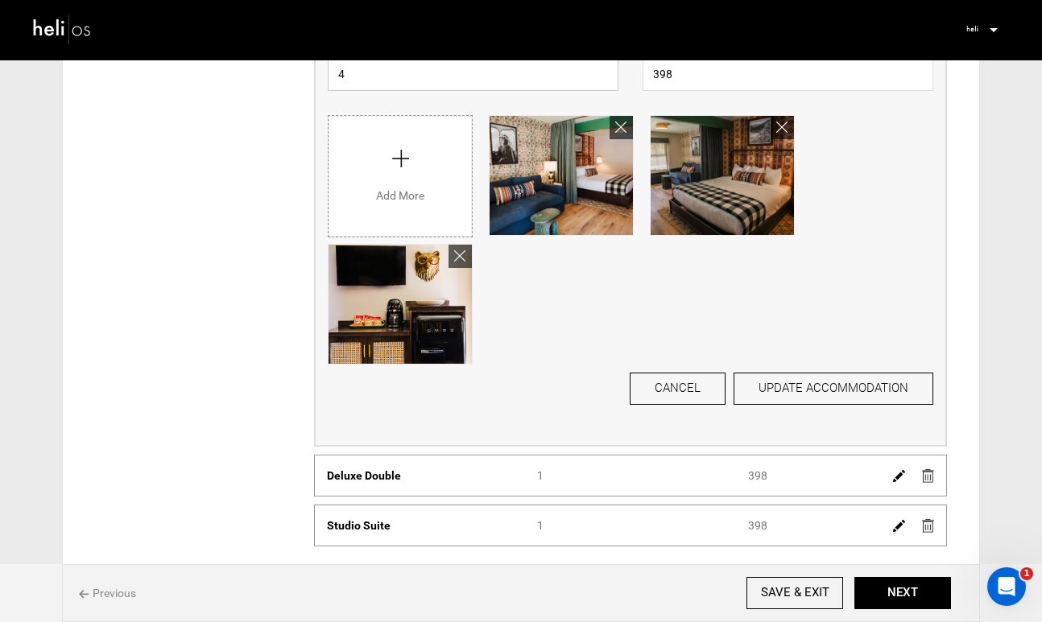
scroll to position [494, 0]
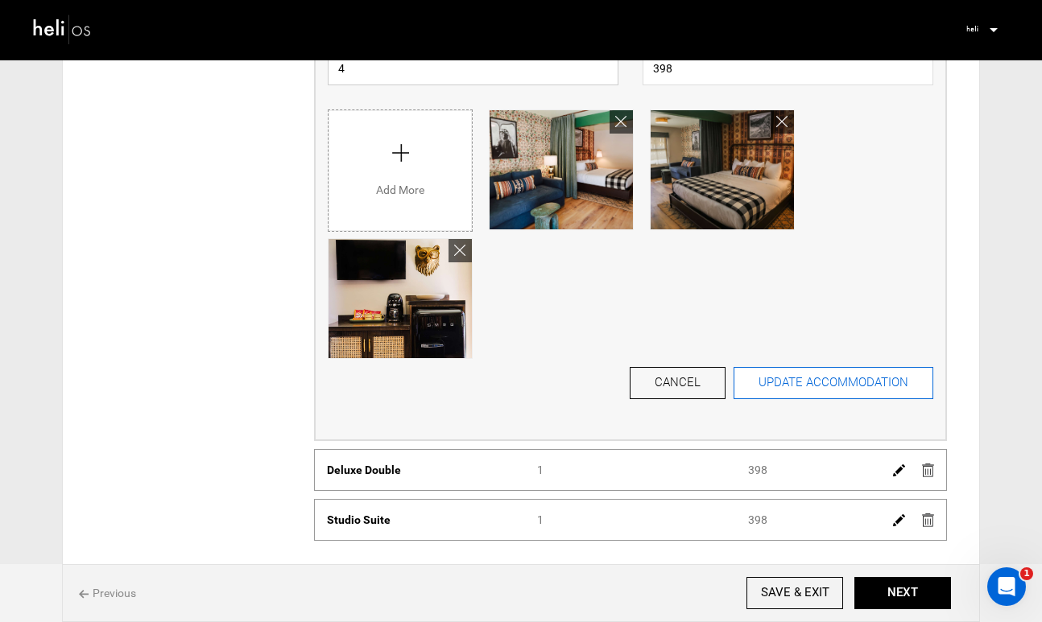
type input "4"
click at [782, 388] on button "UPDATE ACCOMMODATION" at bounding box center [833, 383] width 200 height 32
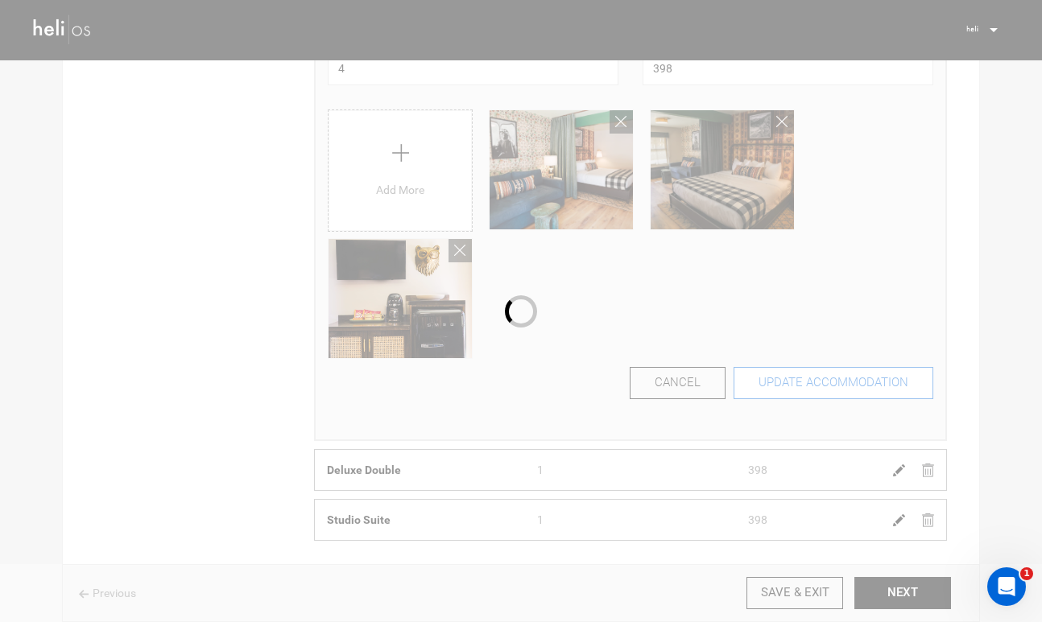
scroll to position [0, 0]
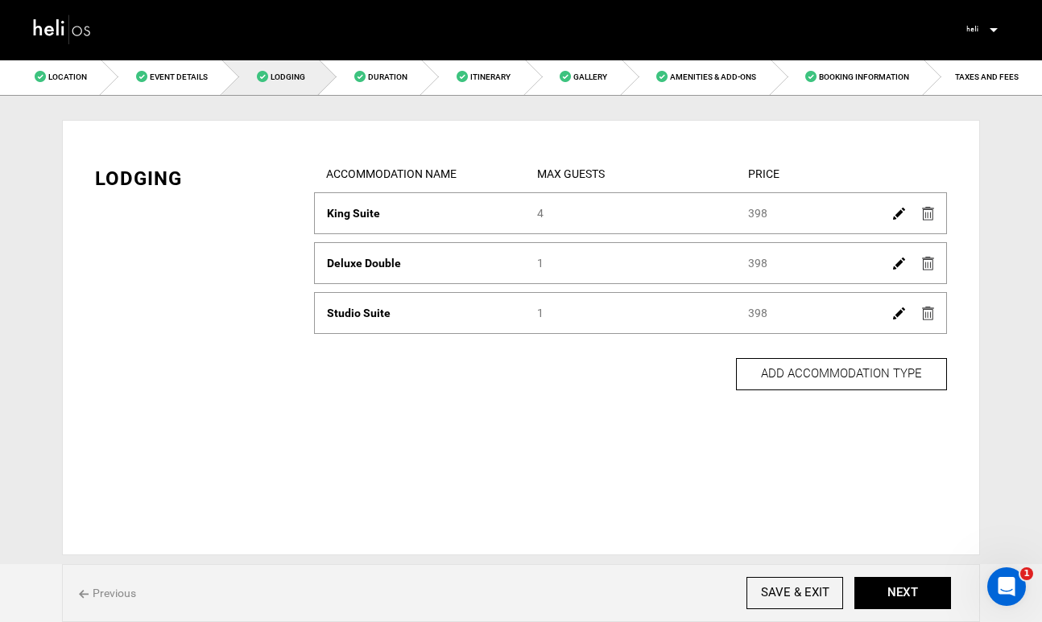
click at [896, 266] on img at bounding box center [899, 264] width 12 height 12
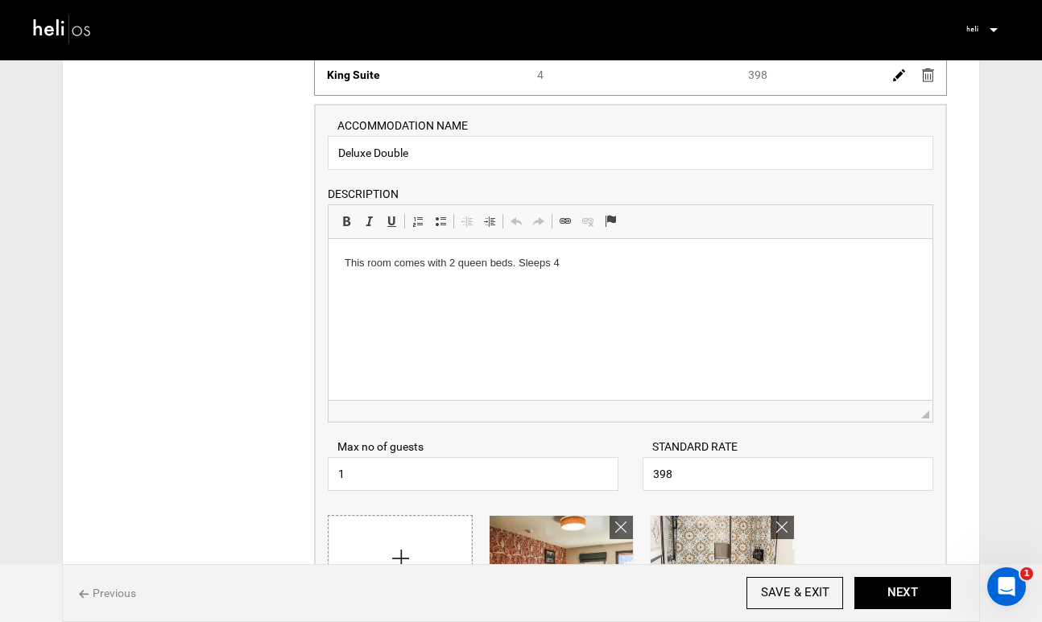
scroll to position [173, 0]
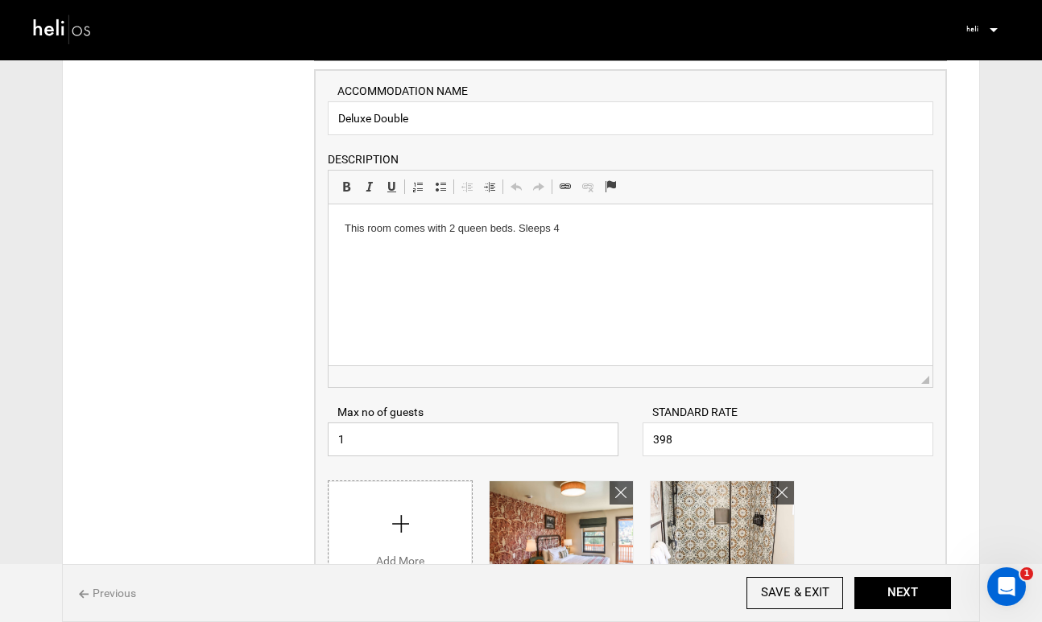
click at [369, 440] on input "1" at bounding box center [473, 440] width 291 height 34
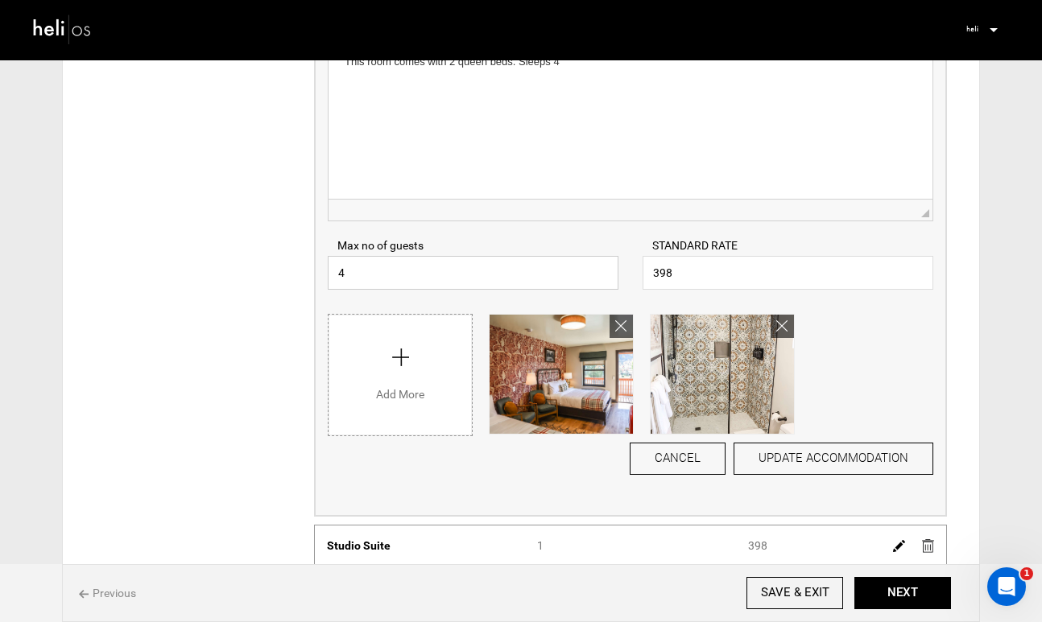
scroll to position [370, 0]
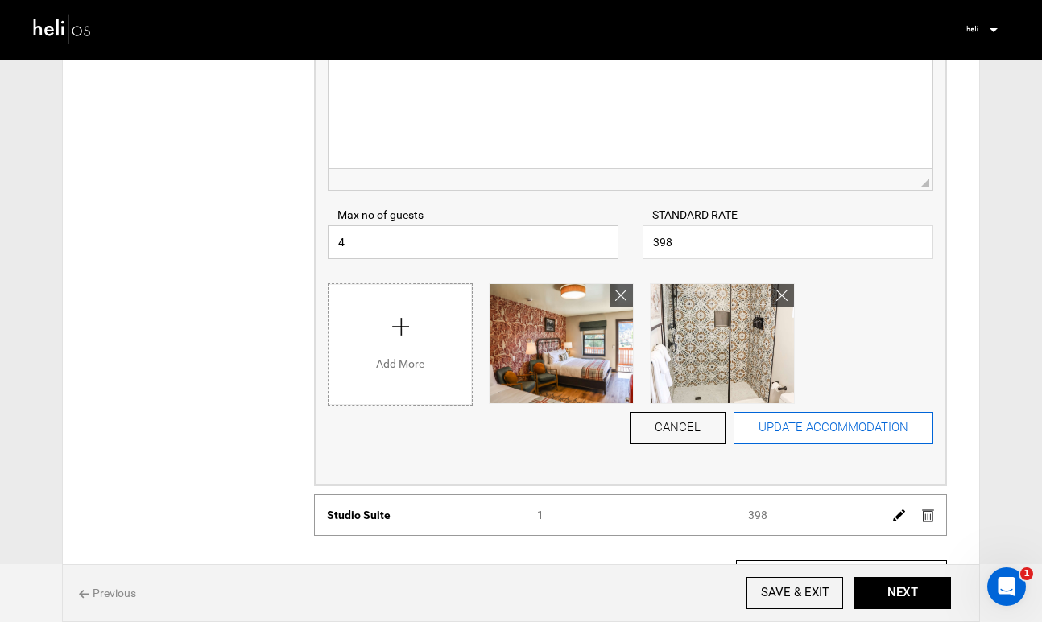
type input "4"
click at [844, 430] on button "UPDATE ACCOMMODATION" at bounding box center [833, 428] width 200 height 32
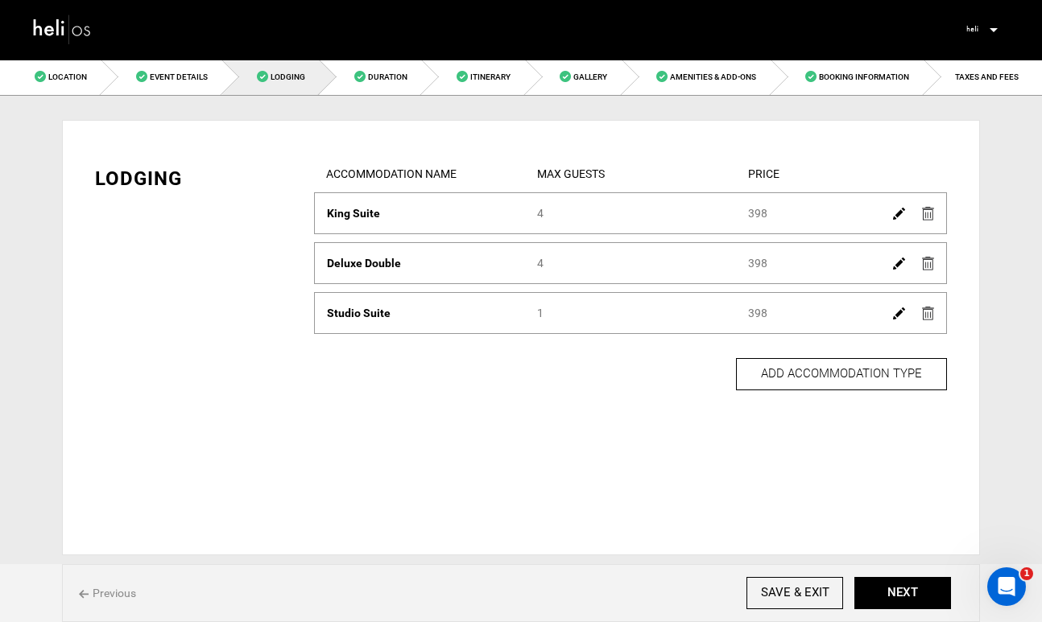
scroll to position [0, 0]
click at [894, 316] on img at bounding box center [899, 314] width 12 height 12
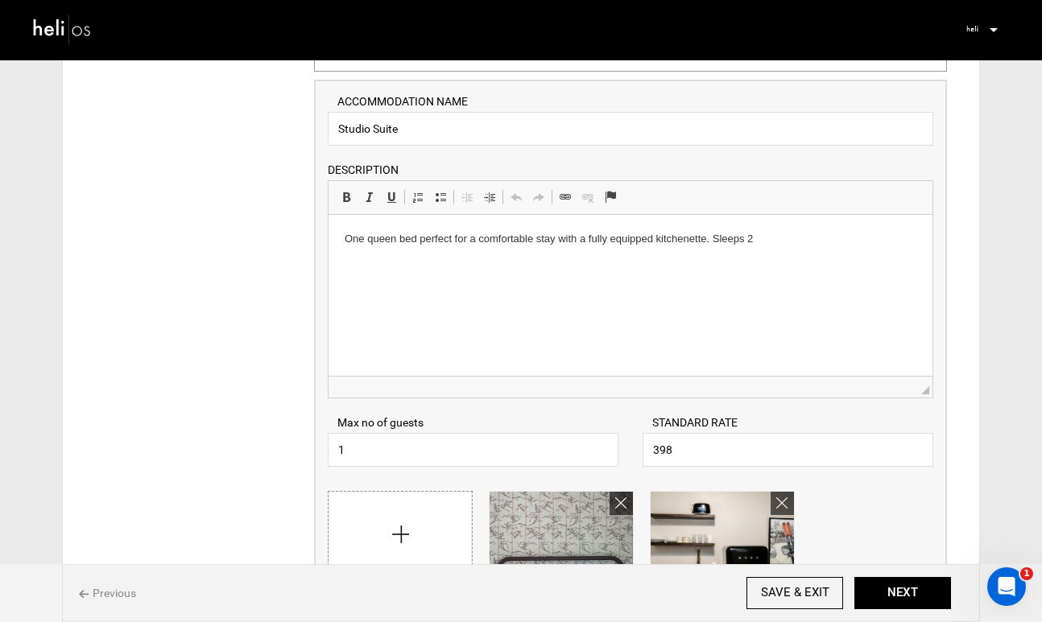
scroll to position [213, 0]
click at [383, 447] on input "1" at bounding box center [473, 449] width 291 height 34
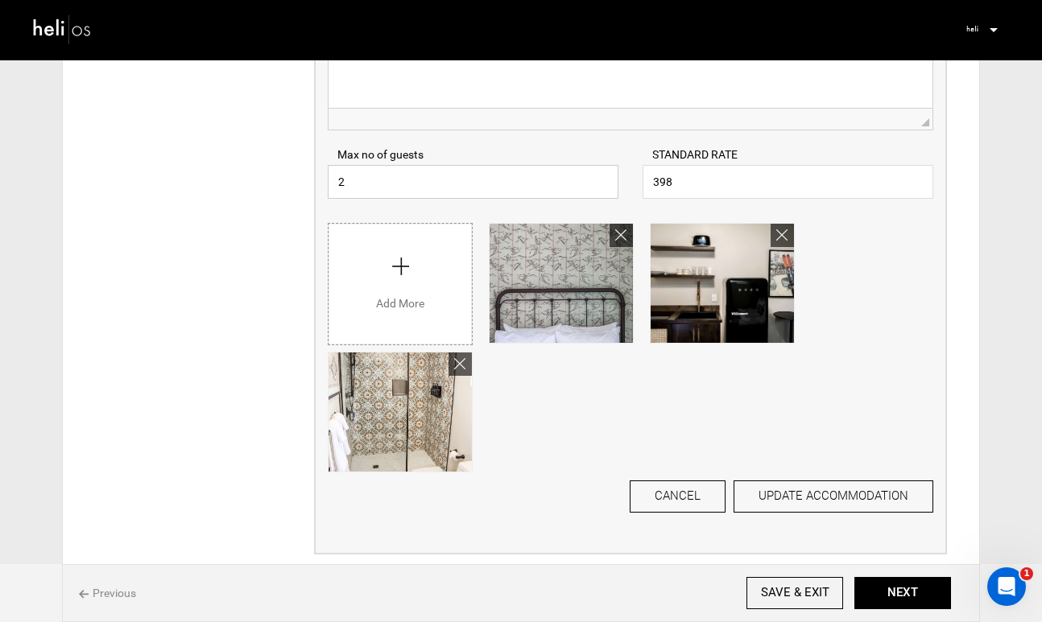
scroll to position [492, 0]
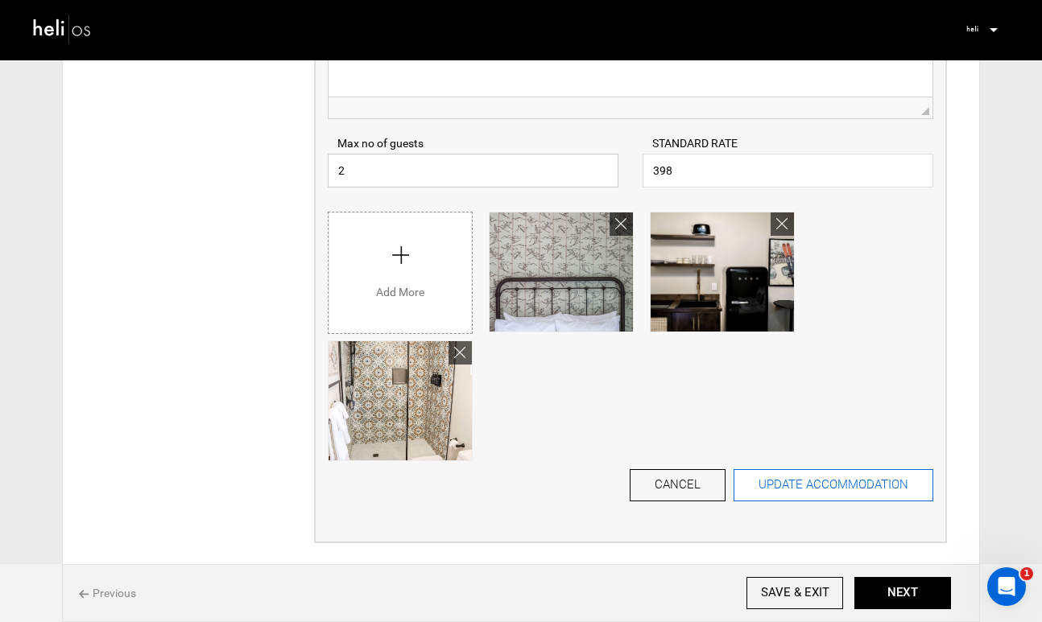
type input "2"
click at [843, 485] on button "UPDATE ACCOMMODATION" at bounding box center [833, 485] width 200 height 32
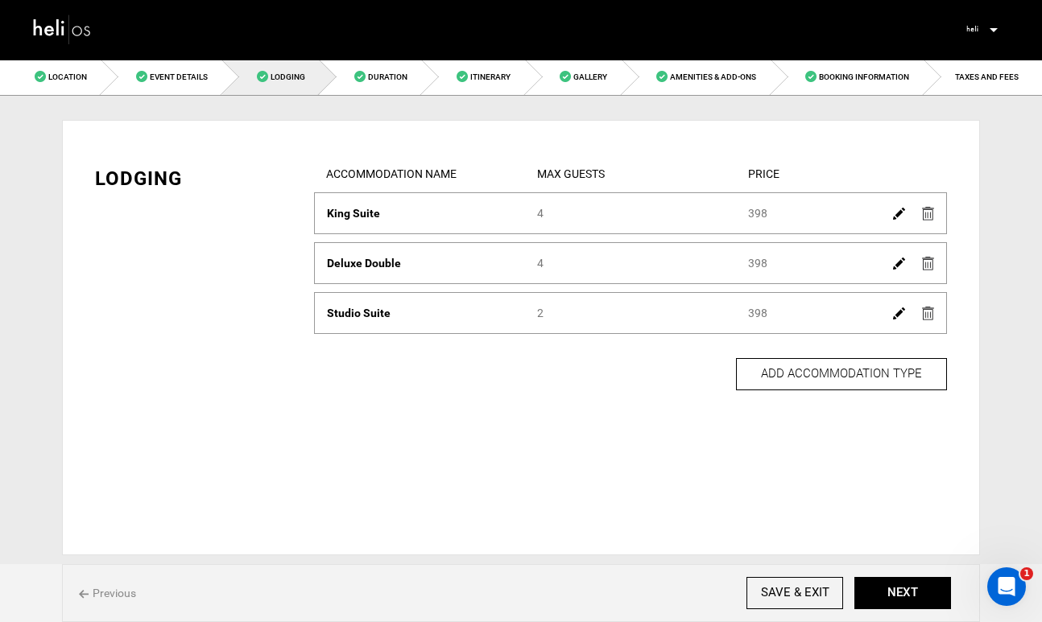
scroll to position [0, 0]
click at [878, 586] on button "NEXT" at bounding box center [902, 593] width 97 height 32
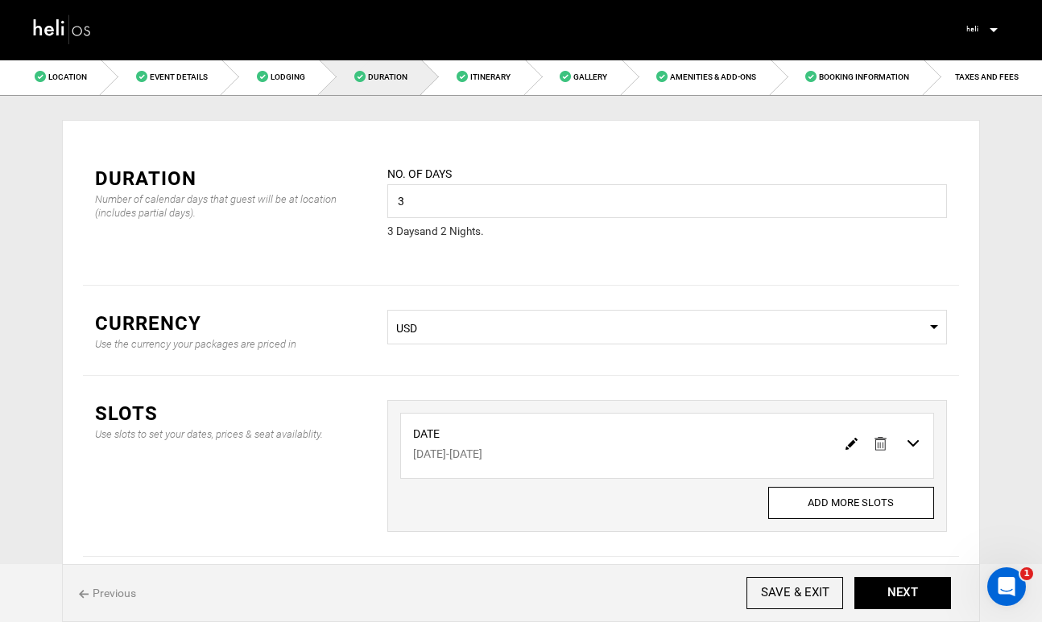
scroll to position [73, 0]
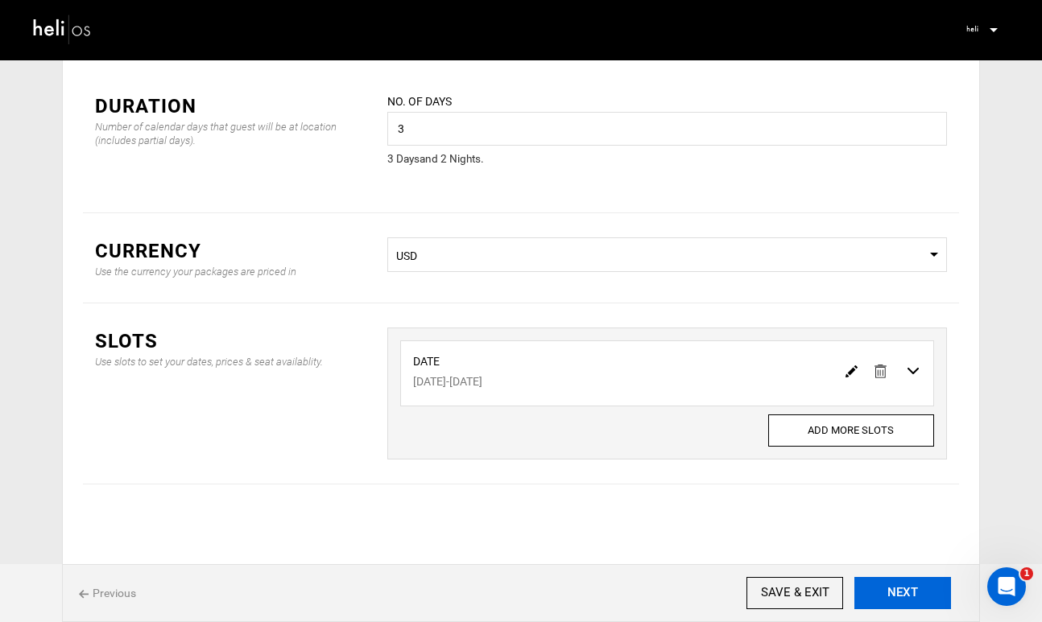
click at [885, 590] on button "NEXT" at bounding box center [902, 593] width 97 height 32
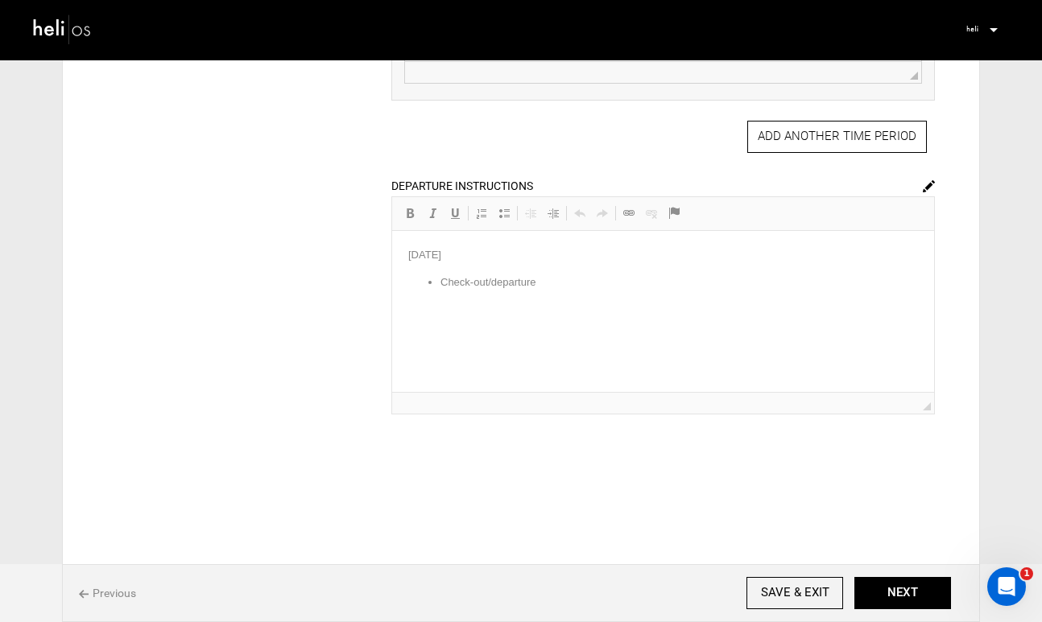
scroll to position [1035, 0]
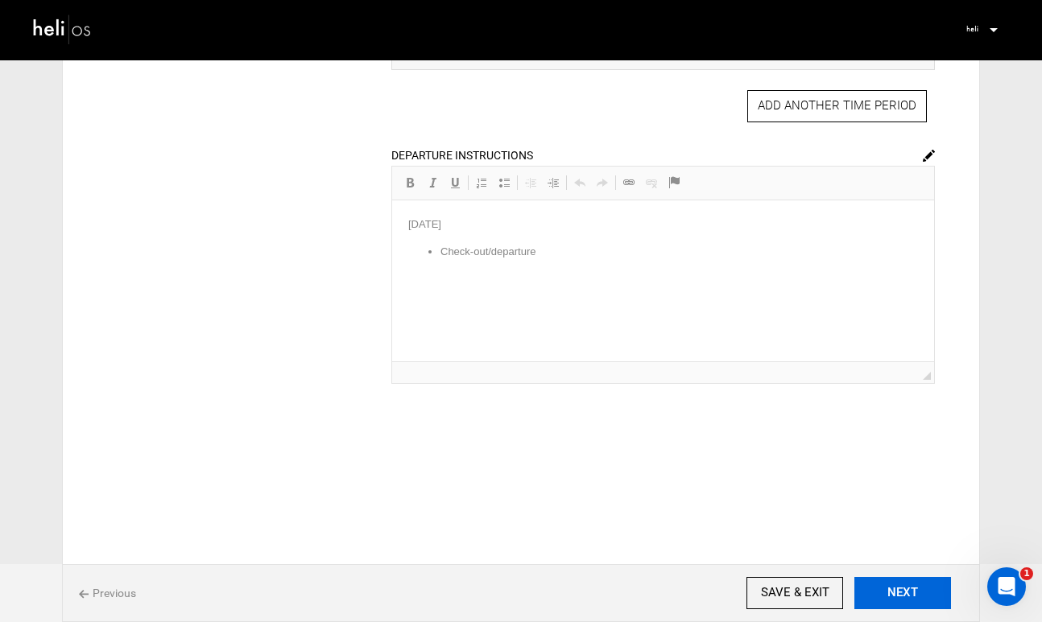
click at [904, 587] on button "NEXT" at bounding box center [902, 593] width 97 height 32
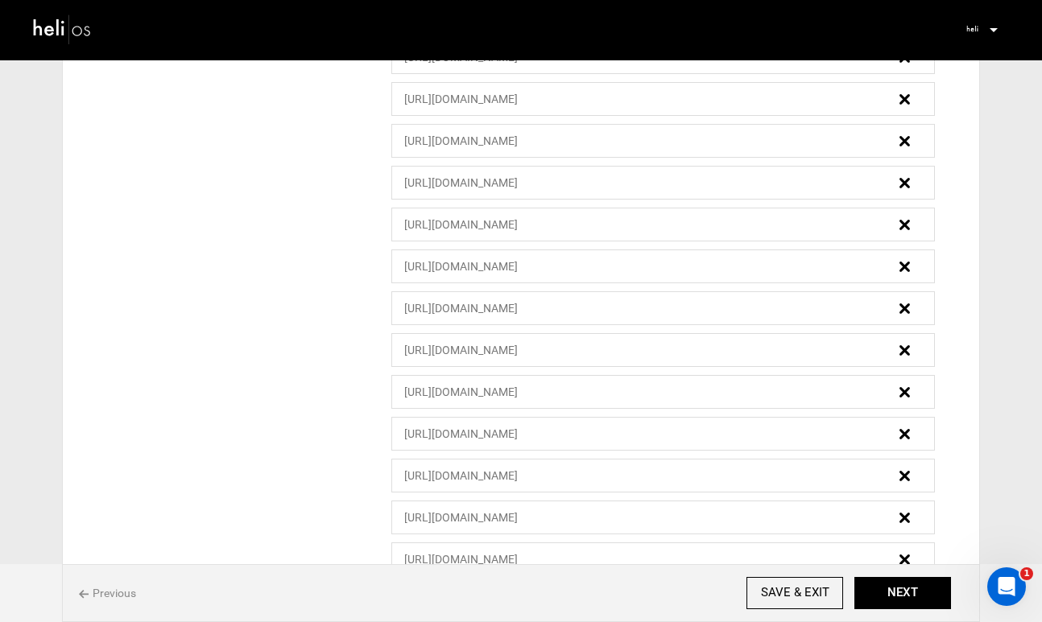
scroll to position [1768, 0]
click at [917, 588] on button "NEXT" at bounding box center [902, 593] width 97 height 32
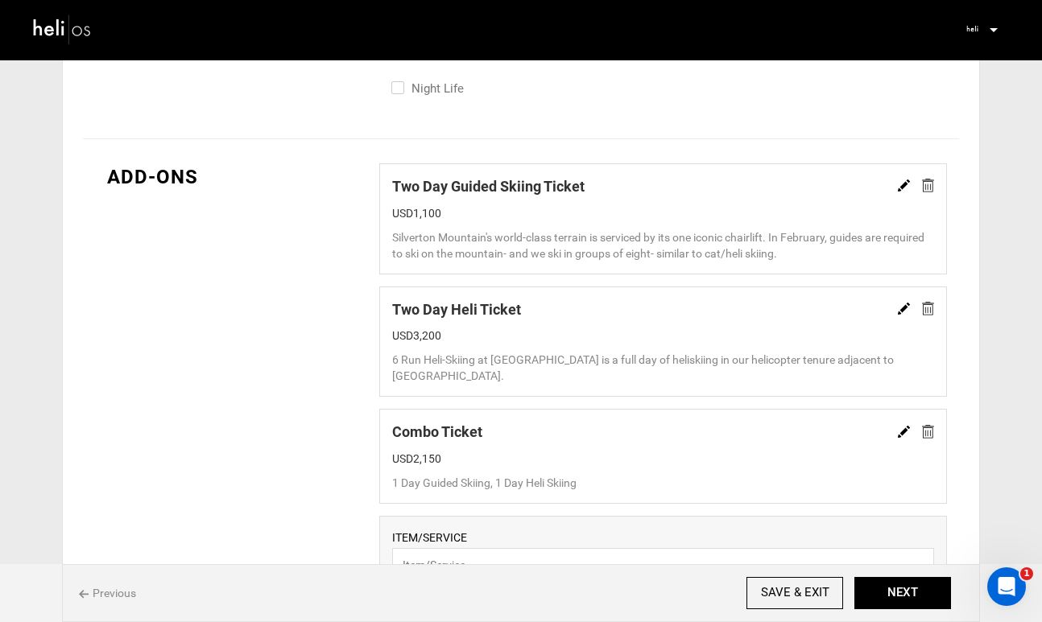
scroll to position [1037, 0]
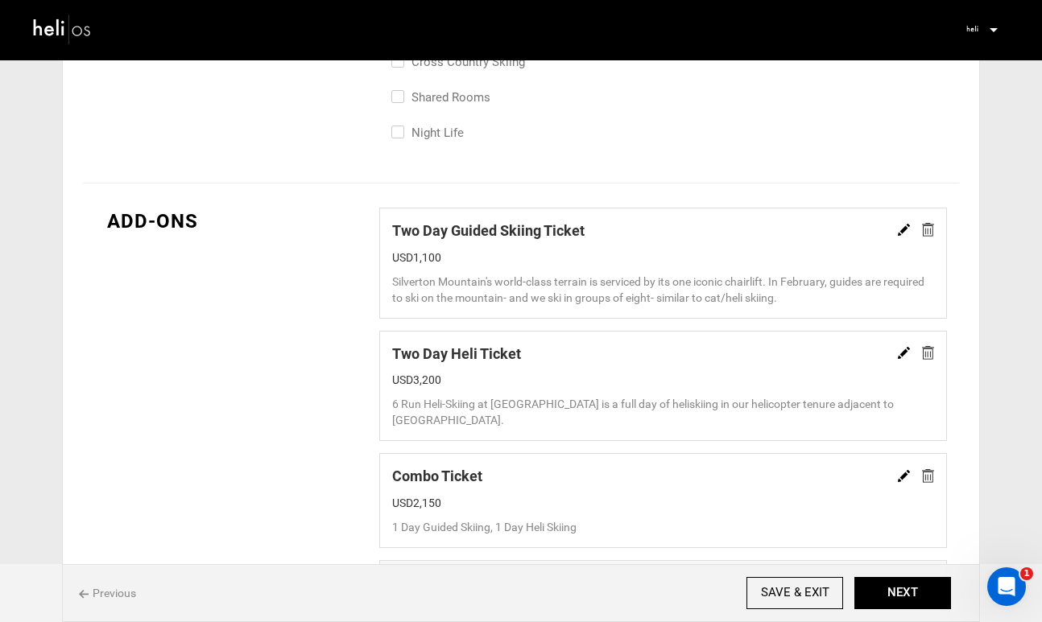
click at [900, 232] on img at bounding box center [904, 230] width 12 height 12
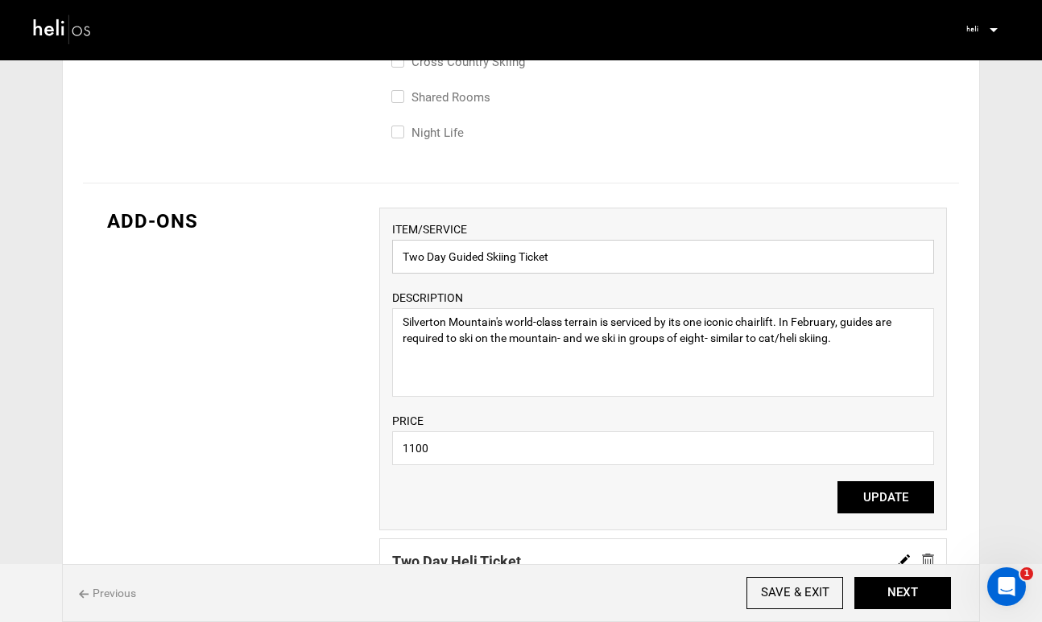
click at [839, 262] on input "Two Day Guided Skiing Ticket" at bounding box center [663, 257] width 542 height 34
type input "Two Day Guided Skiing Ticket - One Skier"
click at [890, 496] on button "UPDATE" at bounding box center [885, 497] width 97 height 32
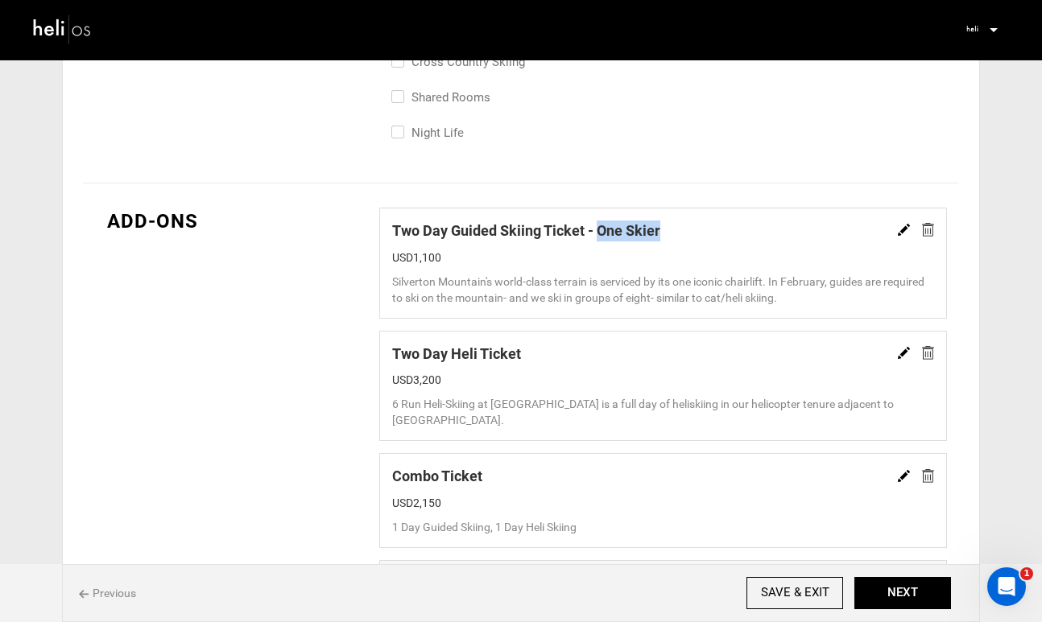
drag, startPoint x: 661, startPoint y: 230, endPoint x: 601, endPoint y: 232, distance: 59.6
click at [601, 232] on div "Two Day Guided Skiing Ticket - One Skier" at bounding box center [663, 231] width 542 height 21
copy div "One Skier"
click at [902, 352] on img at bounding box center [904, 353] width 12 height 12
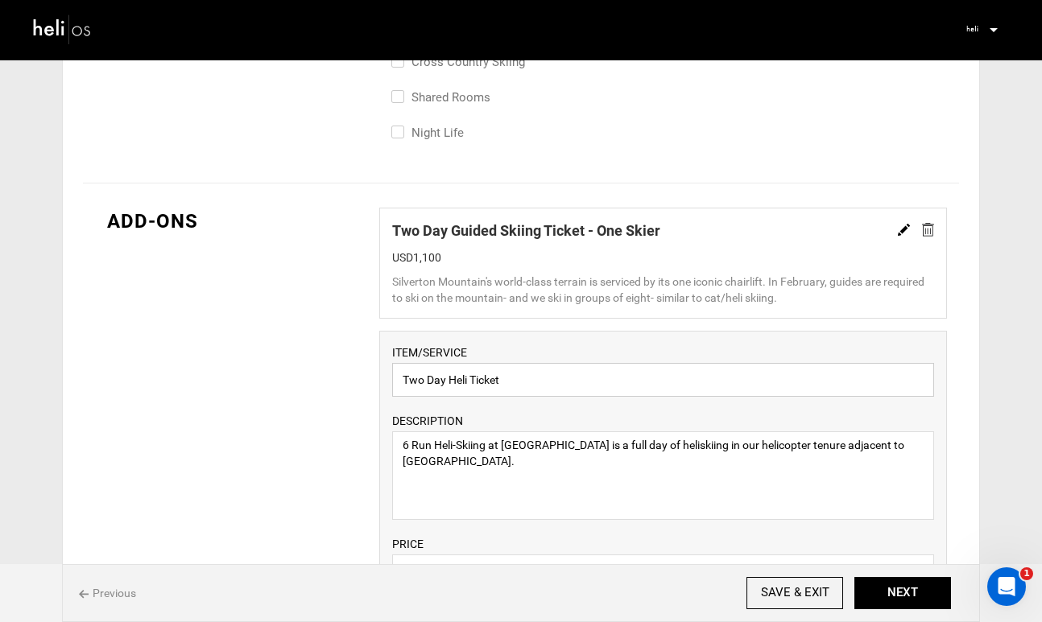
click at [712, 365] on input "Two Day Heli Ticket" at bounding box center [663, 380] width 542 height 34
click at [708, 375] on input "Two Day Heli Ticket" at bounding box center [663, 380] width 542 height 34
paste input "One Skier"
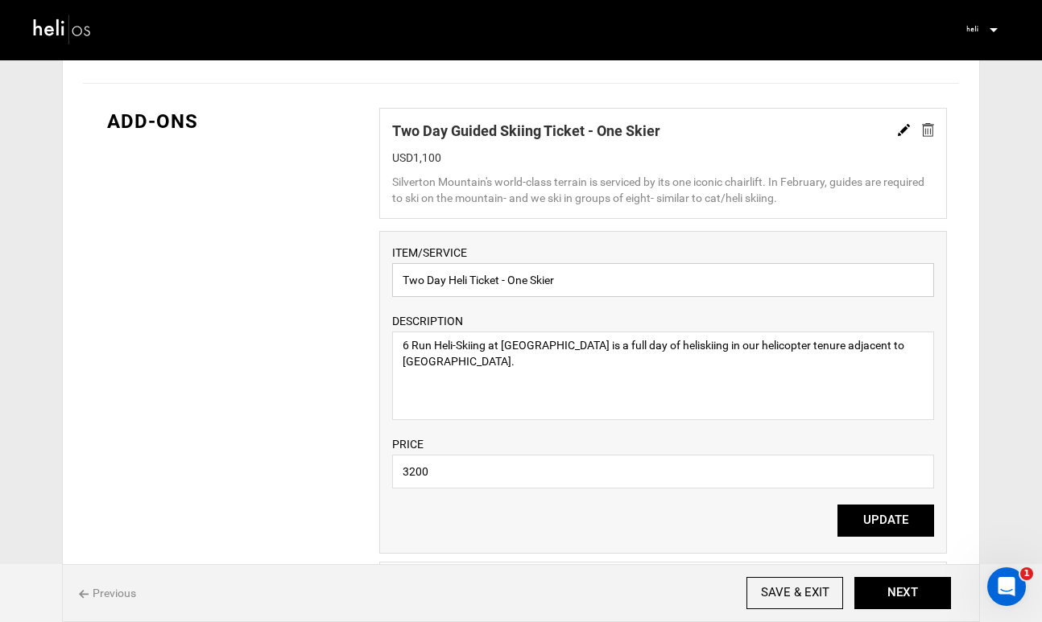
scroll to position [1142, 0]
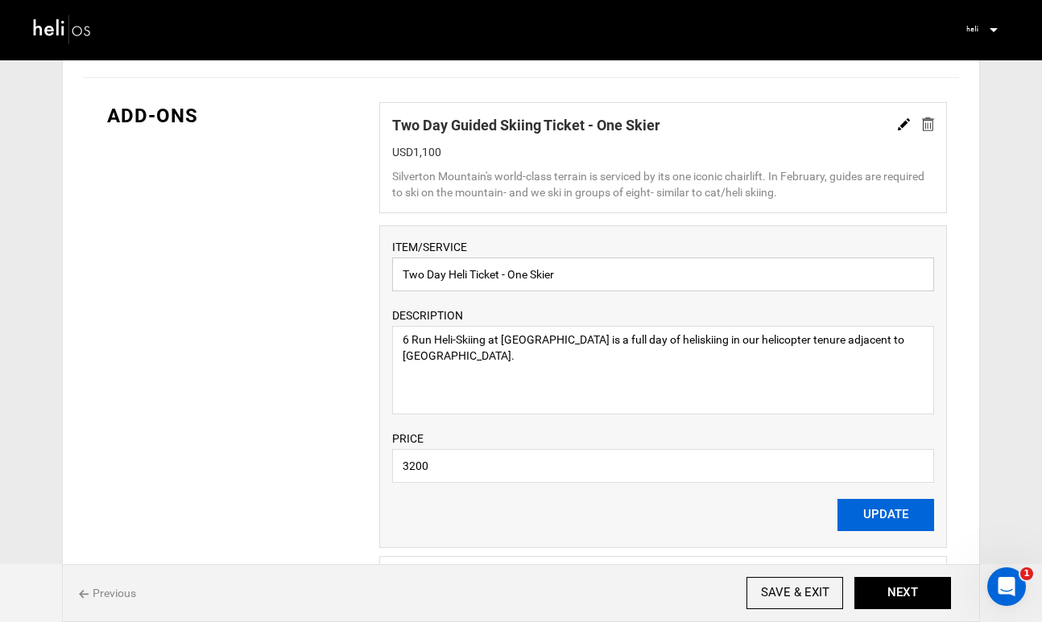
type input "Two Day Heli Ticket - One Skier"
click at [863, 510] on button "UPDATE" at bounding box center [885, 515] width 97 height 32
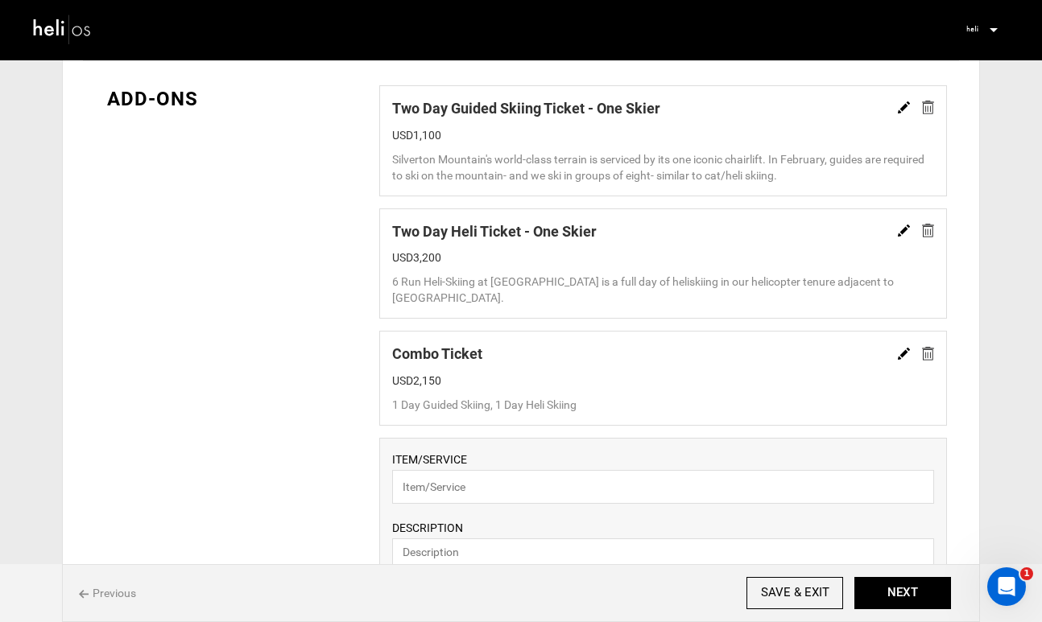
scroll to position [1185, 0]
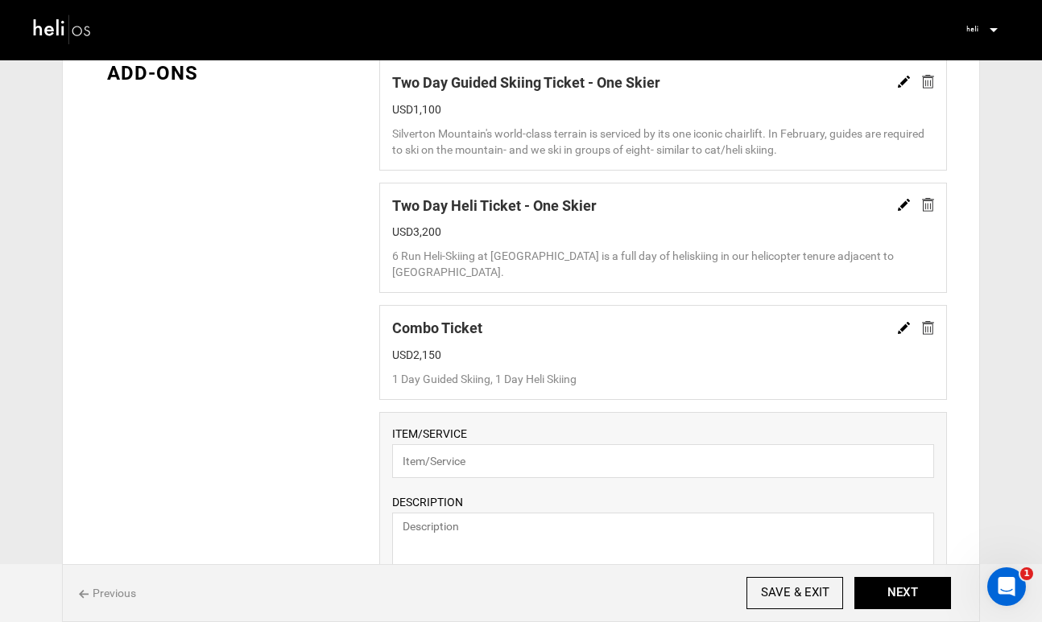
click at [899, 329] on img at bounding box center [904, 328] width 12 height 12
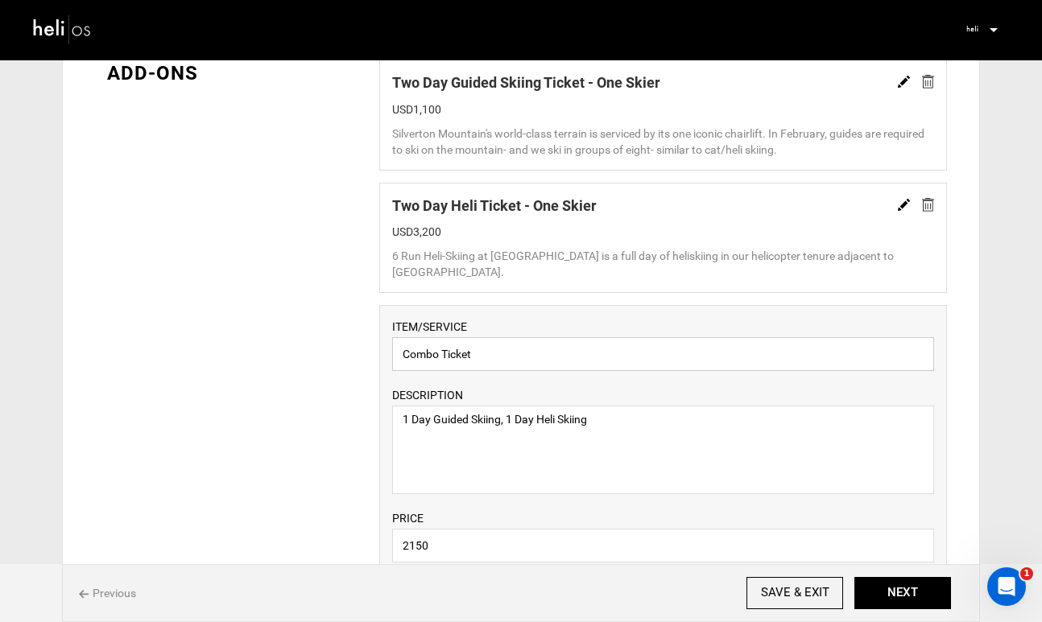
click at [760, 361] on input "Combo Ticket" at bounding box center [663, 354] width 542 height 34
paste input "One Skier"
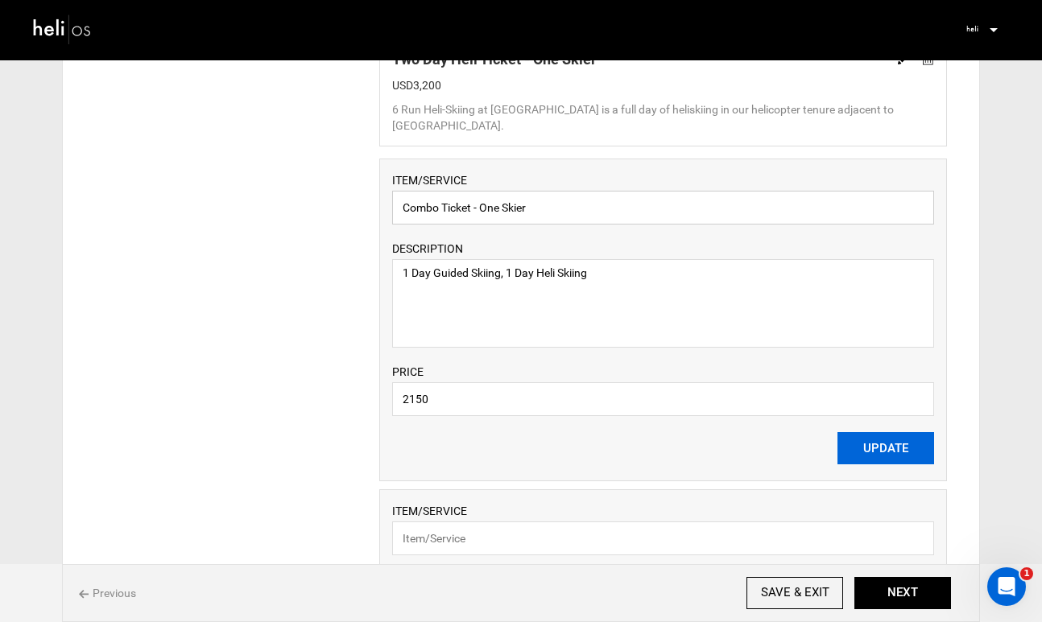
type input "Combo Ticket - One Skier"
click at [850, 448] on button "UPDATE" at bounding box center [885, 448] width 97 height 32
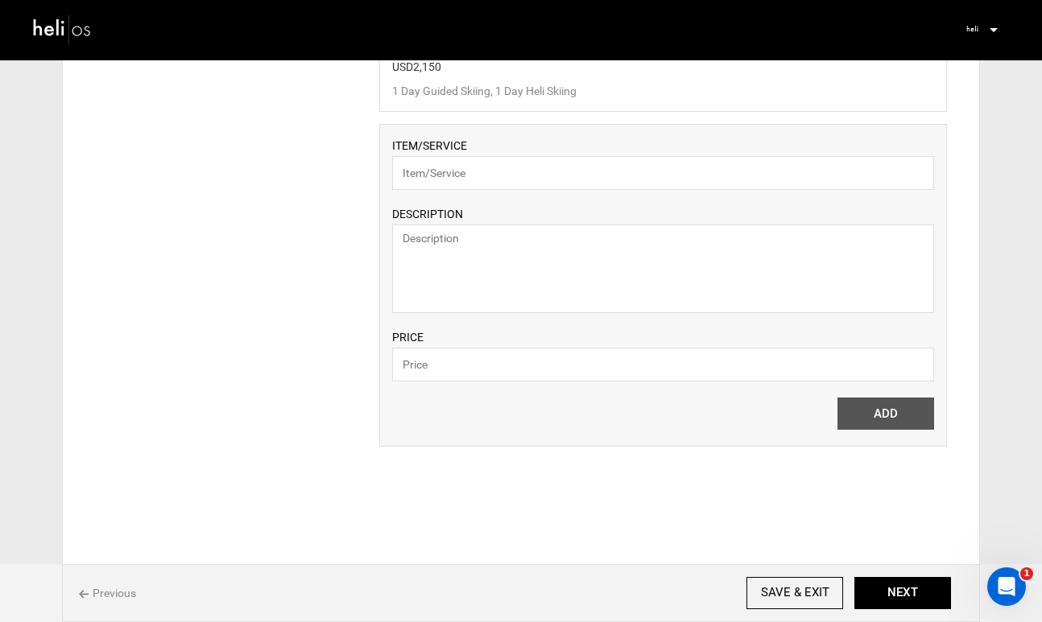
scroll to position [1525, 0]
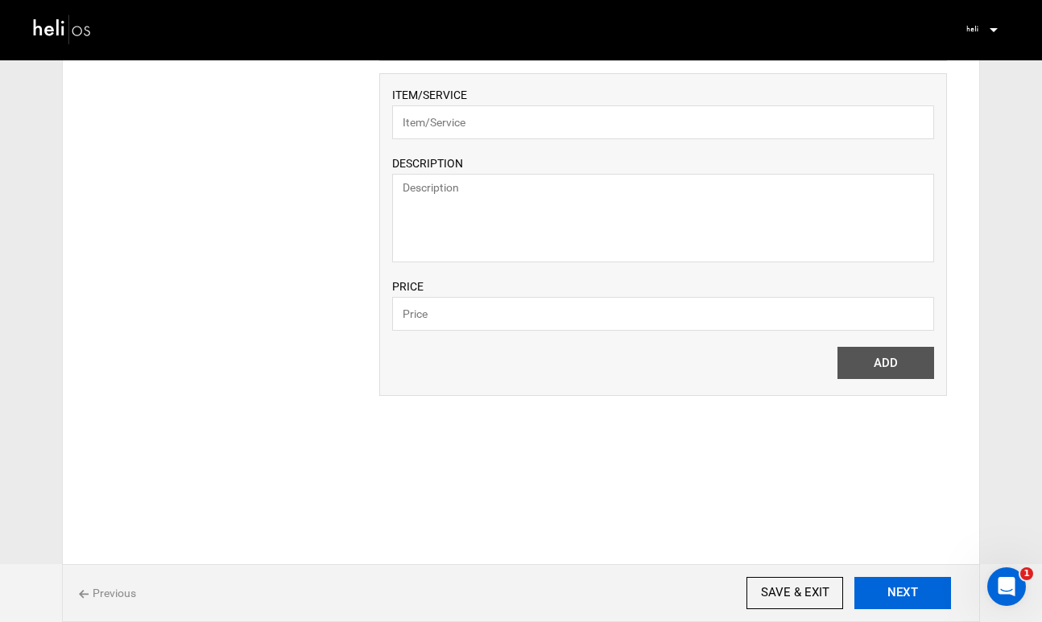
click at [902, 592] on button "NEXT" at bounding box center [902, 593] width 97 height 32
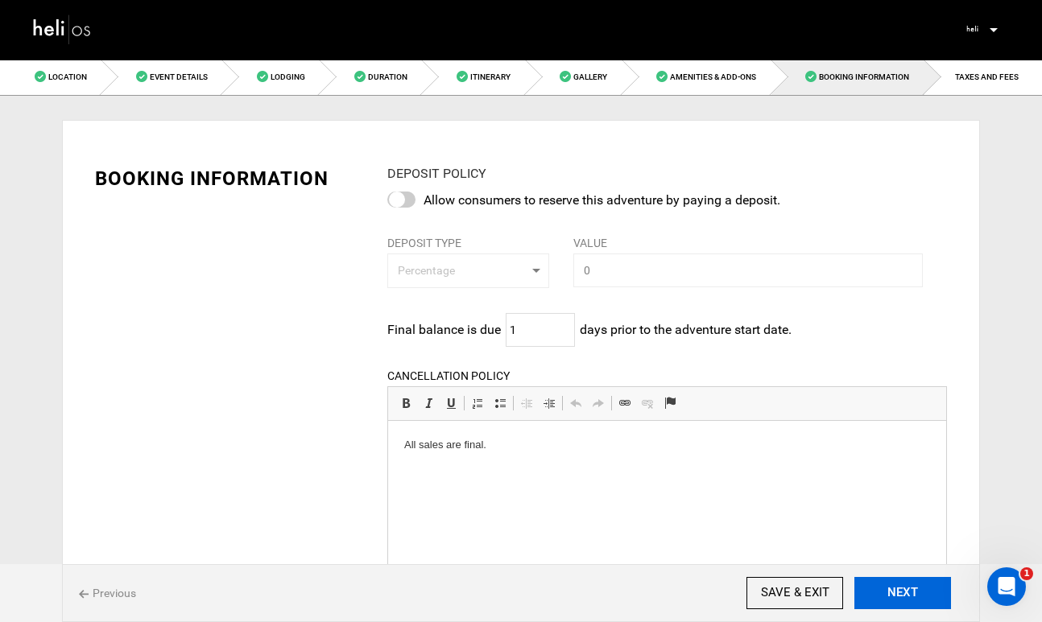
click at [902, 592] on button "NEXT" at bounding box center [902, 593] width 97 height 32
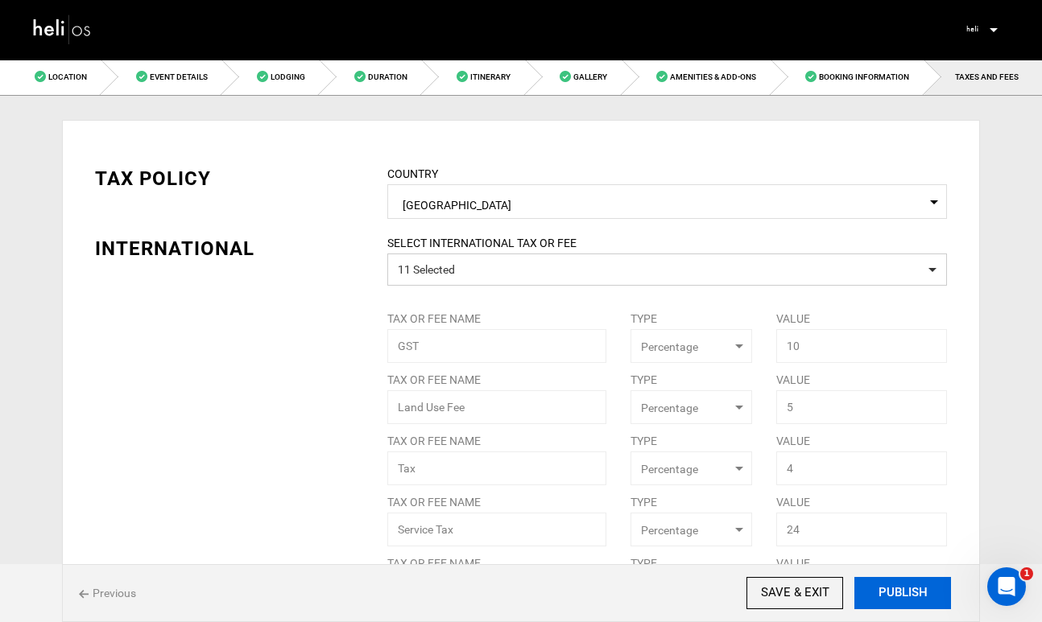
click at [902, 592] on button "PUBLISH" at bounding box center [902, 593] width 97 height 32
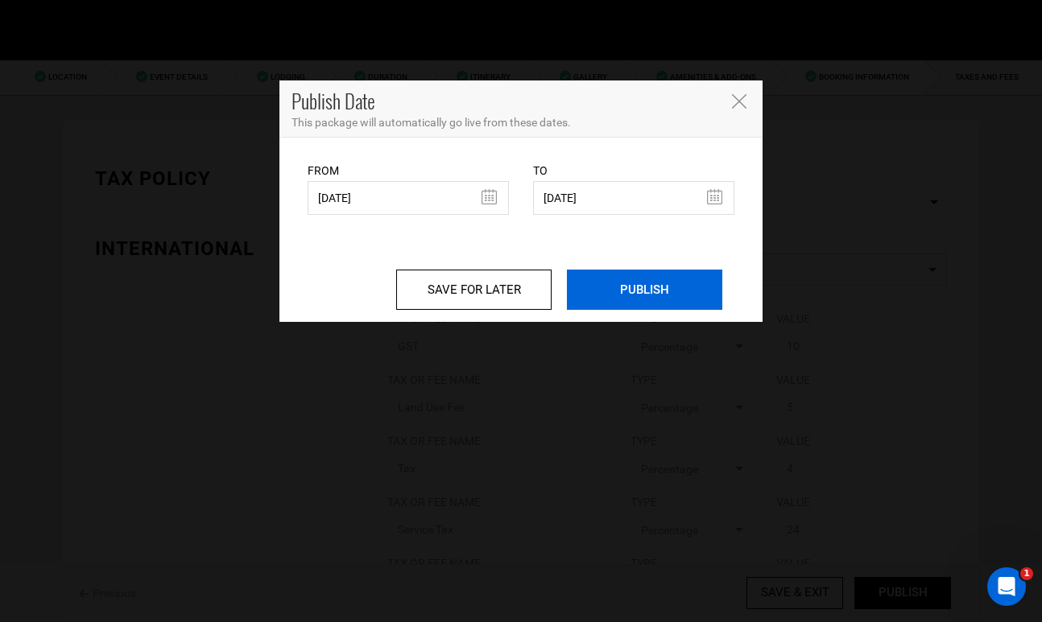
click at [658, 287] on input "PUBLISH" at bounding box center [644, 290] width 155 height 40
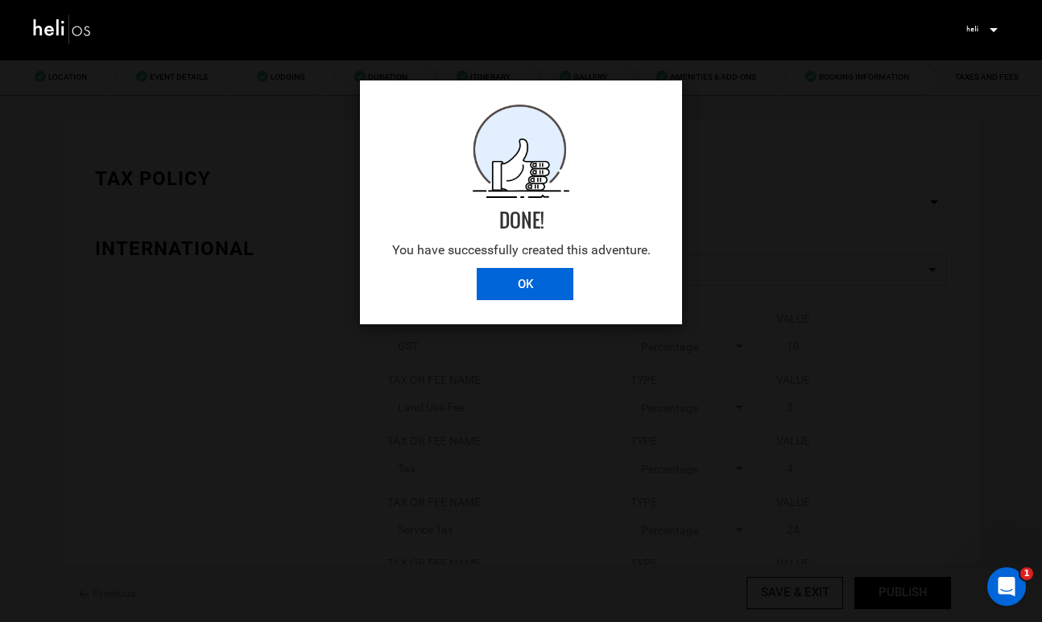
click at [513, 287] on input "OK" at bounding box center [525, 284] width 97 height 32
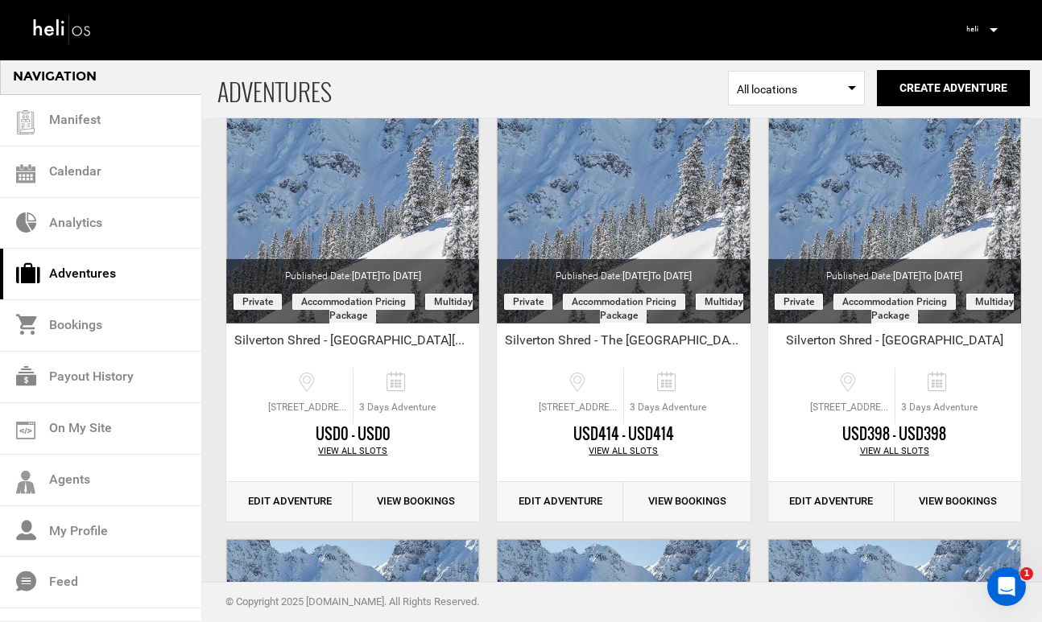
scroll to position [126, 0]
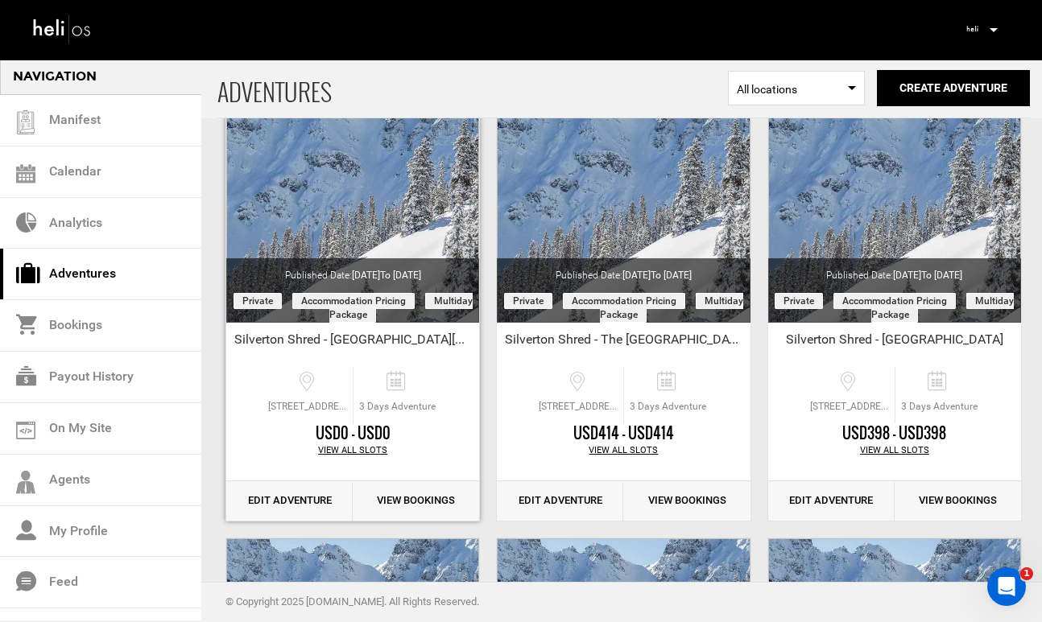
click at [292, 502] on link "Edit Adventure" at bounding box center [289, 500] width 126 height 39
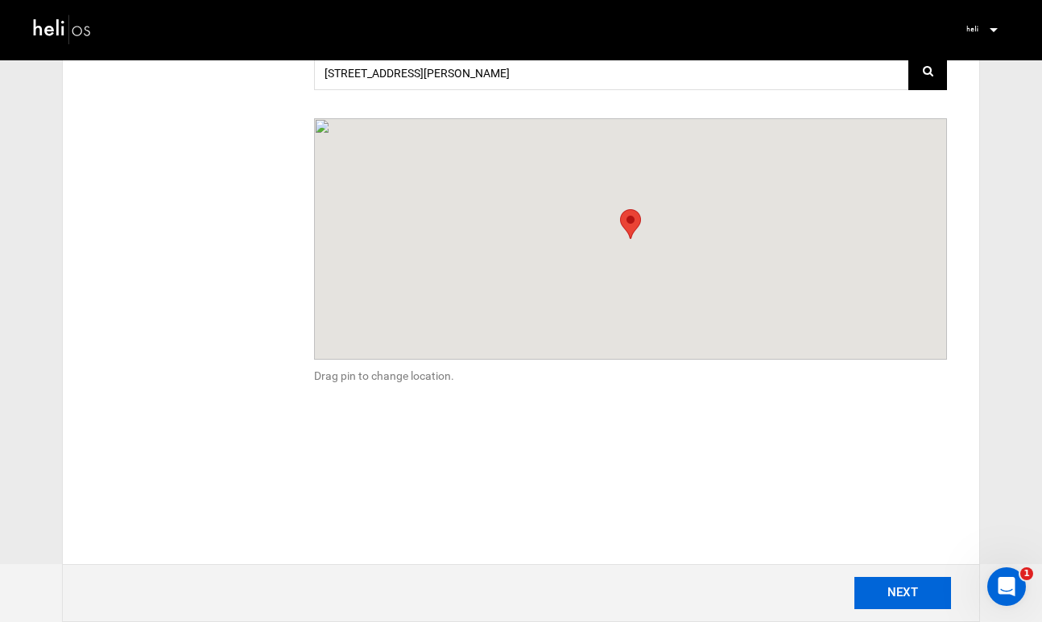
click at [890, 589] on button "NEXT" at bounding box center [902, 593] width 97 height 32
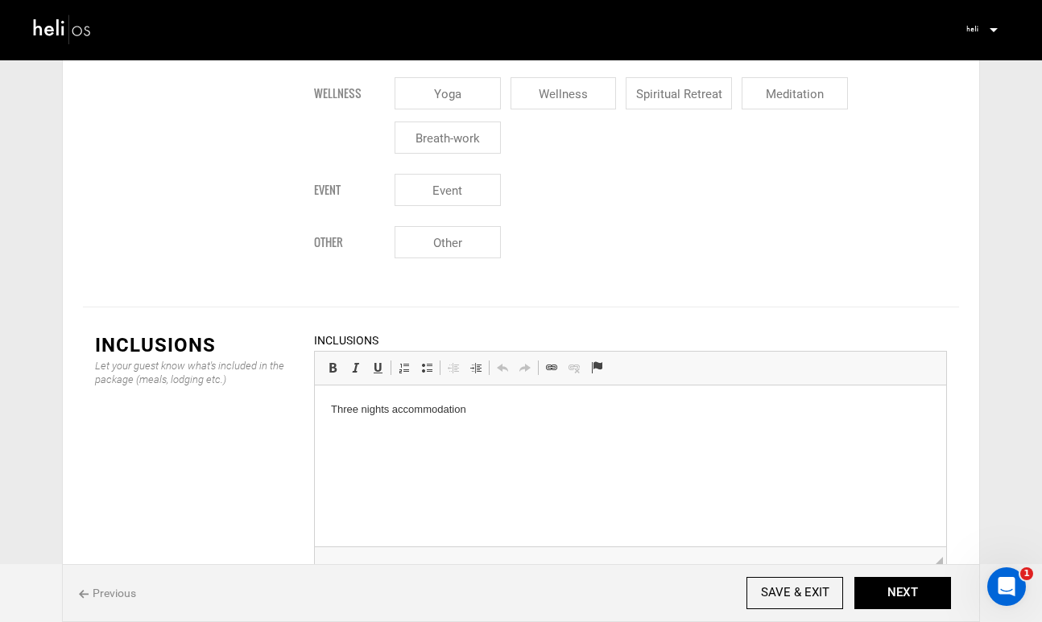
scroll to position [1741, 0]
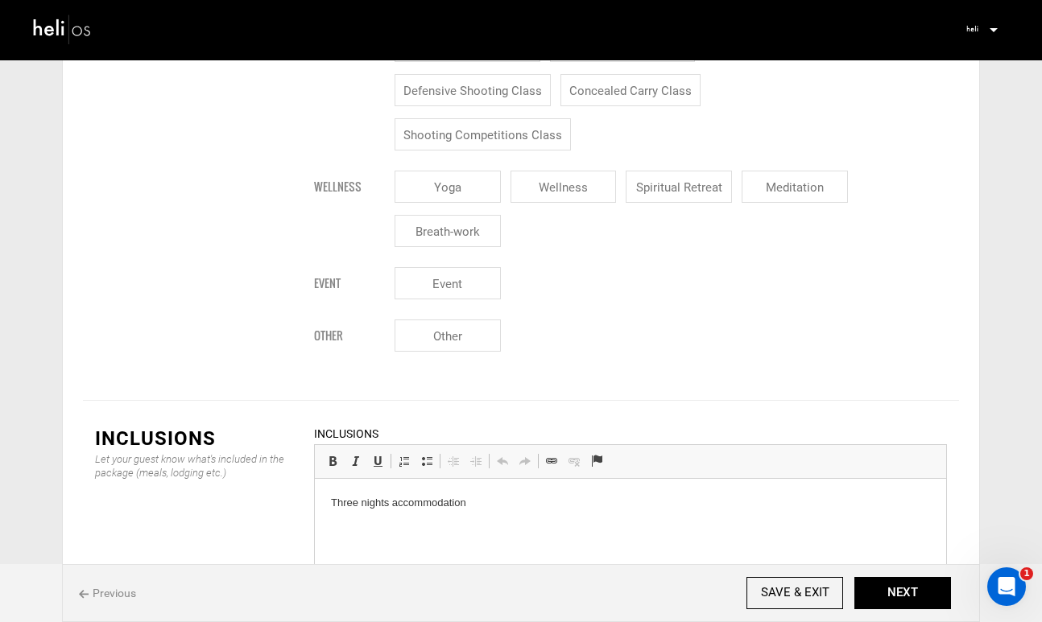
click at [353, 504] on p "Three nights accommodation" at bounding box center [630, 503] width 599 height 17
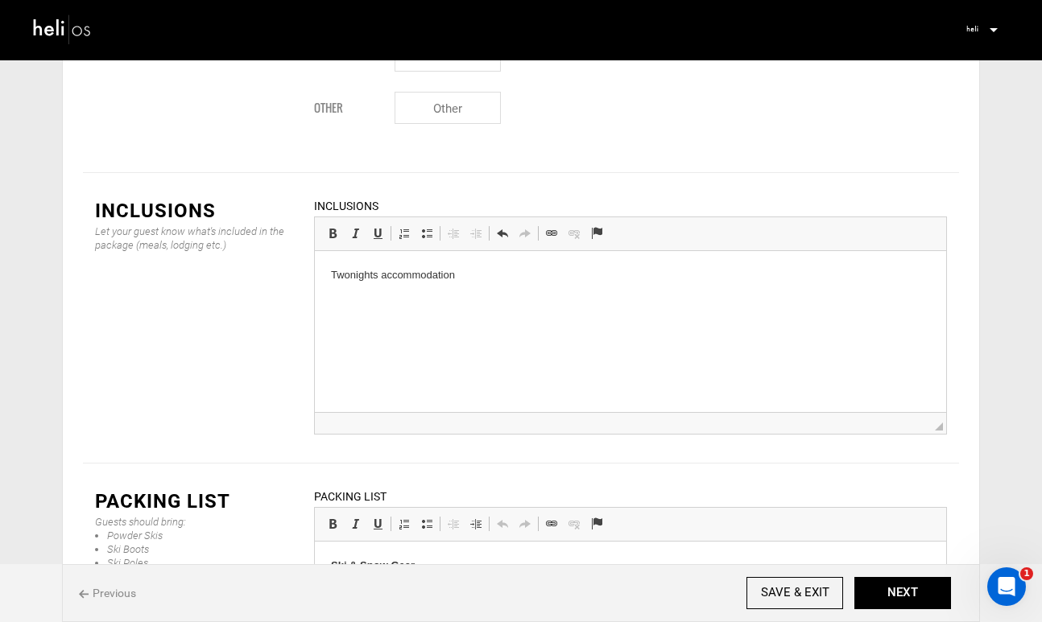
scroll to position [2073, 0]
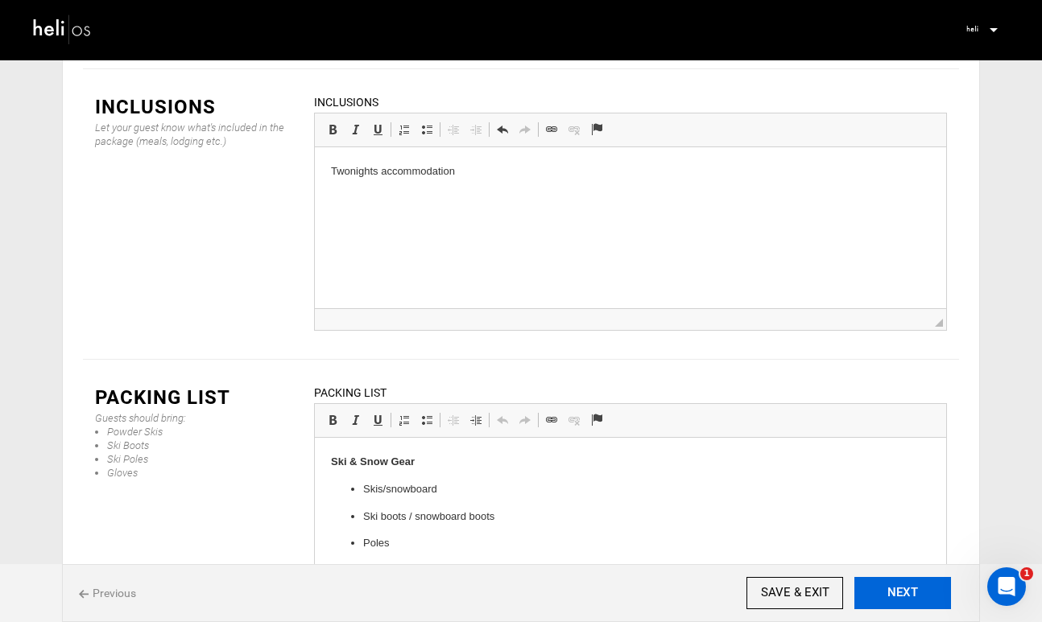
click at [890, 597] on button "NEXT" at bounding box center [902, 593] width 97 height 32
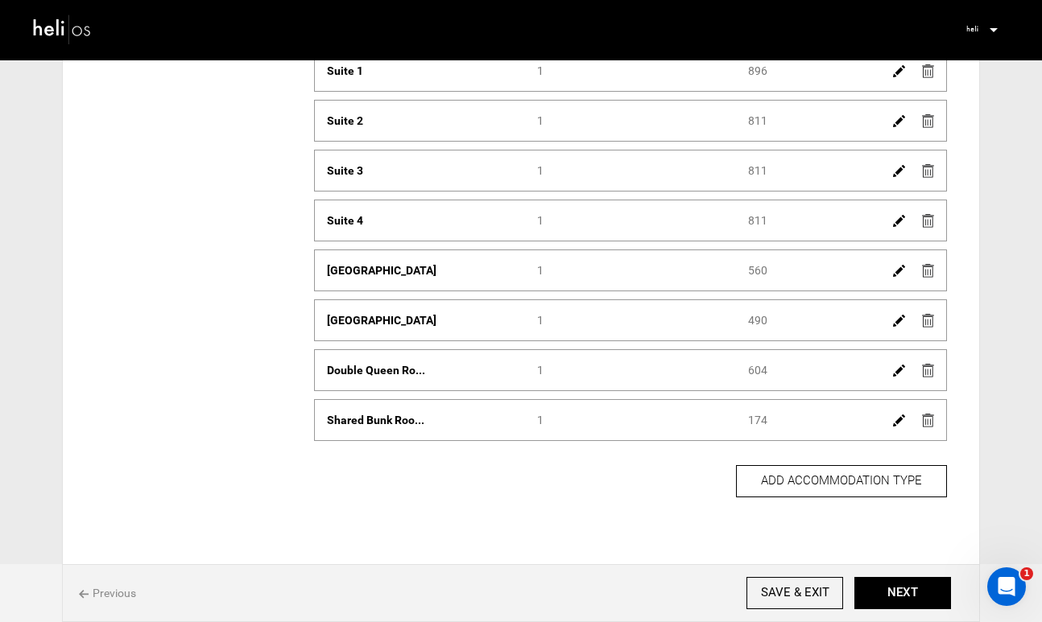
scroll to position [204, 0]
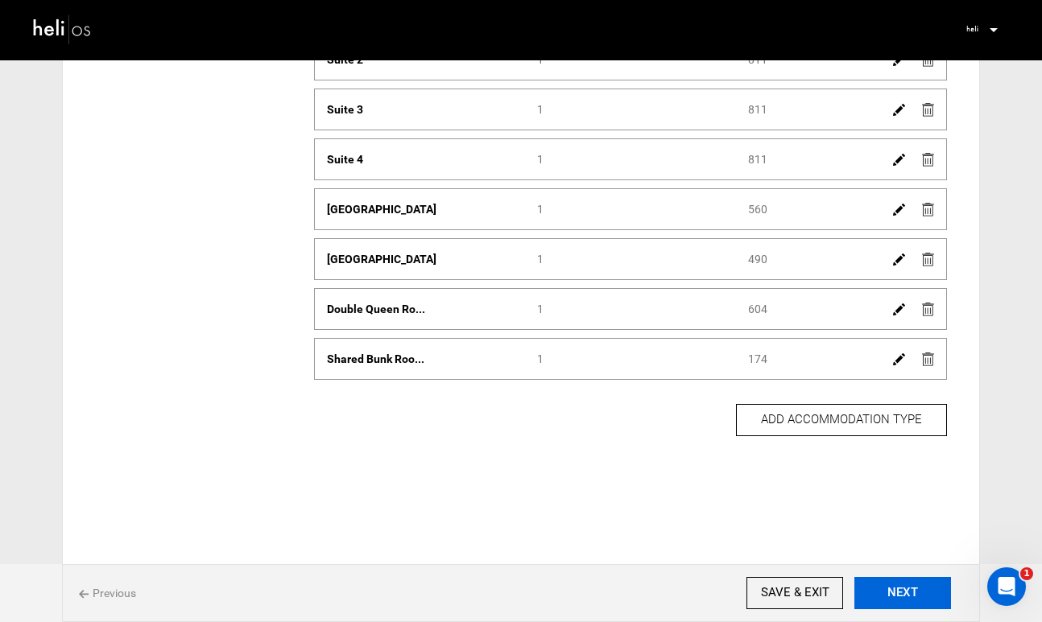
click at [919, 592] on button "NEXT" at bounding box center [902, 593] width 97 height 32
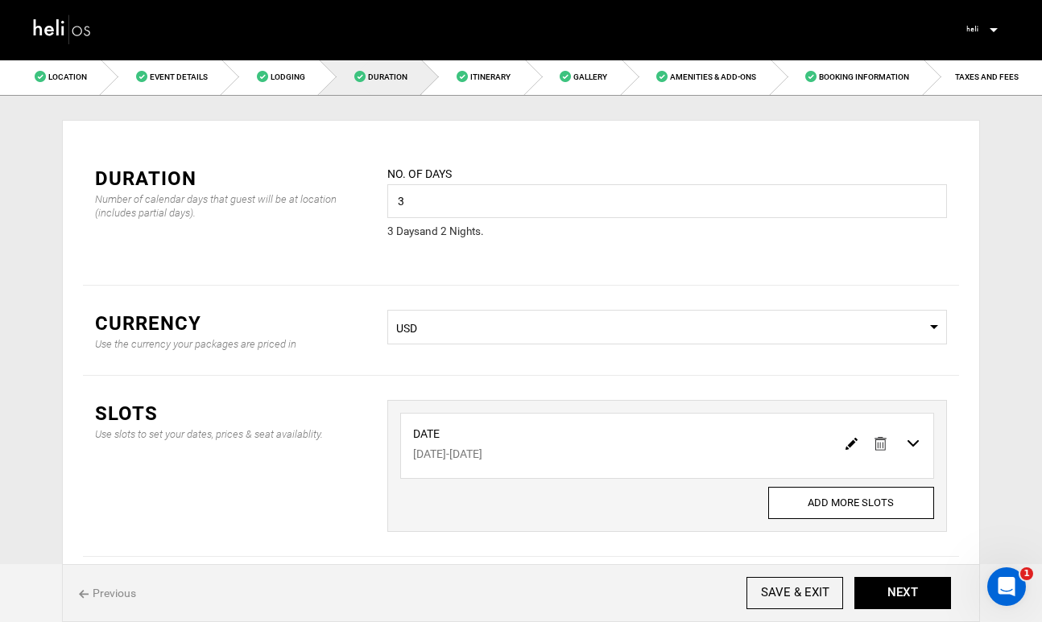
scroll to position [7, 0]
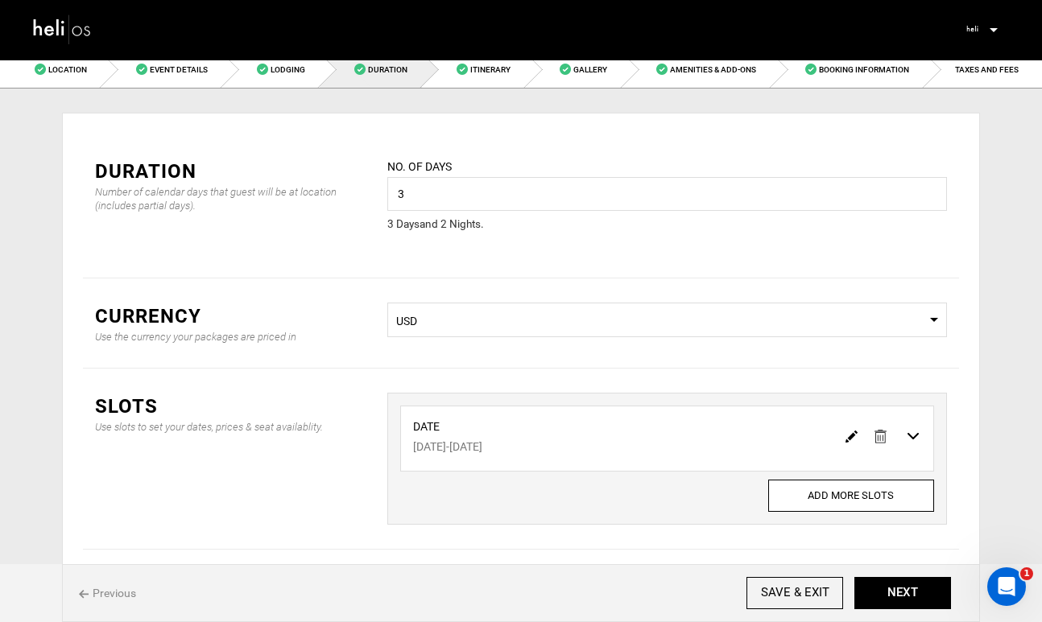
click at [851, 437] on img at bounding box center [851, 437] width 12 height 12
type input "[DATE]"
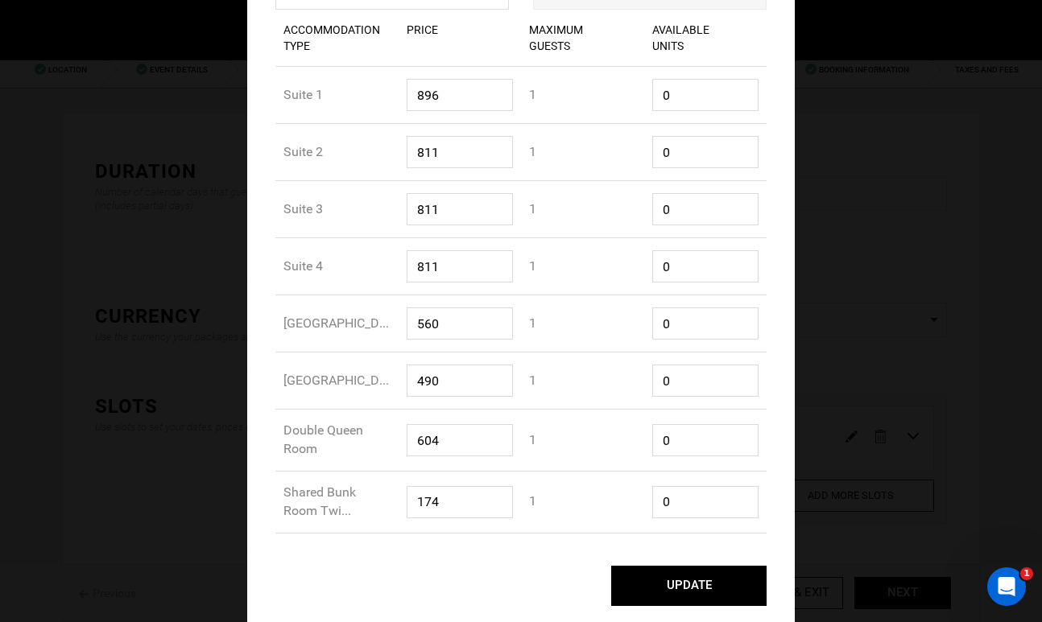
scroll to position [0, 0]
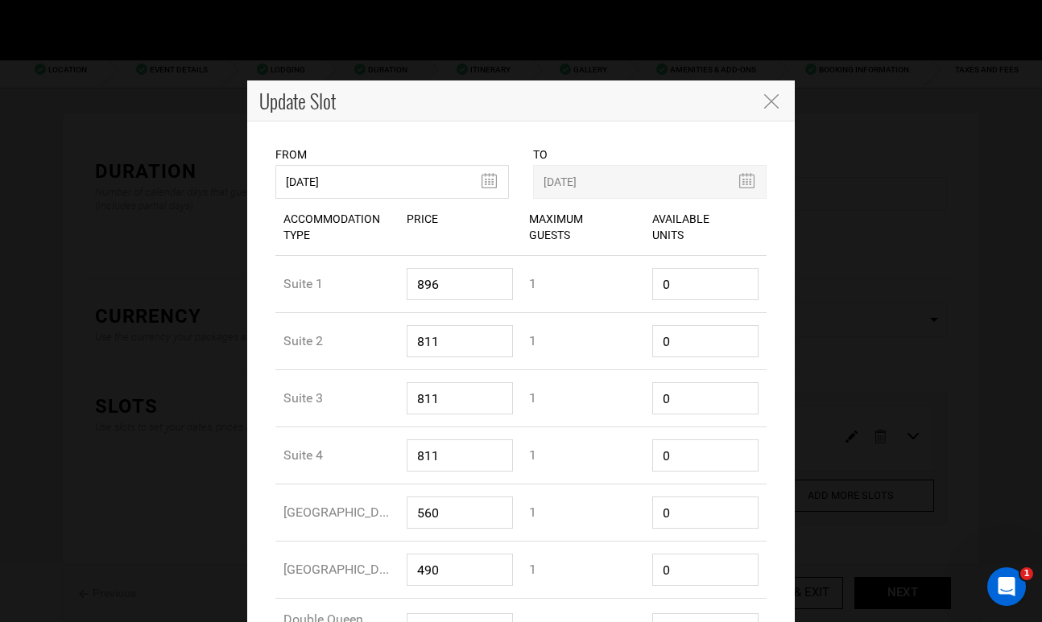
click at [773, 100] on icon "Close" at bounding box center [771, 101] width 14 height 14
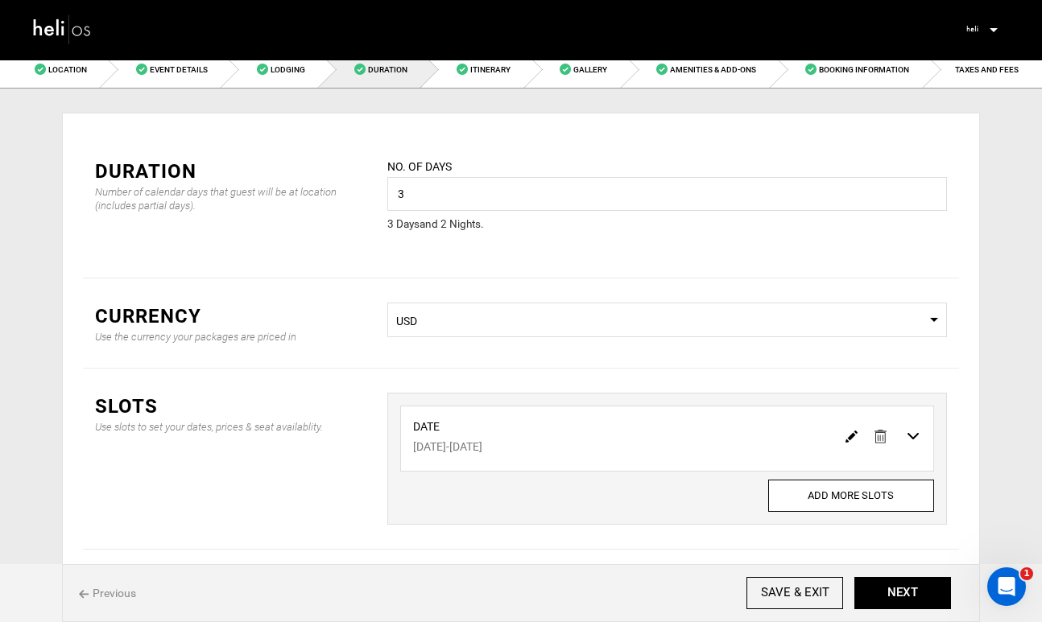
scroll to position [73, 0]
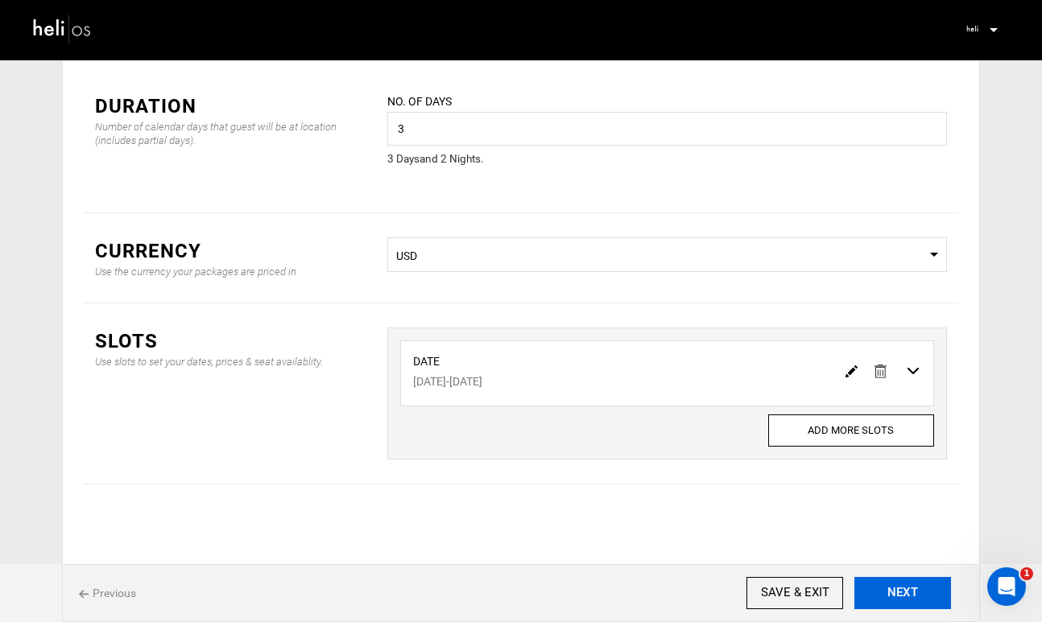
click at [894, 594] on button "NEXT" at bounding box center [902, 593] width 97 height 32
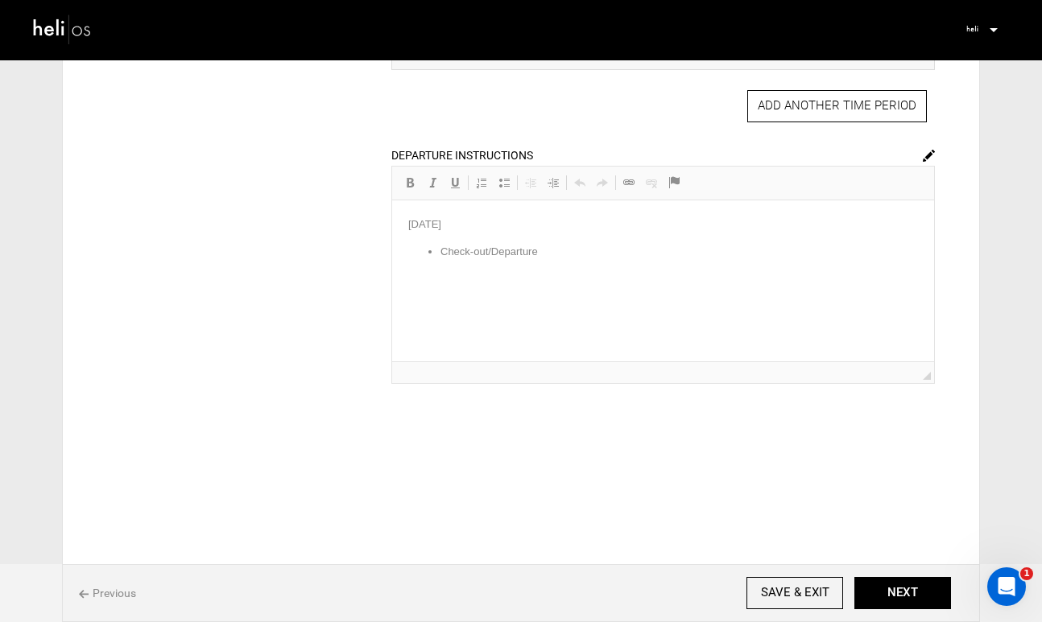
scroll to position [1035, 0]
click at [890, 593] on button "NEXT" at bounding box center [902, 593] width 97 height 32
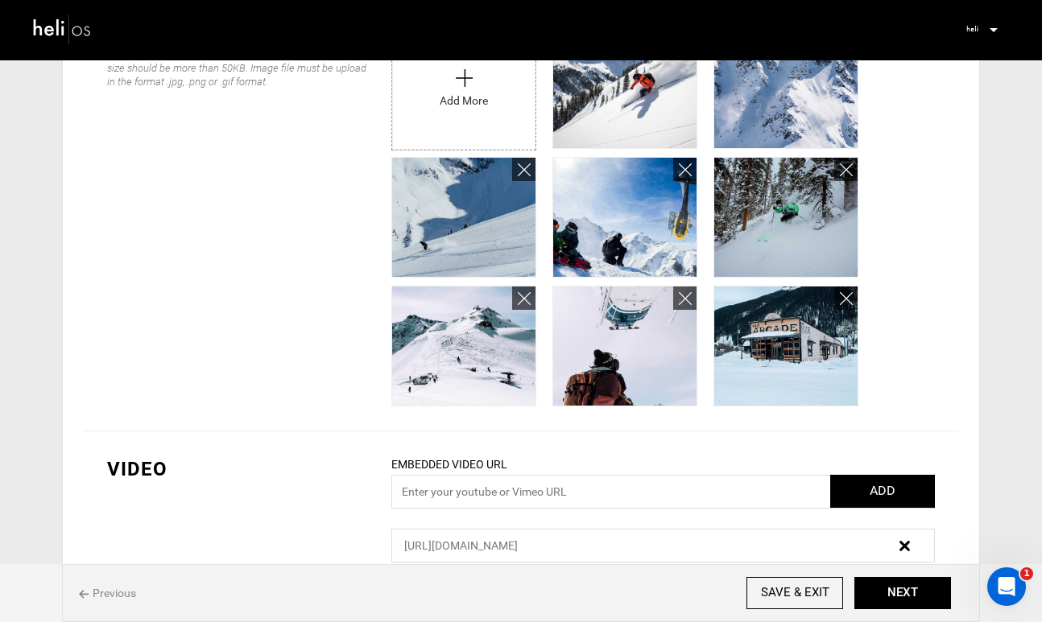
scroll to position [471, 0]
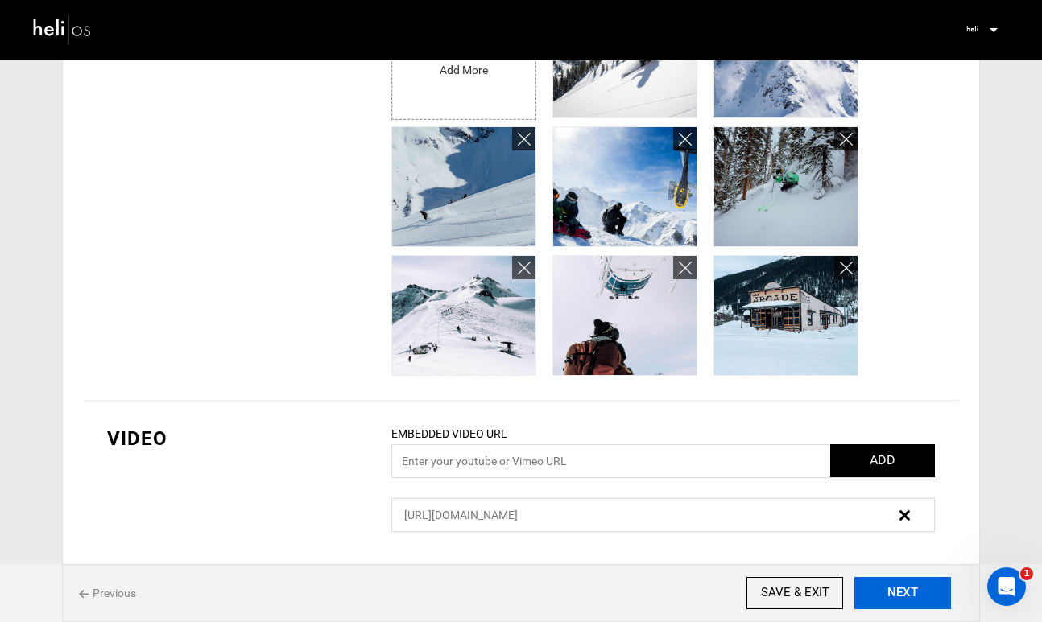
click at [909, 592] on button "NEXT" at bounding box center [902, 593] width 97 height 32
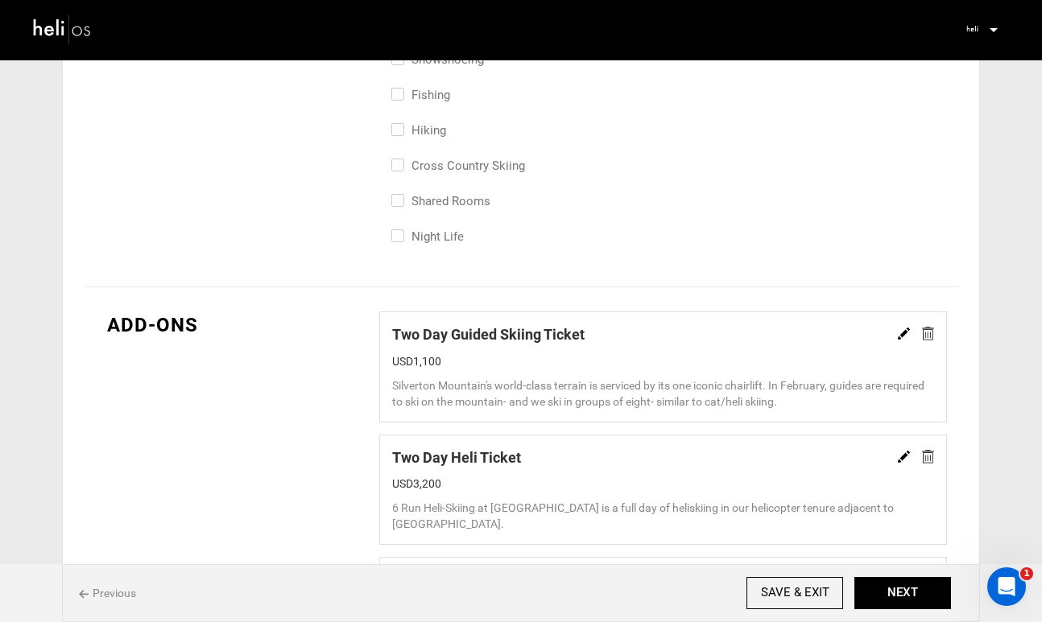
scroll to position [900, 0]
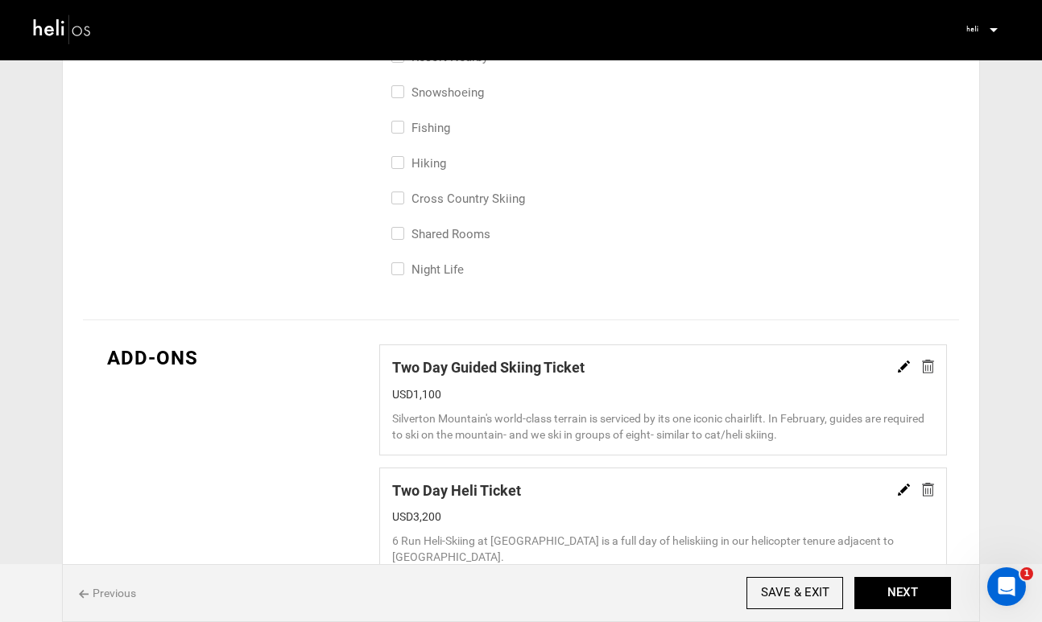
click at [902, 361] on img at bounding box center [904, 367] width 12 height 12
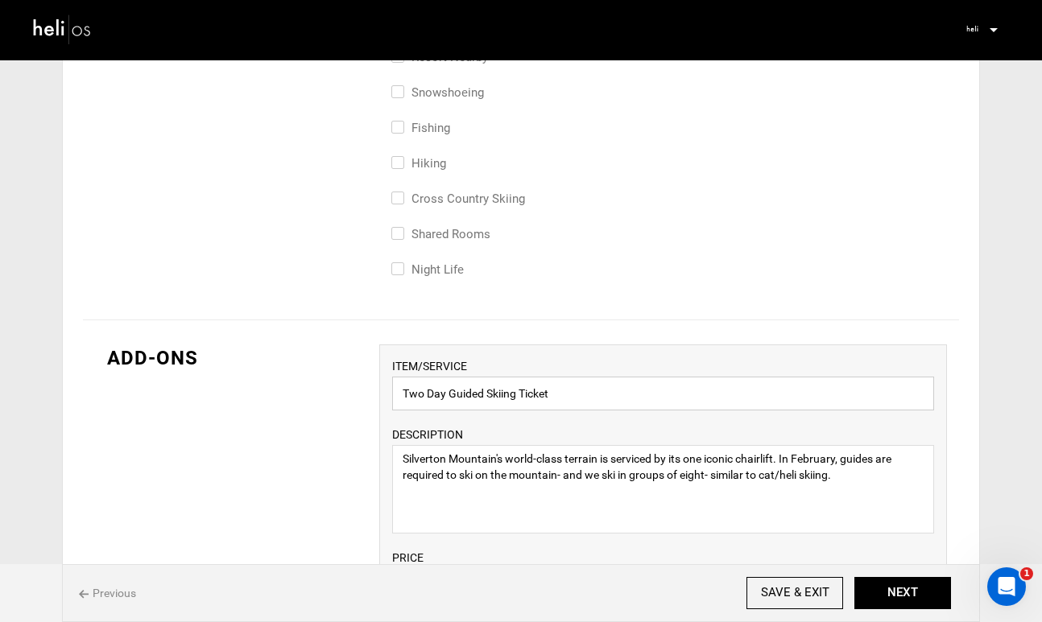
click at [761, 392] on input "Two Day Guided Skiing Ticket" at bounding box center [663, 394] width 542 height 34
paste input "One Skier"
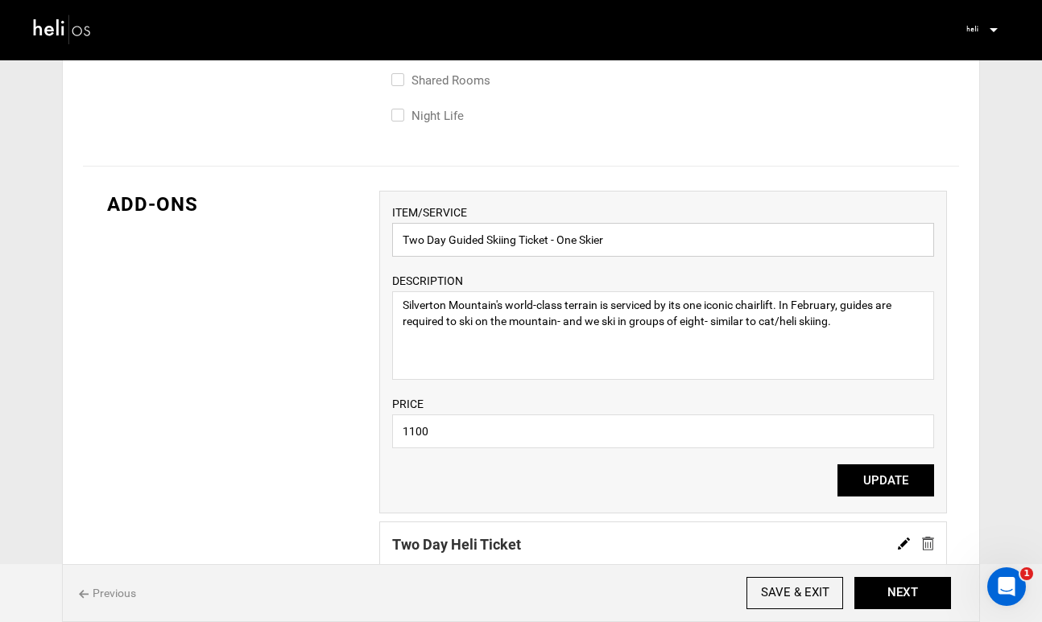
scroll to position [1053, 0]
type input "Two Day Guided Skiing Ticket - One Skier"
click at [870, 493] on button "UPDATE" at bounding box center [885, 481] width 97 height 32
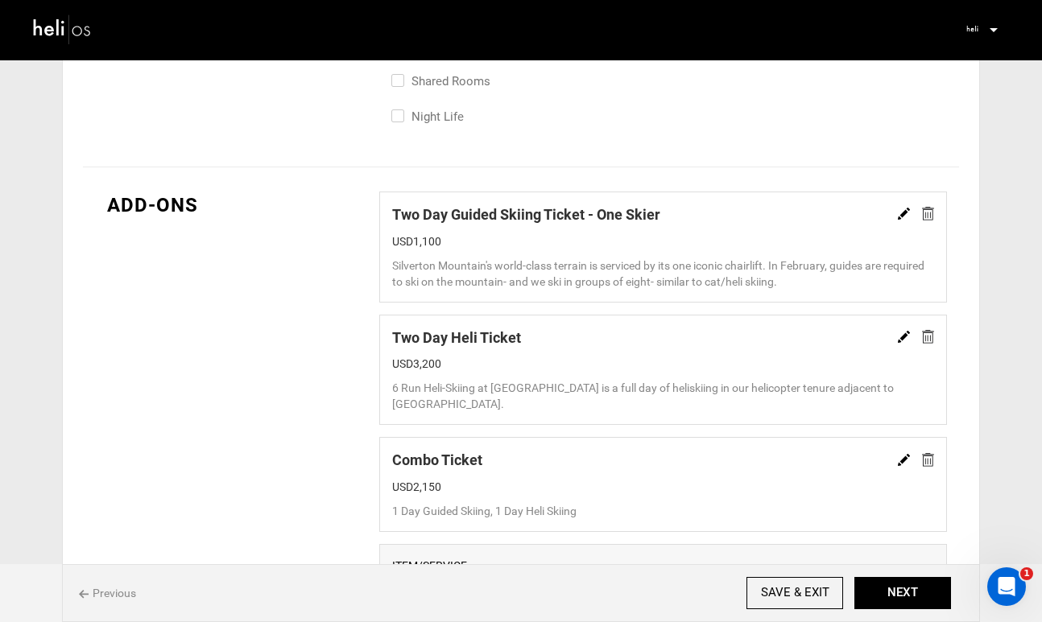
click at [900, 336] on img at bounding box center [904, 337] width 12 height 12
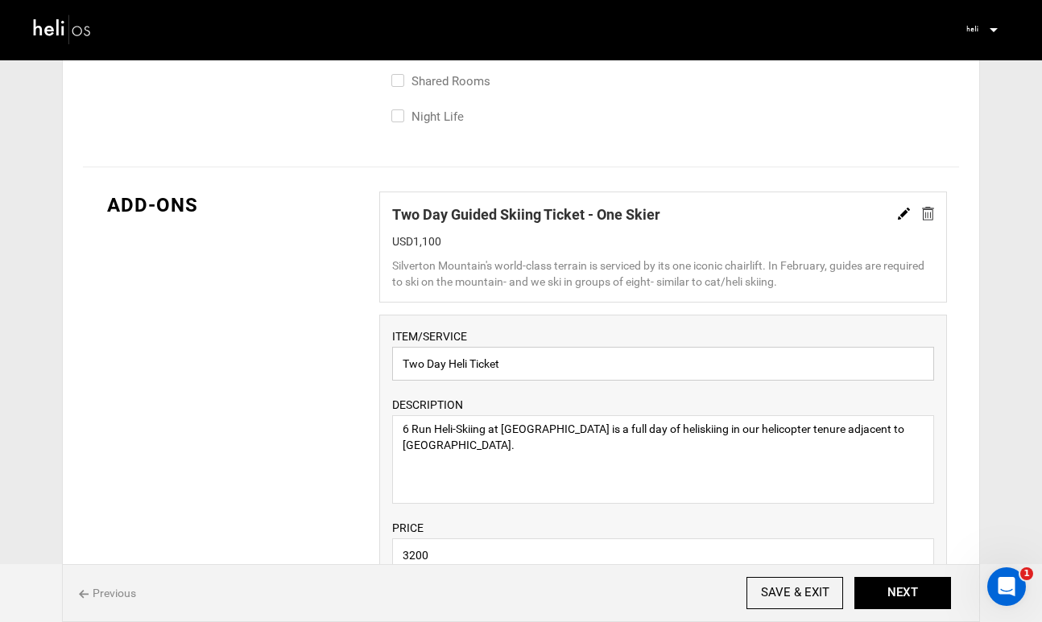
click at [716, 364] on input "Two Day Heli Ticket" at bounding box center [663, 364] width 542 height 34
paste input "One Skier"
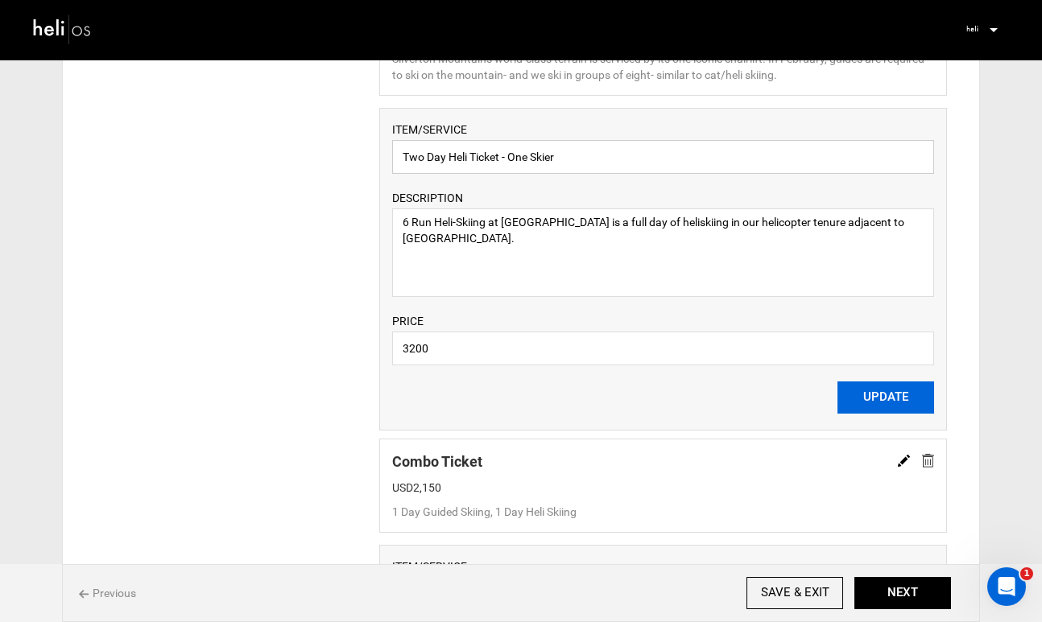
type input "Two Day Heli Ticket - One Skier"
click at [866, 392] on button "UPDATE" at bounding box center [885, 398] width 97 height 32
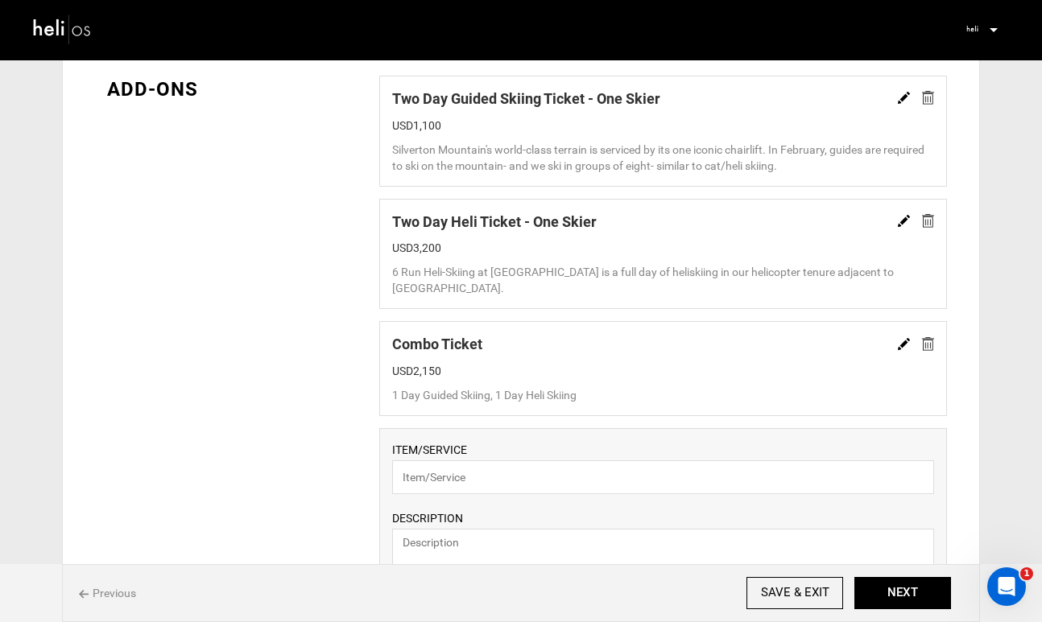
scroll to position [1162, 0]
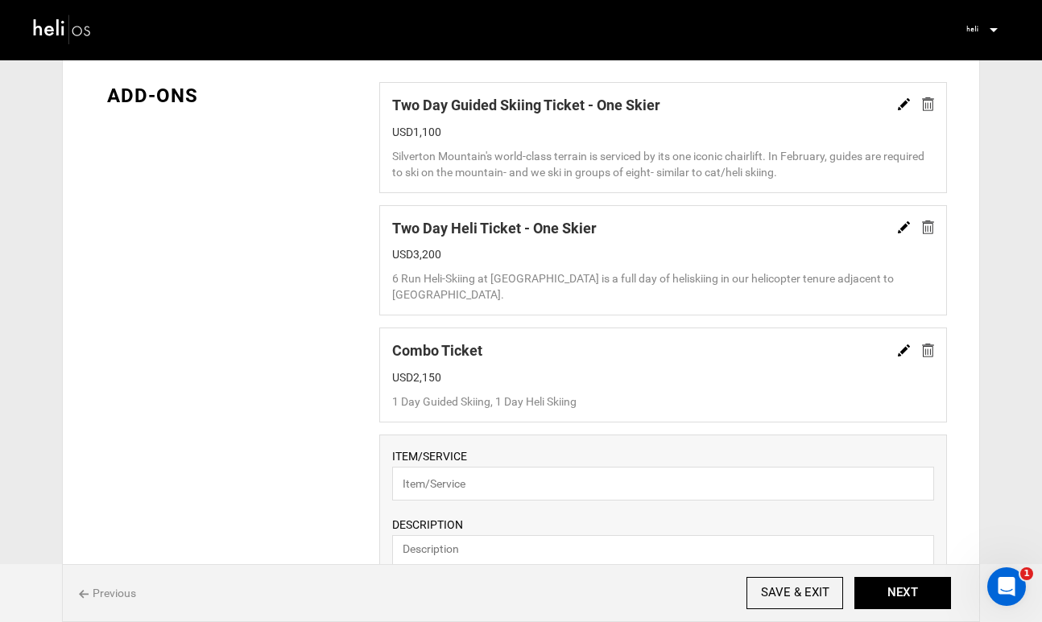
click at [902, 349] on img at bounding box center [904, 351] width 12 height 12
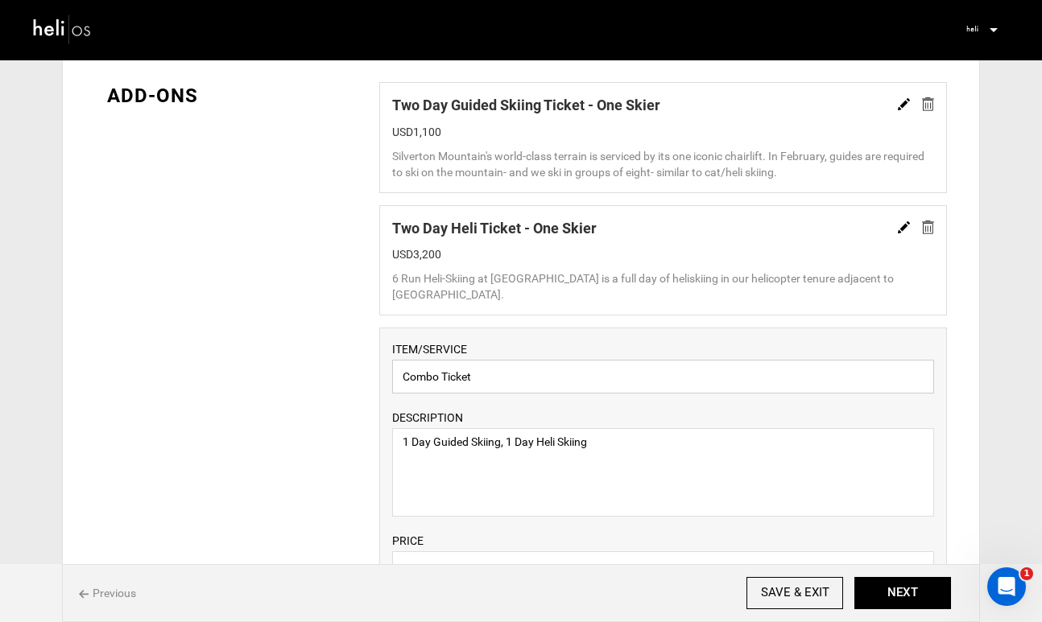
click at [791, 387] on input "Combo Ticket" at bounding box center [663, 377] width 542 height 34
paste input "One Skier"
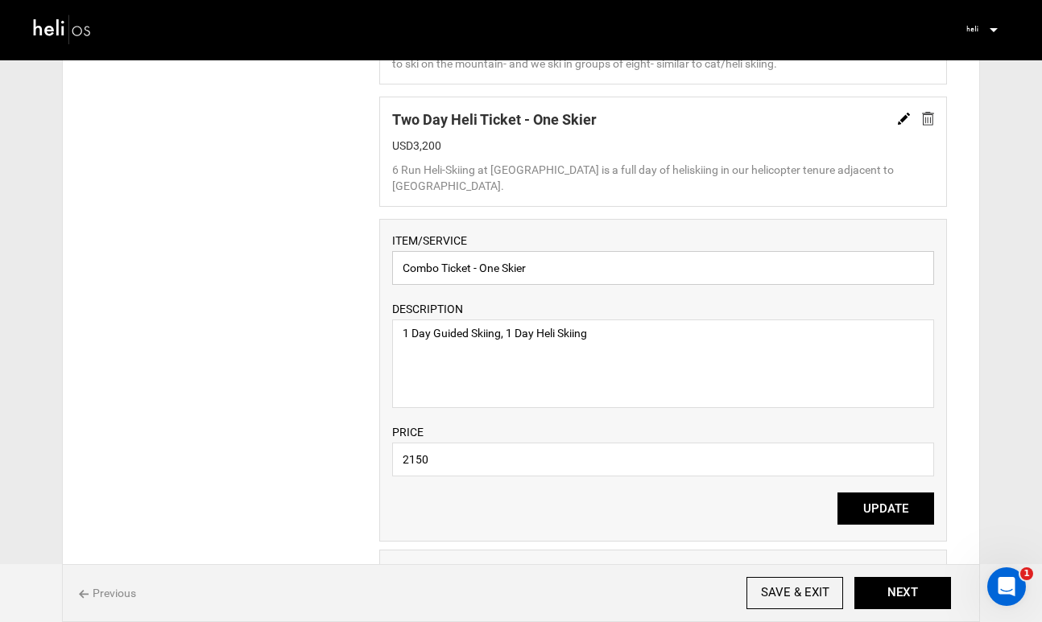
scroll to position [1272, 0]
type input "Combo Ticket - One Skier"
click at [858, 508] on button "UPDATE" at bounding box center [885, 508] width 97 height 32
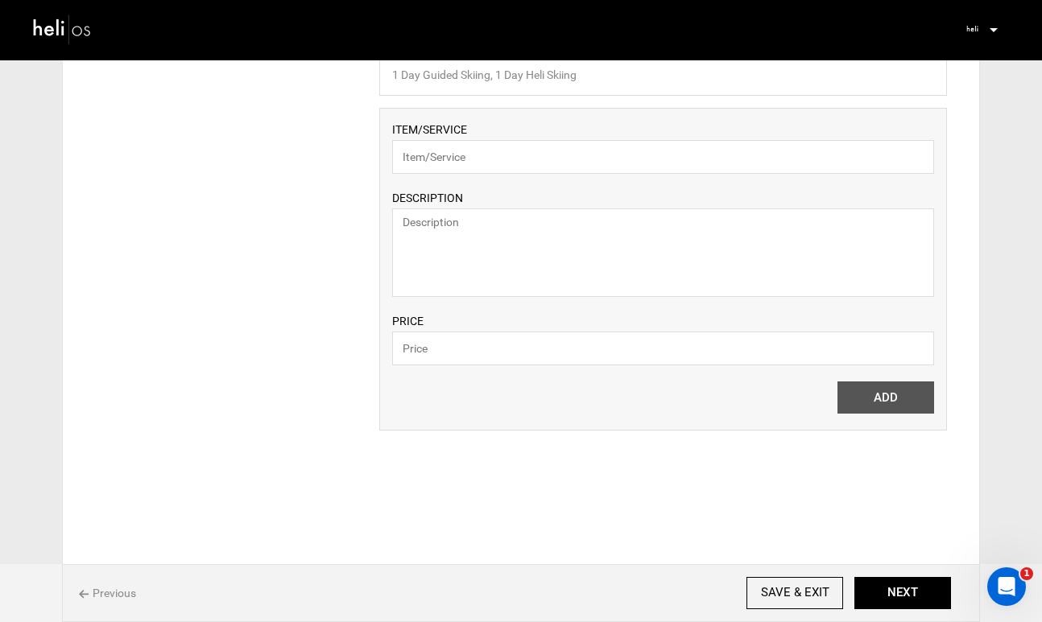
scroll to position [1525, 0]
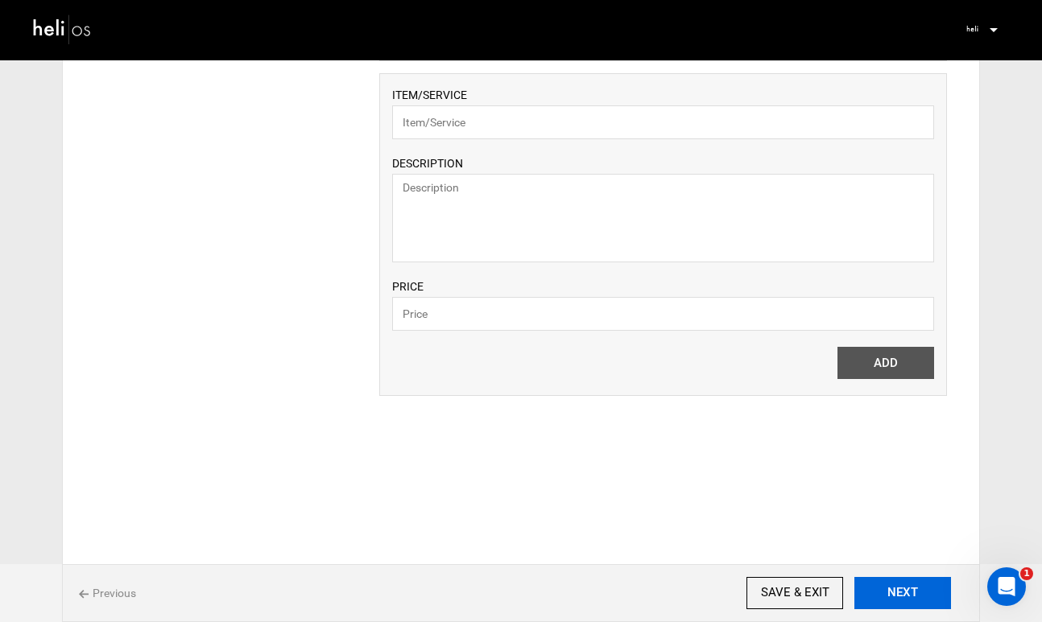
click at [903, 592] on button "NEXT" at bounding box center [902, 593] width 97 height 32
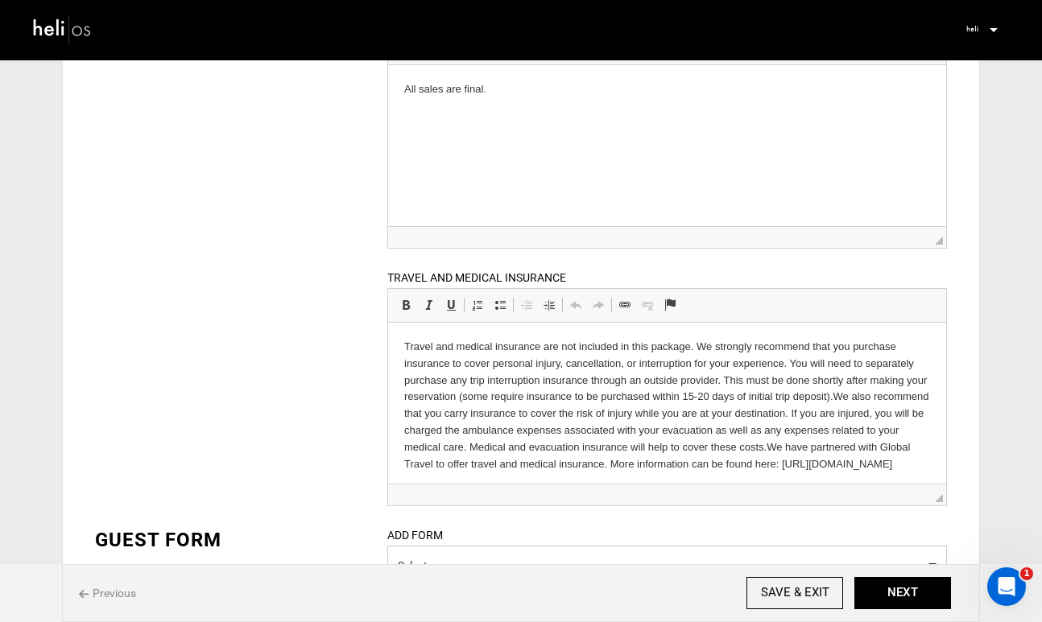
scroll to position [536, 0]
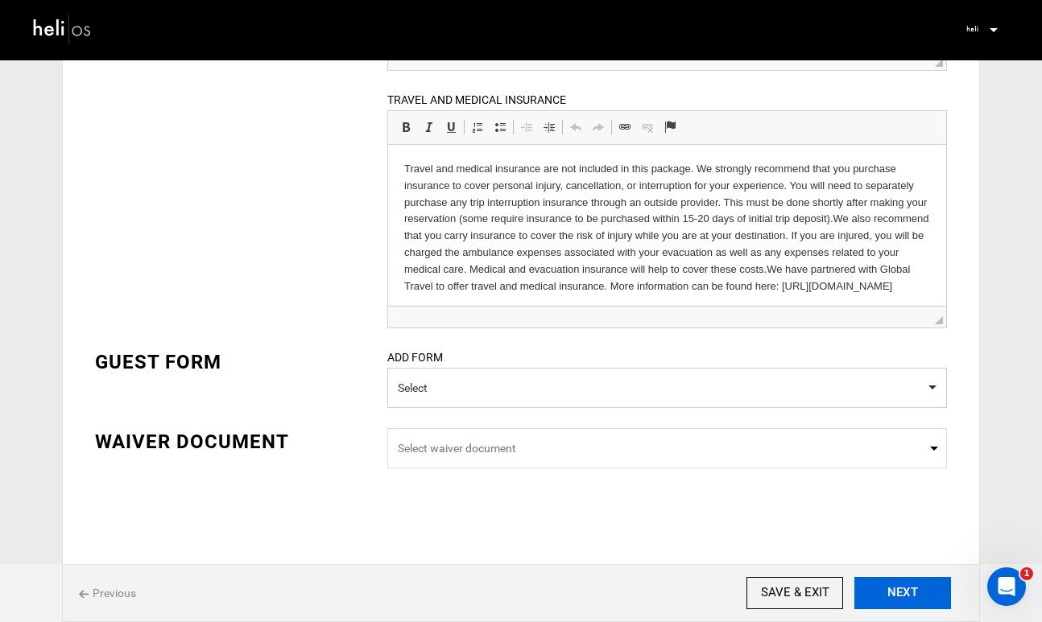
click at [907, 584] on button "NEXT" at bounding box center [902, 593] width 97 height 32
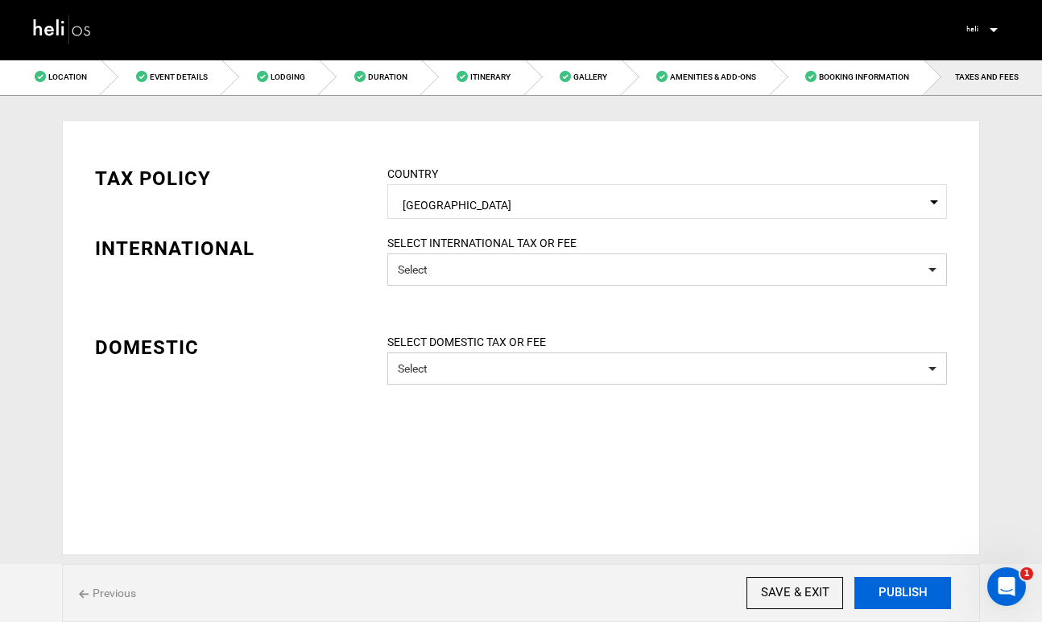
click at [906, 588] on button "PUBLISH" at bounding box center [902, 593] width 97 height 32
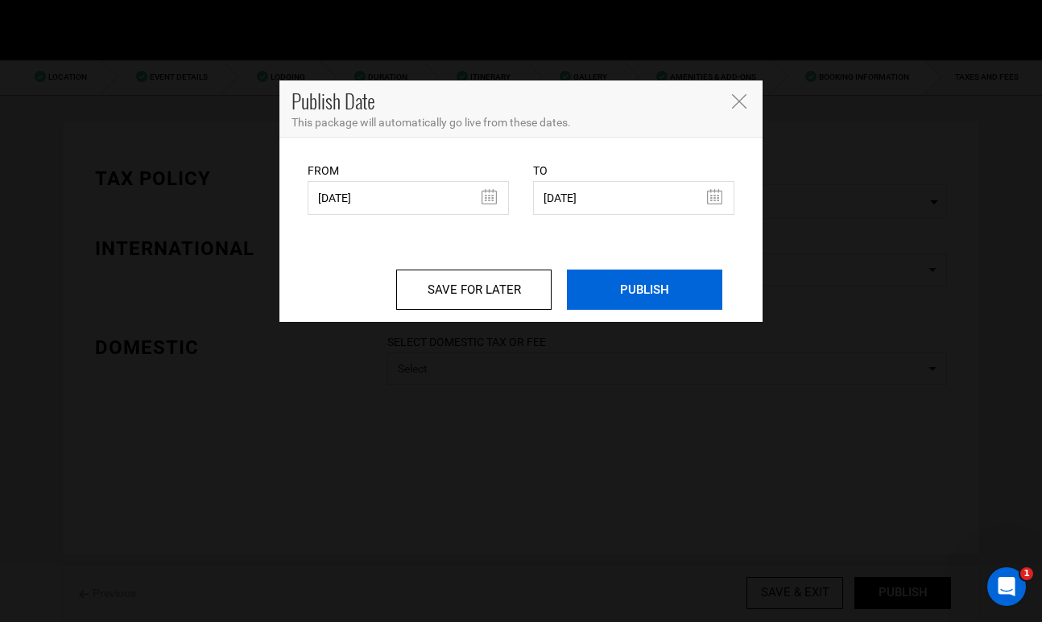
click at [670, 291] on input "PUBLISH" at bounding box center [644, 290] width 155 height 40
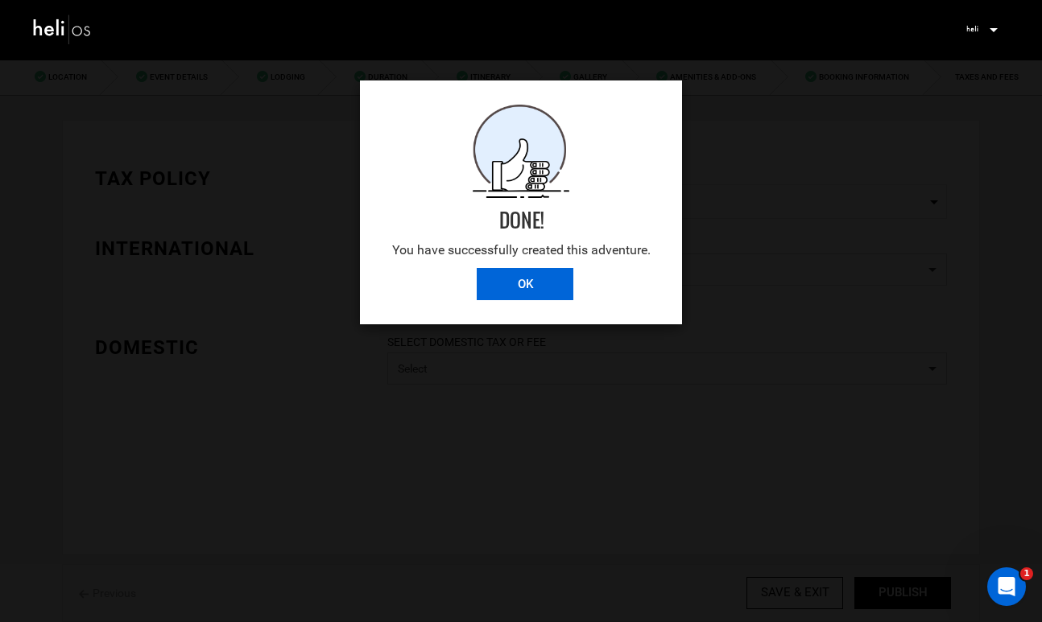
click at [516, 288] on input "OK" at bounding box center [525, 284] width 97 height 32
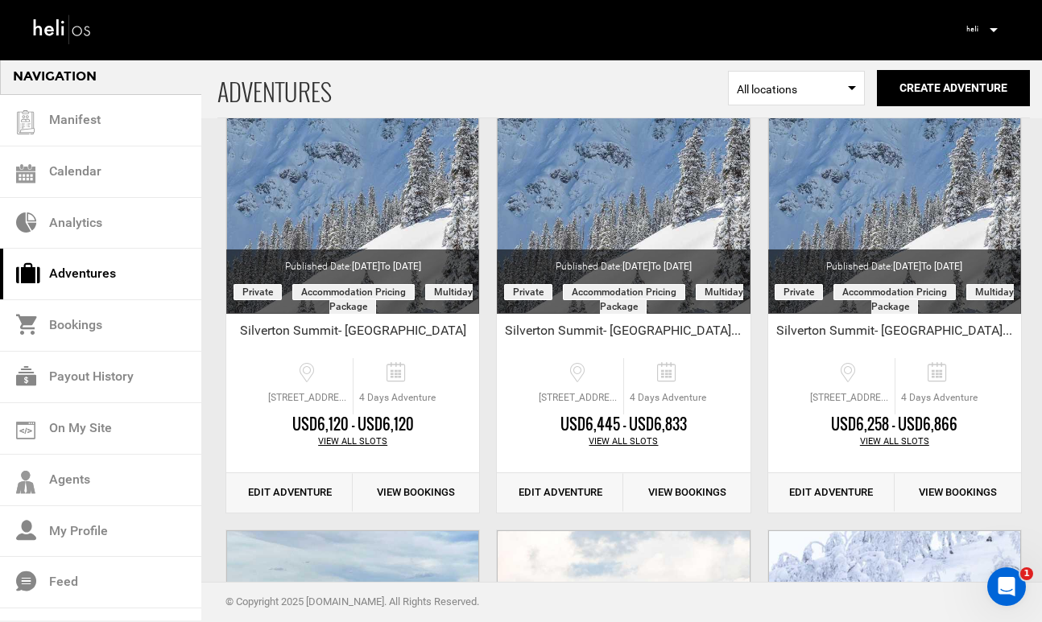
scroll to position [593, 0]
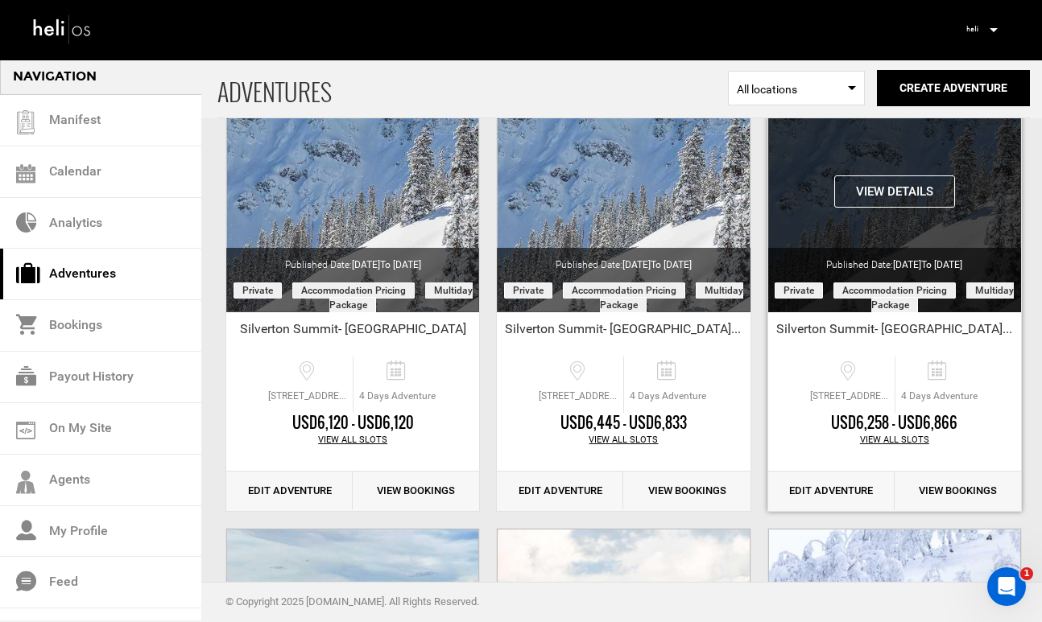
click at [887, 197] on button "View Details" at bounding box center [894, 191] width 121 height 32
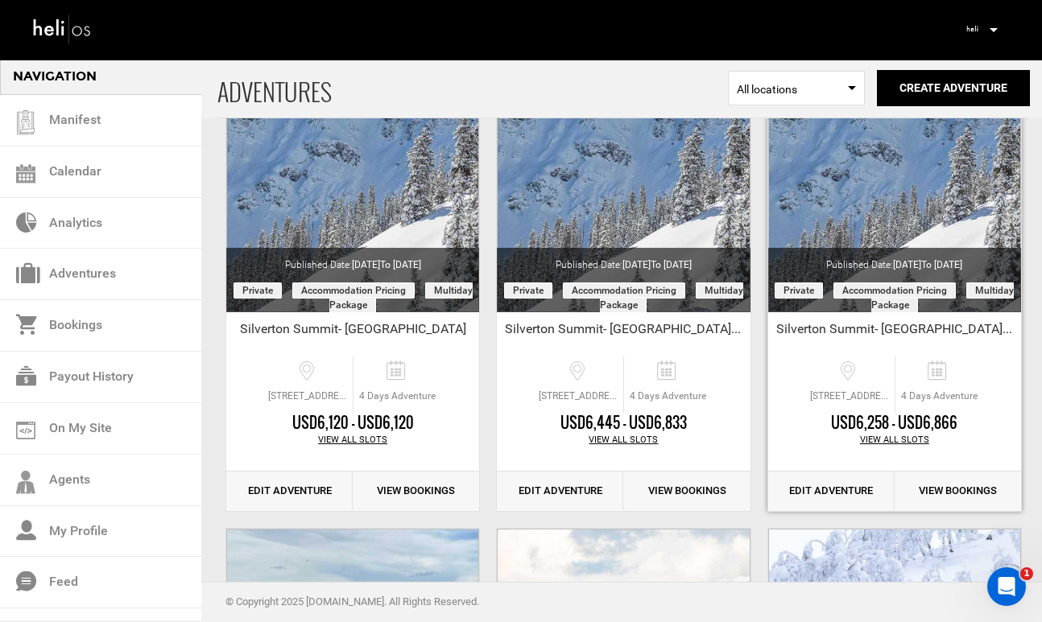
click at [840, 489] on link "Edit Adventure" at bounding box center [831, 491] width 126 height 39
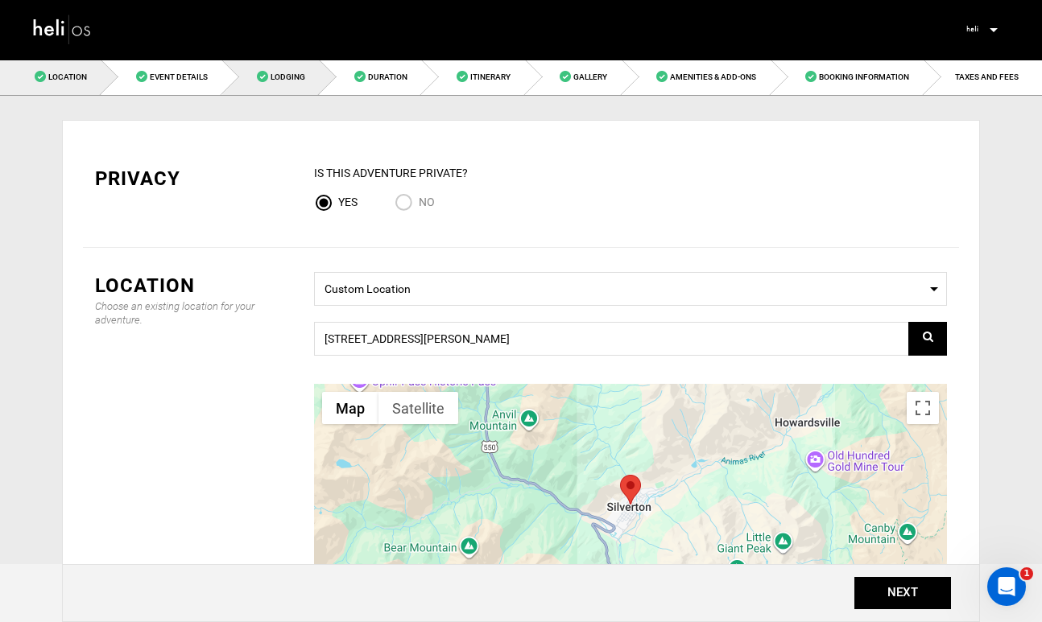
click at [287, 75] on span "Lodging" at bounding box center [287, 76] width 35 height 9
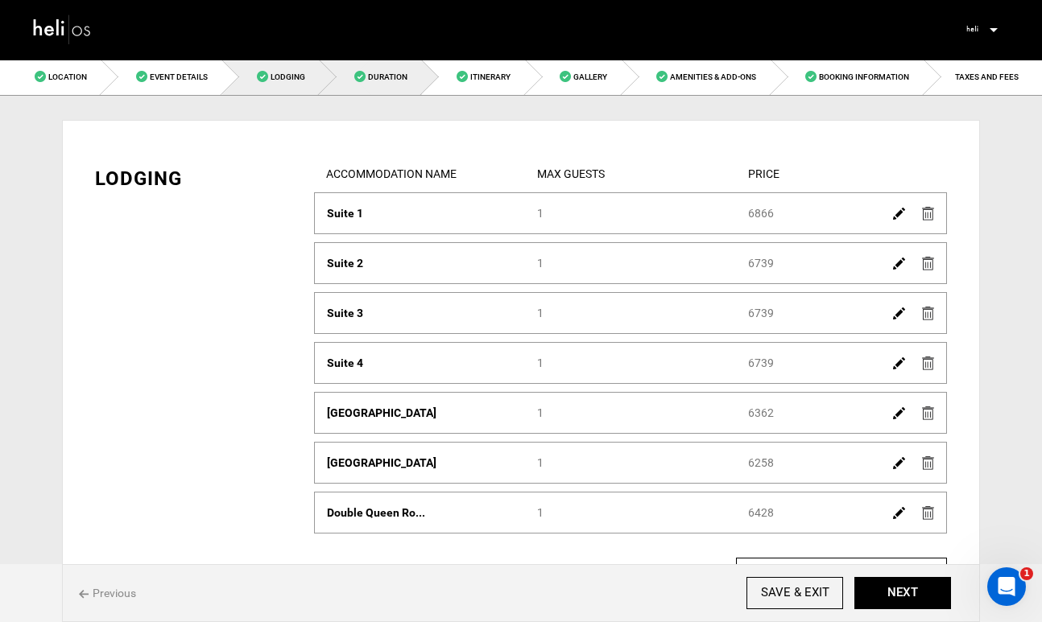
click at [386, 83] on link "Duration" at bounding box center [371, 77] width 102 height 36
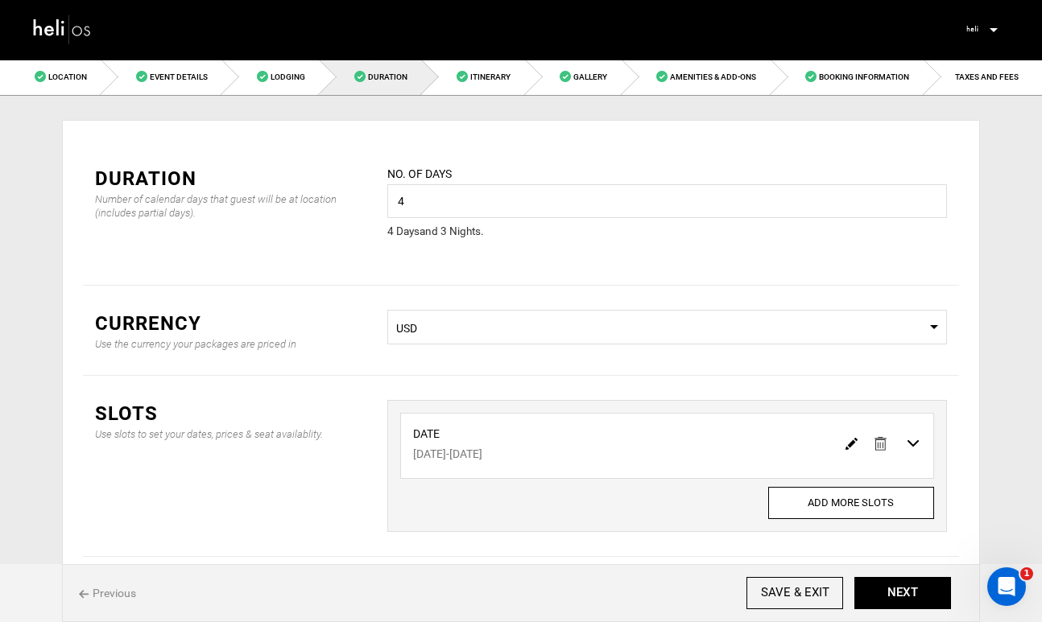
scroll to position [73, 0]
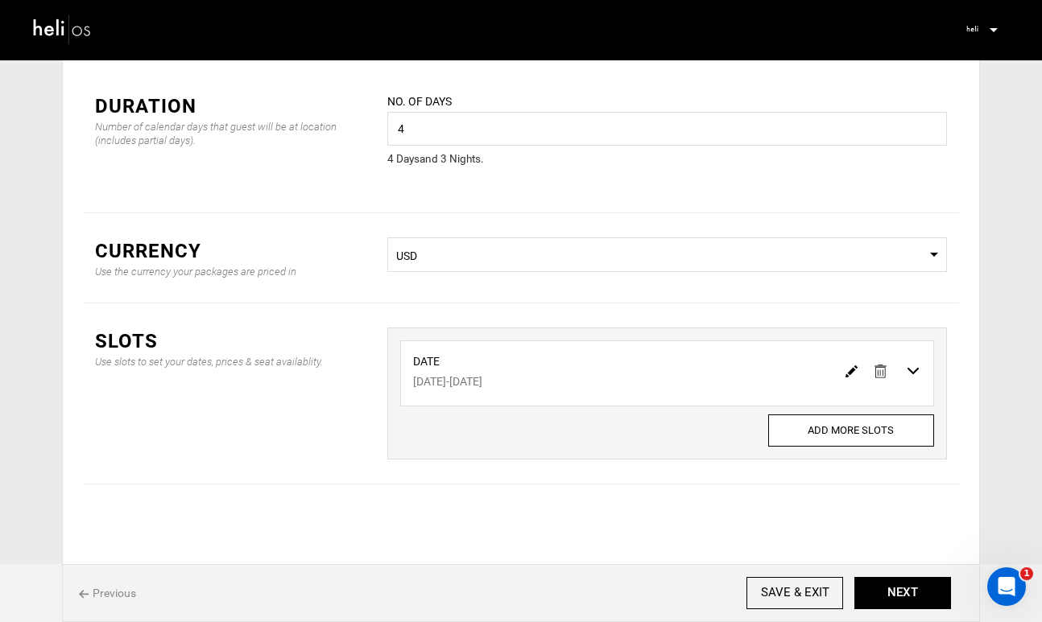
click at [846, 375] on img at bounding box center [851, 371] width 12 height 12
type input "[DATE]"
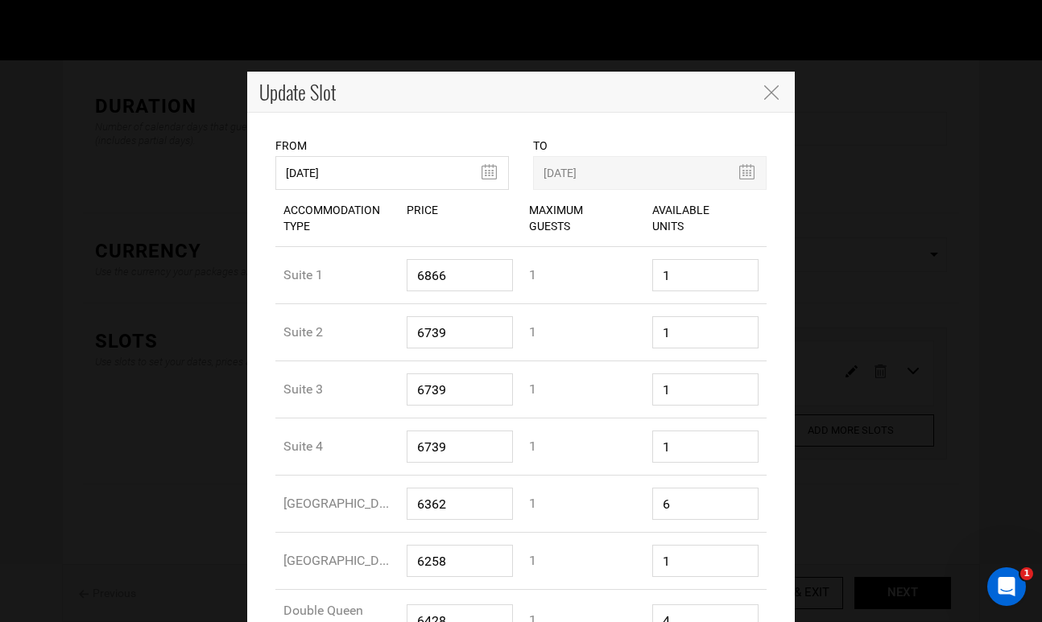
scroll to position [0, 0]
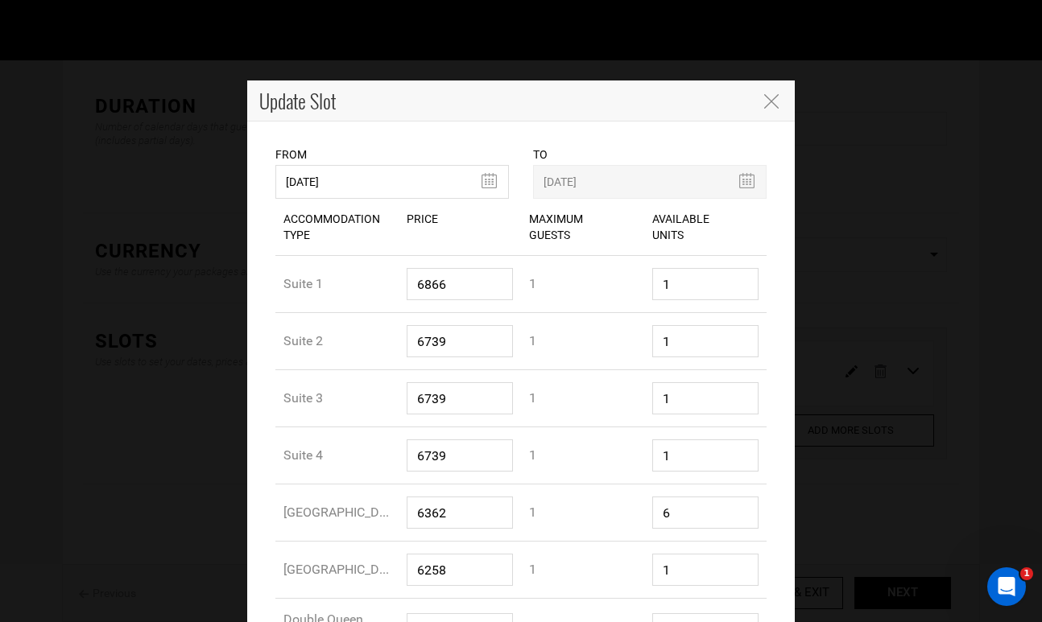
click at [759, 95] on div "Update Slot" at bounding box center [520, 100] width 547 height 41
click at [769, 98] on icon "Close" at bounding box center [771, 101] width 14 height 14
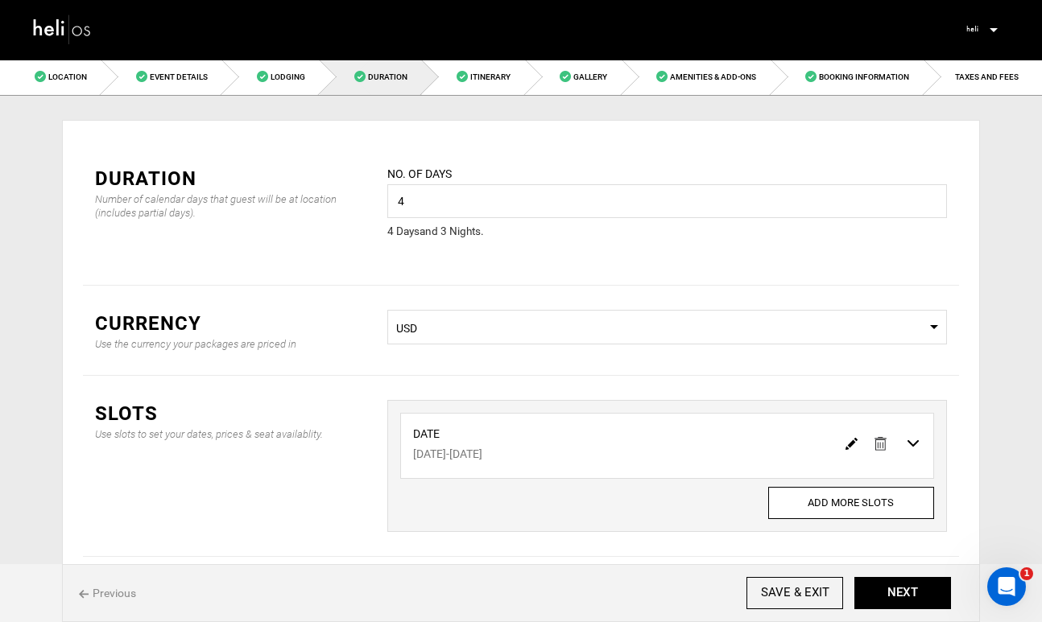
click at [77, 34] on img at bounding box center [62, 28] width 60 height 35
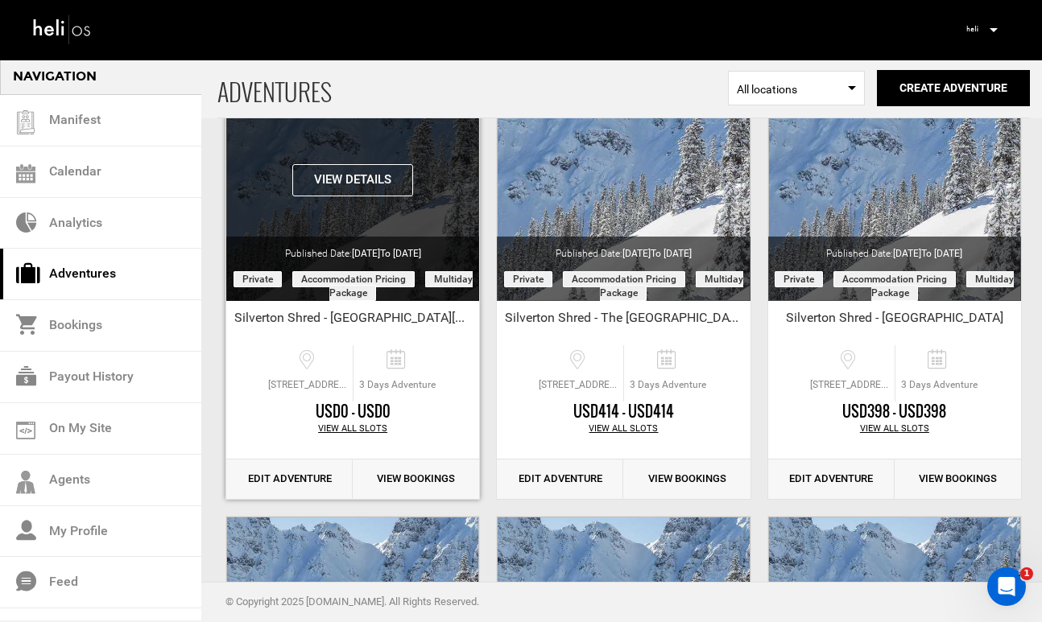
scroll to position [148, 0]
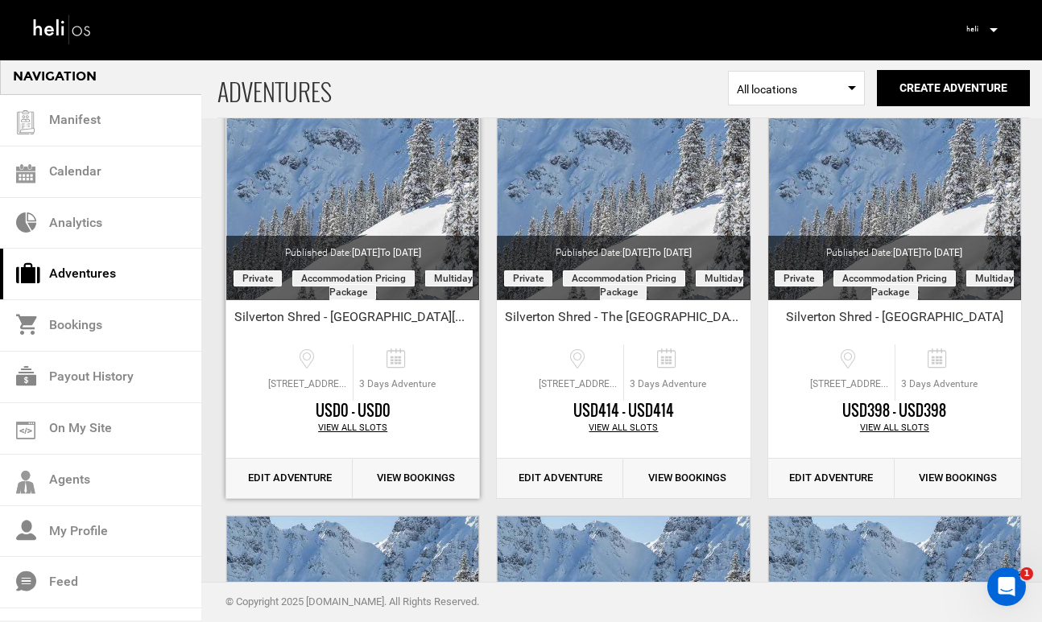
click at [302, 481] on link "Edit Adventure" at bounding box center [289, 478] width 126 height 39
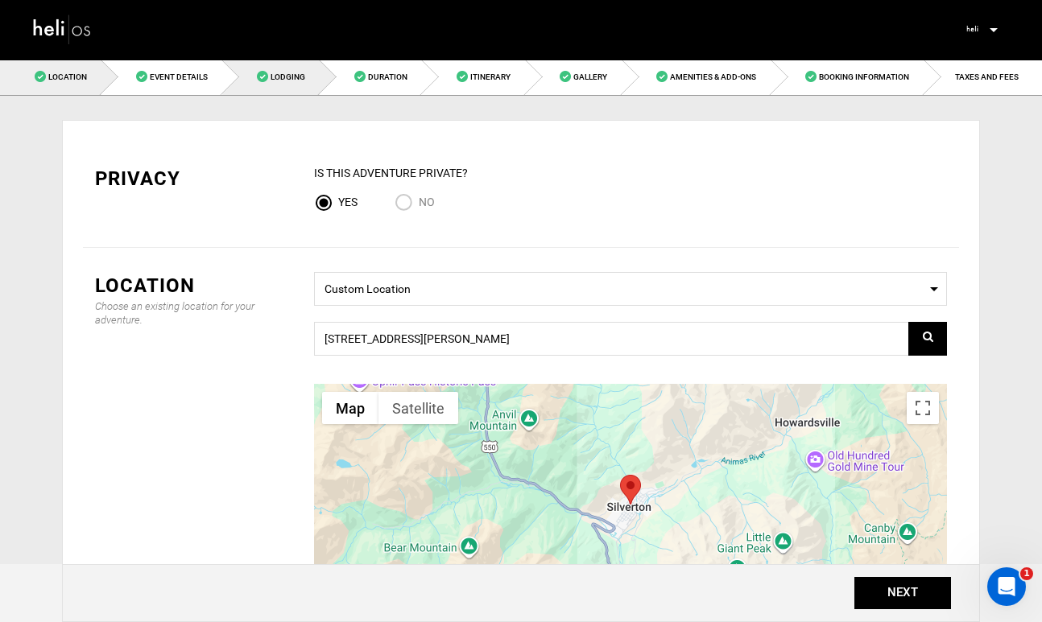
click at [290, 76] on span "Lodging" at bounding box center [287, 76] width 35 height 9
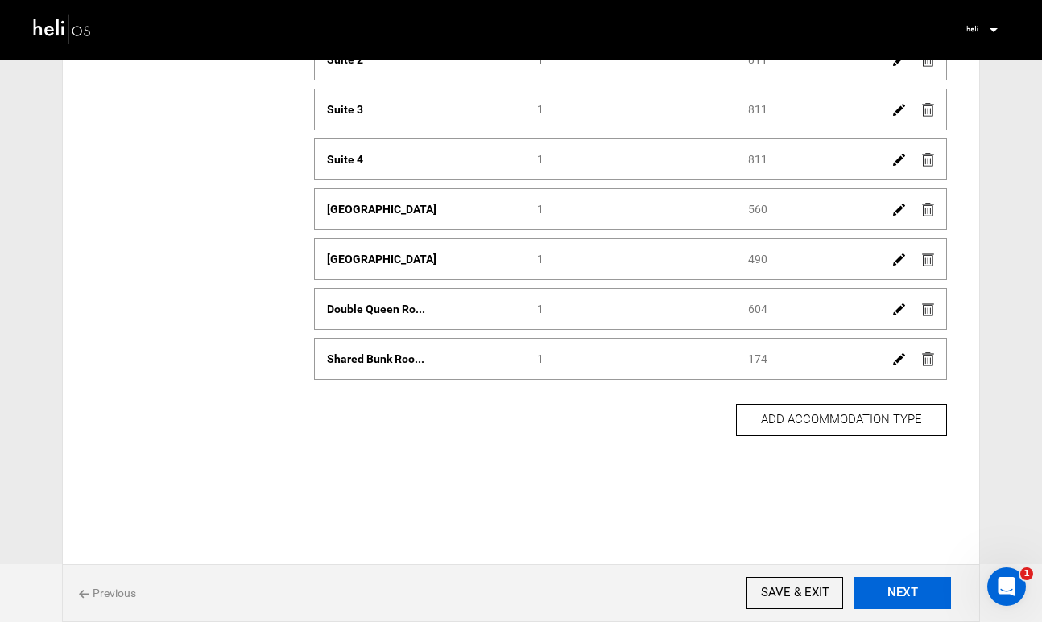
click at [906, 598] on button "NEXT" at bounding box center [902, 593] width 97 height 32
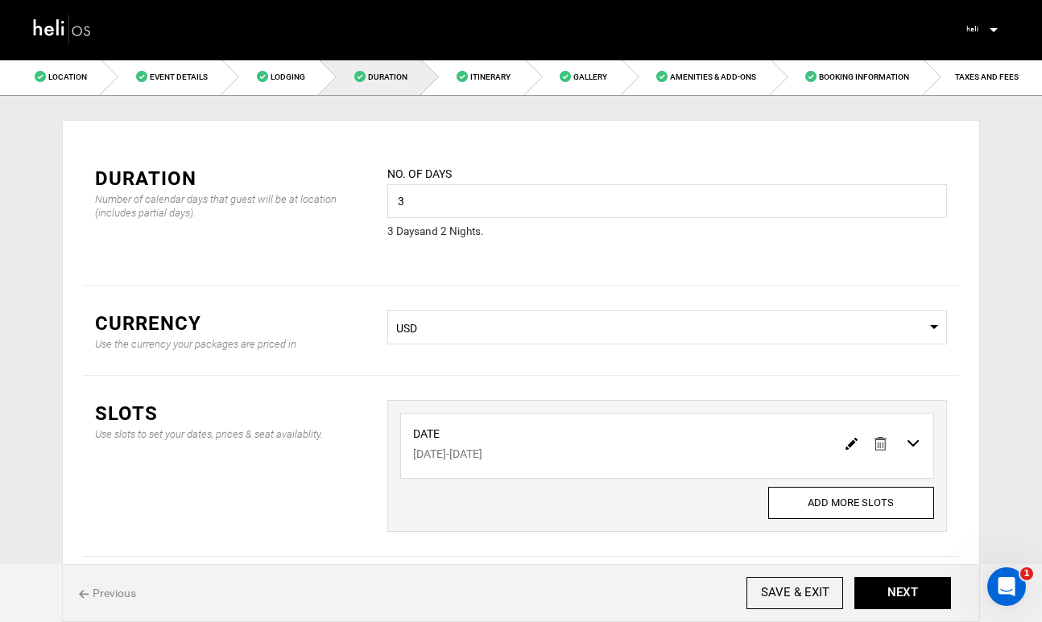
click at [853, 442] on img at bounding box center [851, 444] width 12 height 12
type input "[DATE]"
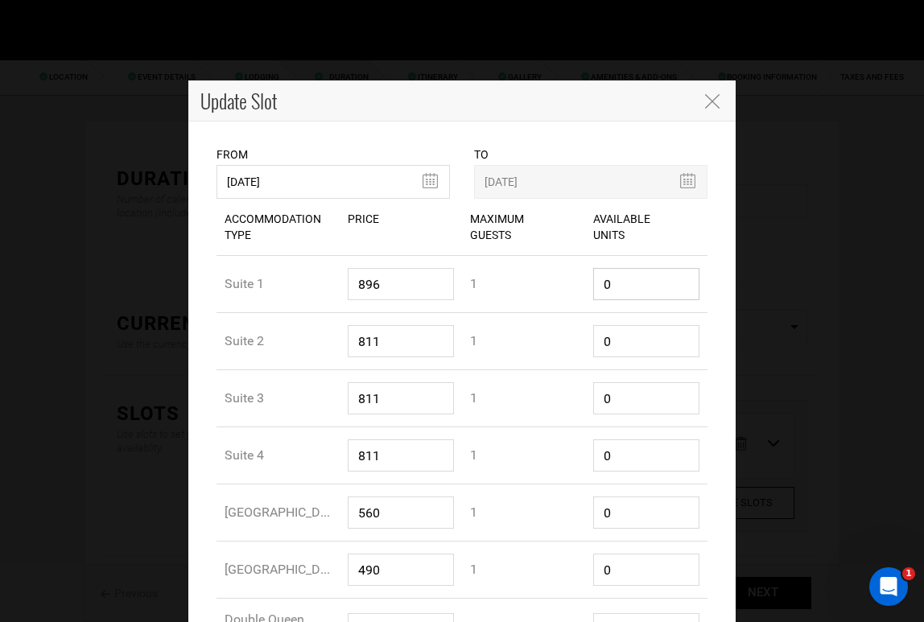
click at [629, 279] on input "0" at bounding box center [646, 284] width 107 height 32
type input "1"
click at [619, 332] on input "0" at bounding box center [646, 341] width 107 height 32
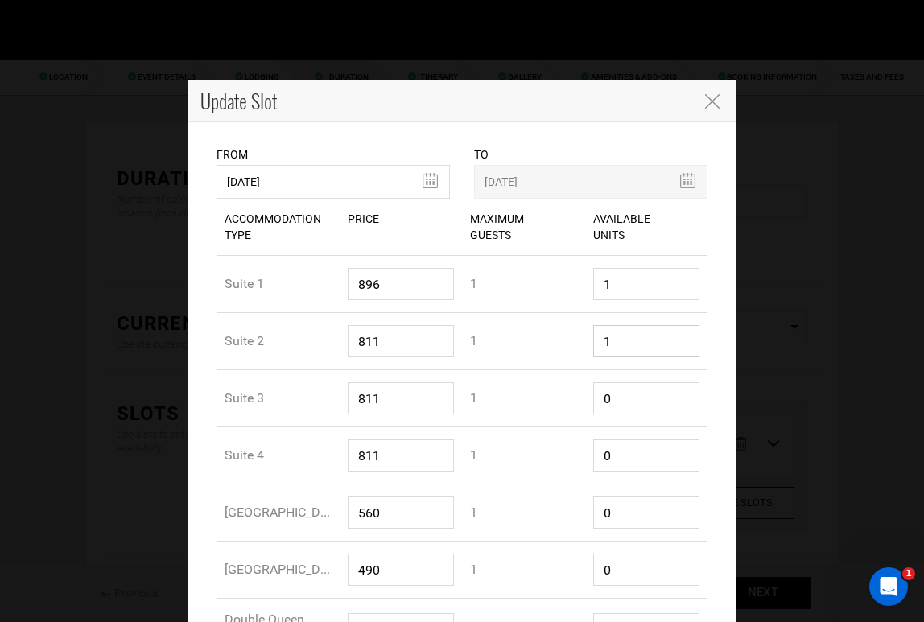
type input "1"
click at [610, 394] on input "0" at bounding box center [646, 398] width 107 height 32
type input "1"
click at [616, 452] on input "0" at bounding box center [646, 456] width 107 height 32
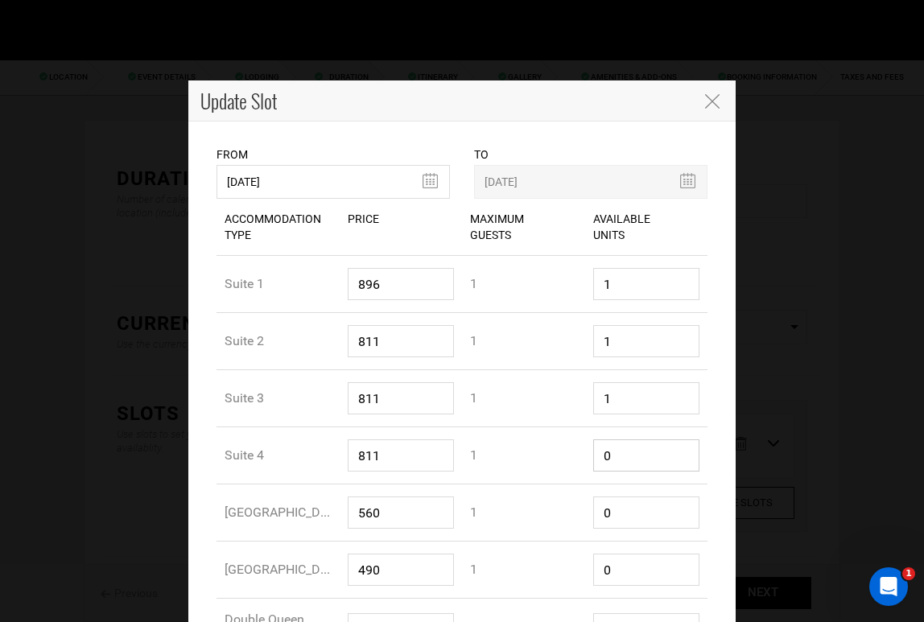
click at [616, 452] on input "0" at bounding box center [646, 456] width 107 height 32
type input "1"
click at [613, 509] on input "0" at bounding box center [646, 513] width 107 height 32
type input "6"
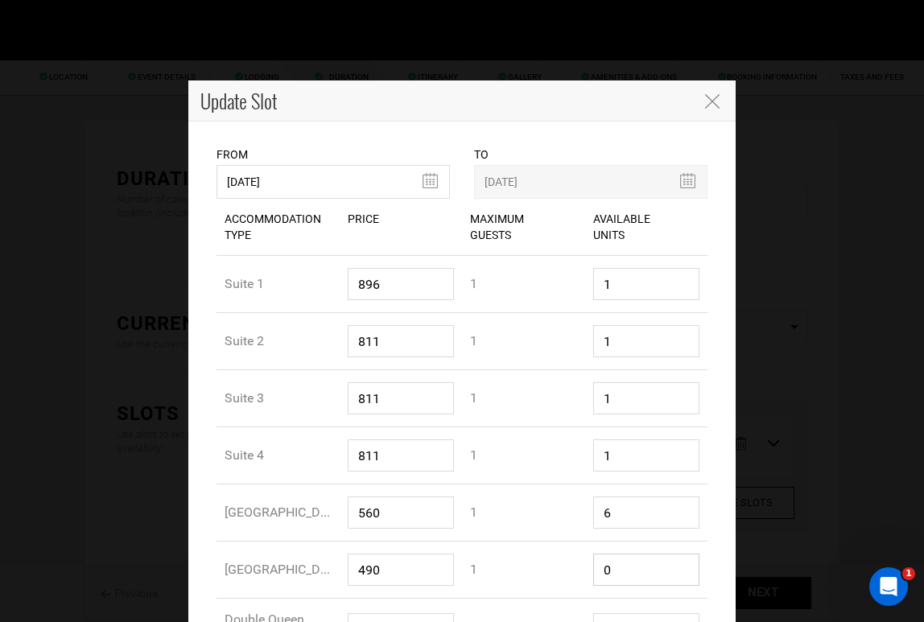
click at [617, 565] on input "0" at bounding box center [646, 570] width 107 height 32
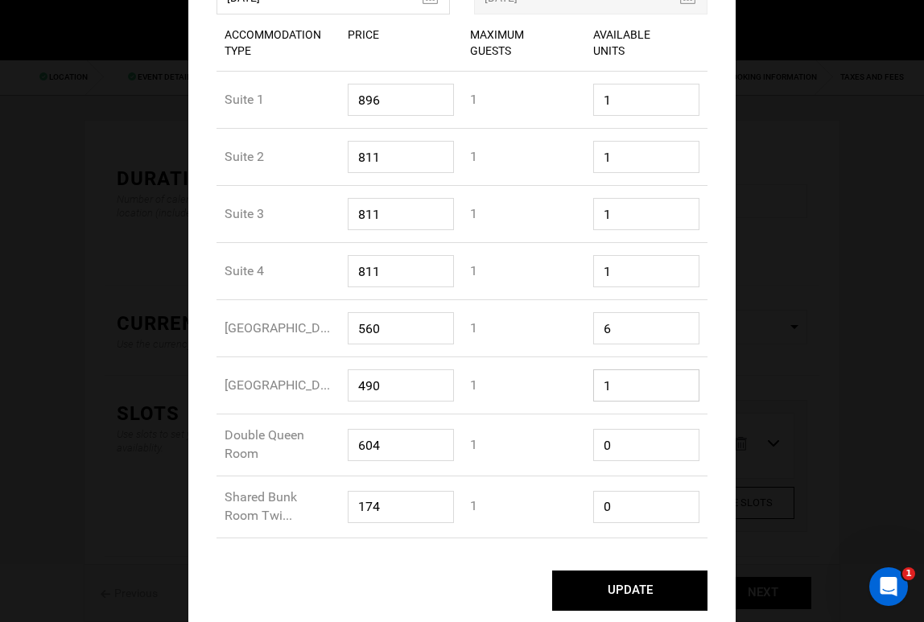
scroll to position [188, 0]
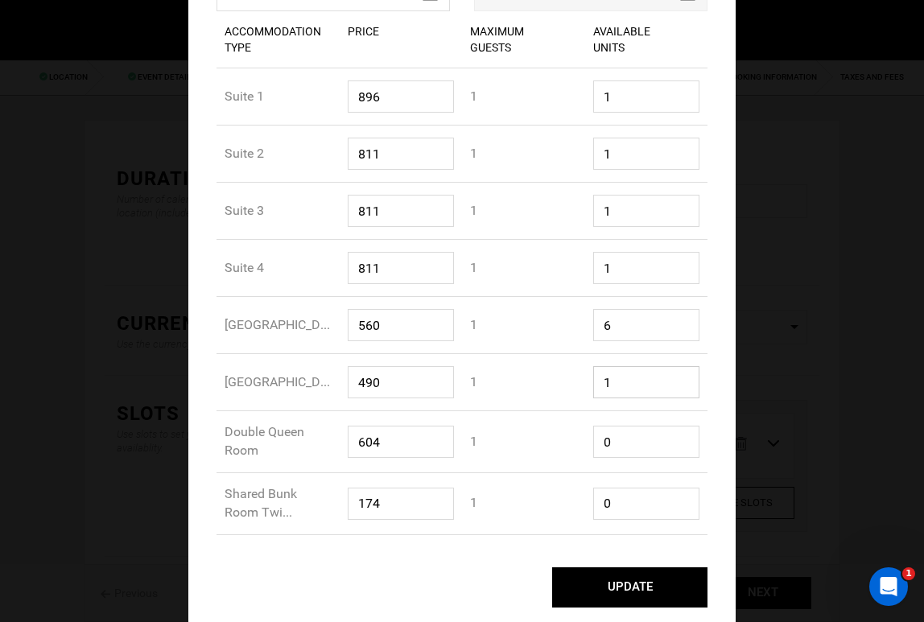
type input "1"
click at [620, 443] on input "0" at bounding box center [646, 442] width 107 height 32
type input "4"
click at [621, 509] on input "0" at bounding box center [646, 504] width 107 height 32
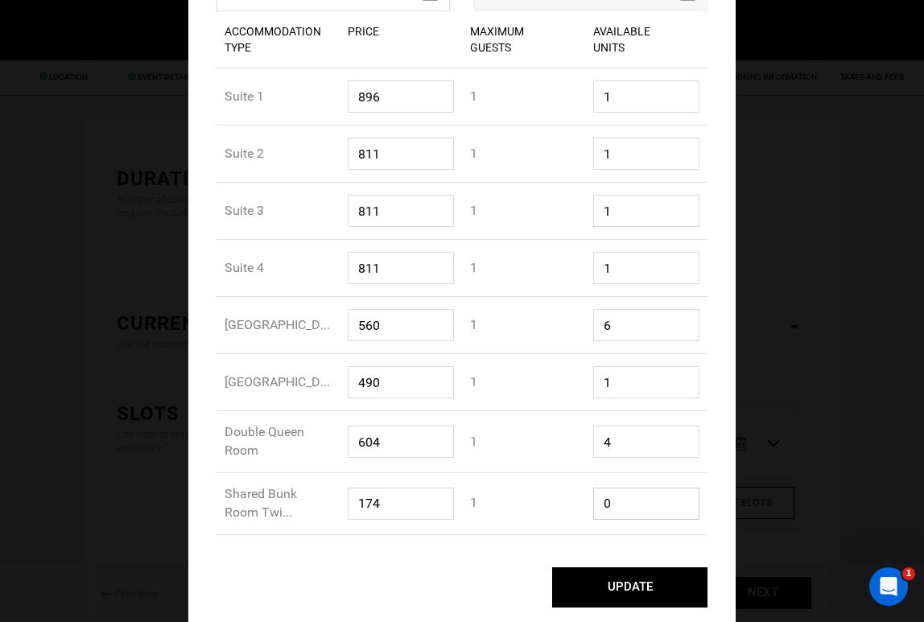
click at [621, 509] on input "0" at bounding box center [646, 504] width 107 height 32
type input "10"
click at [632, 586] on button "UPDATE" at bounding box center [629, 588] width 155 height 40
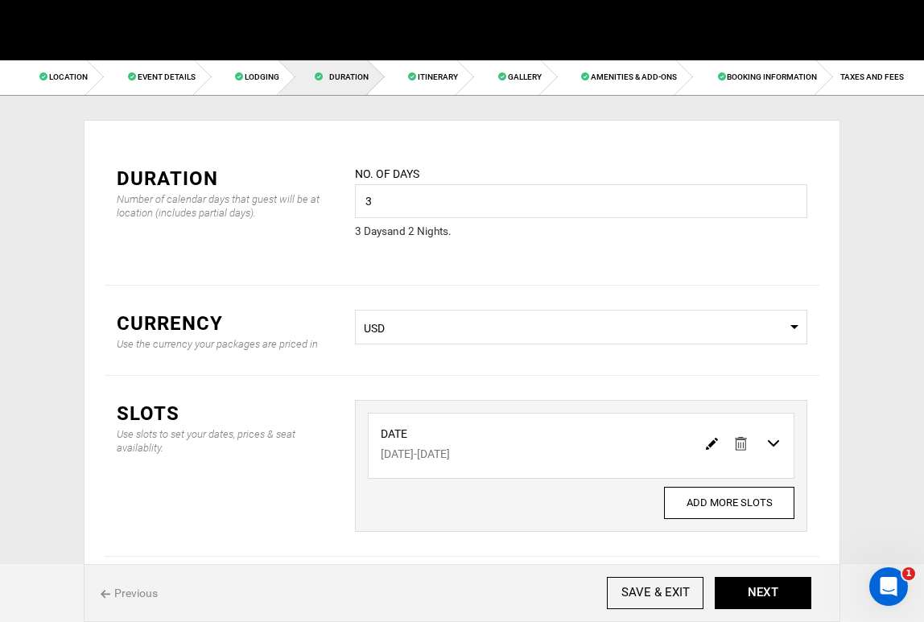
scroll to position [0, 0]
click at [764, 591] on button "NEXT" at bounding box center [763, 593] width 97 height 32
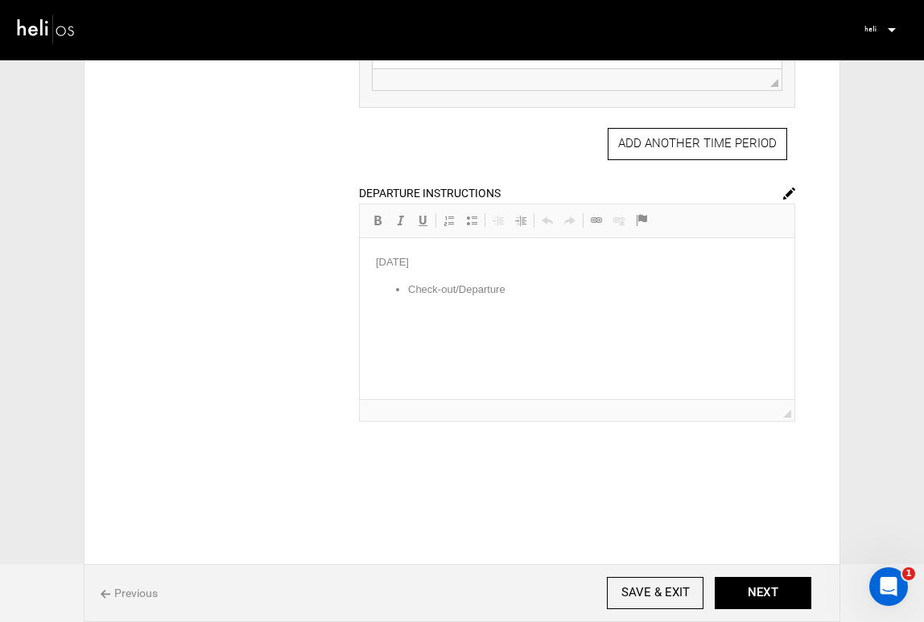
scroll to position [1035, 0]
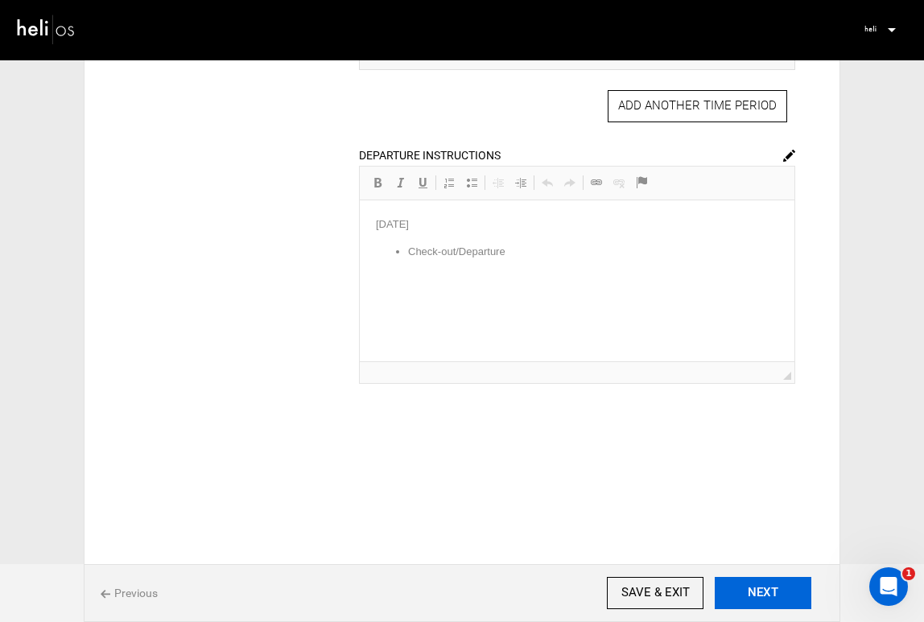
click at [764, 600] on button "NEXT" at bounding box center [763, 593] width 97 height 32
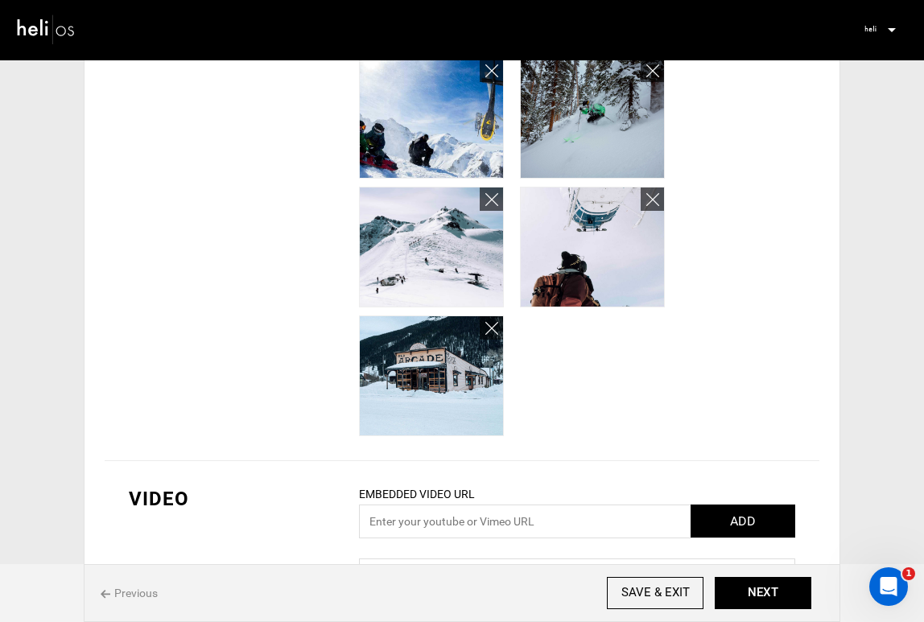
scroll to position [682, 0]
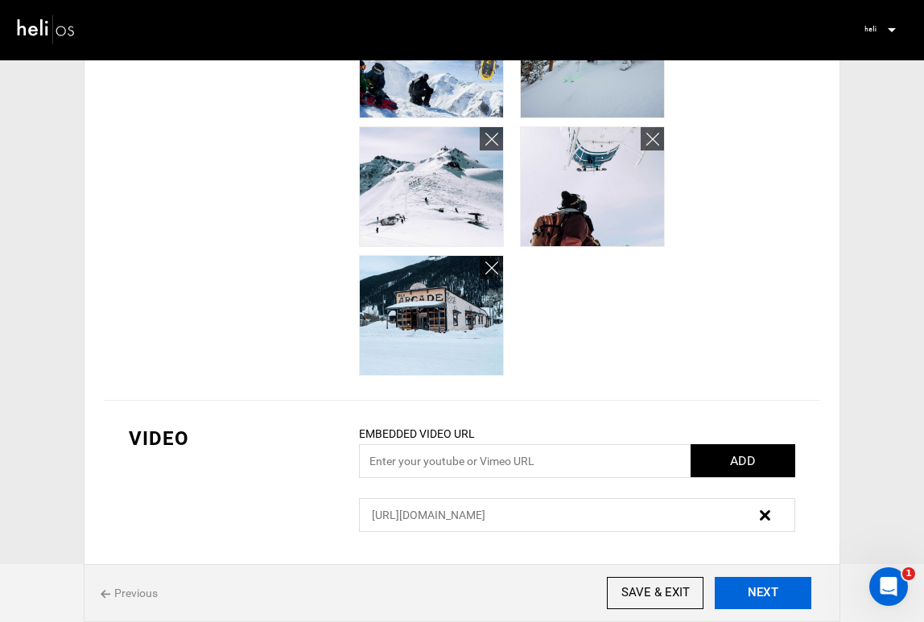
click at [766, 596] on button "NEXT" at bounding box center [763, 593] width 97 height 32
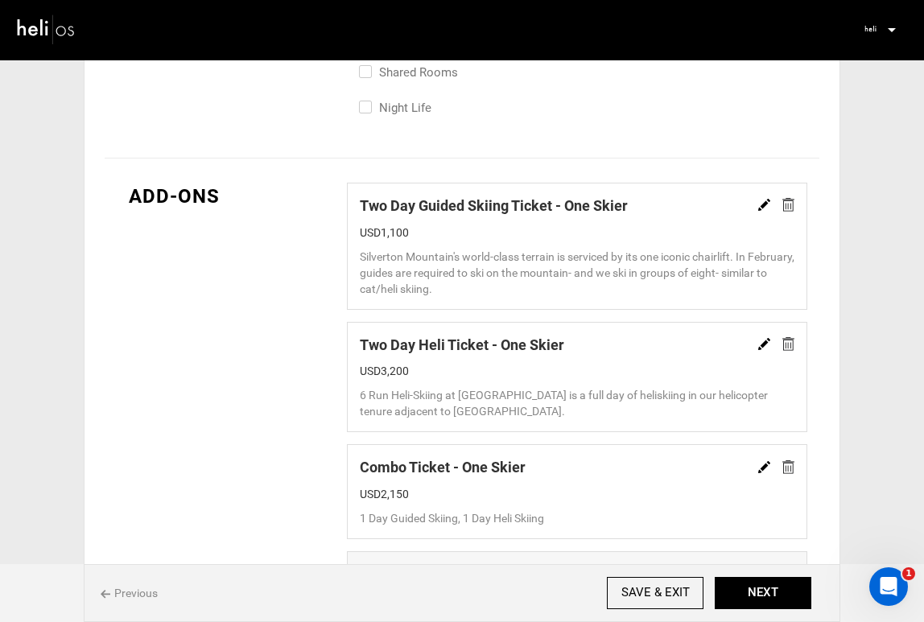
scroll to position [1085, 0]
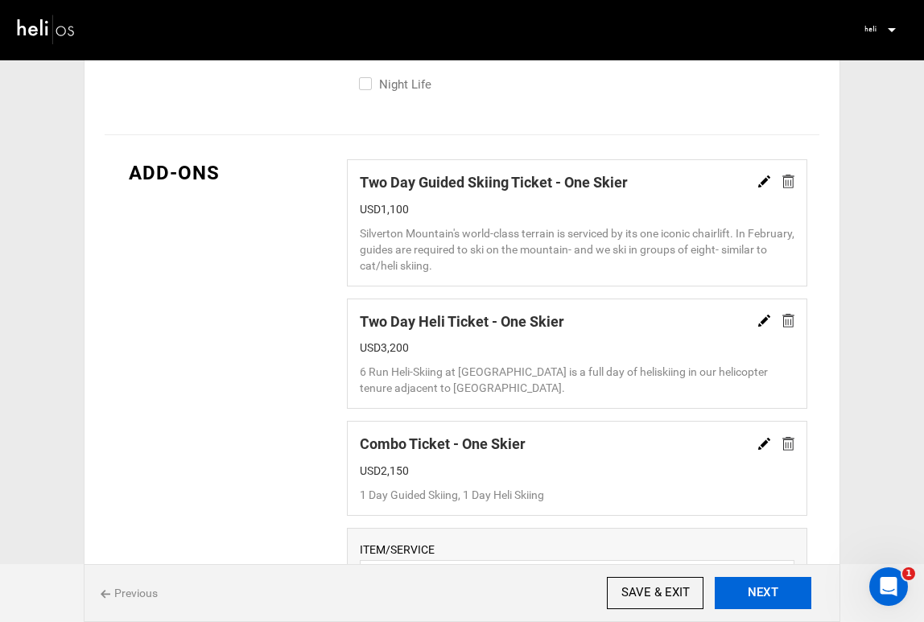
click at [757, 591] on button "NEXT" at bounding box center [763, 593] width 97 height 32
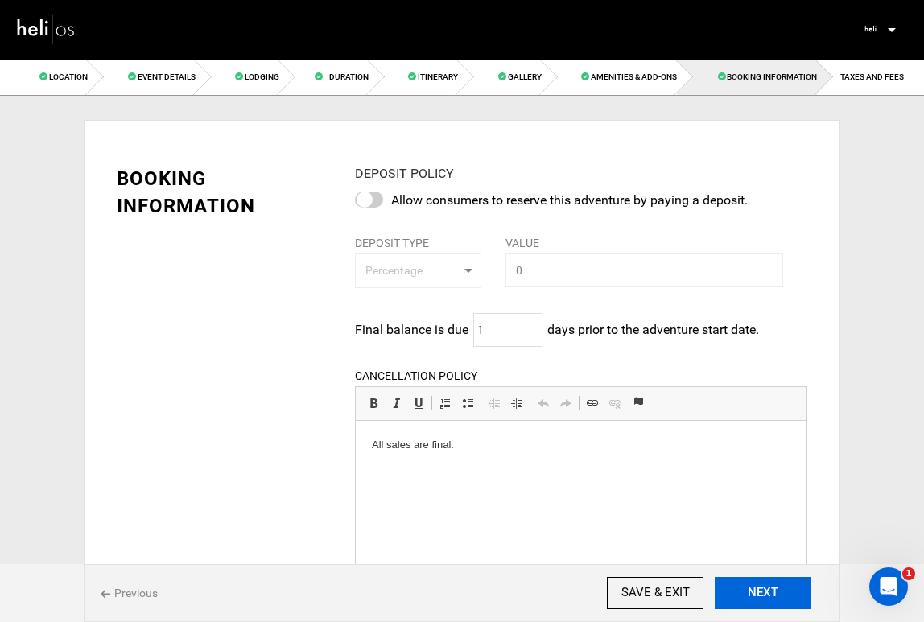
click at [757, 591] on button "NEXT" at bounding box center [763, 593] width 97 height 32
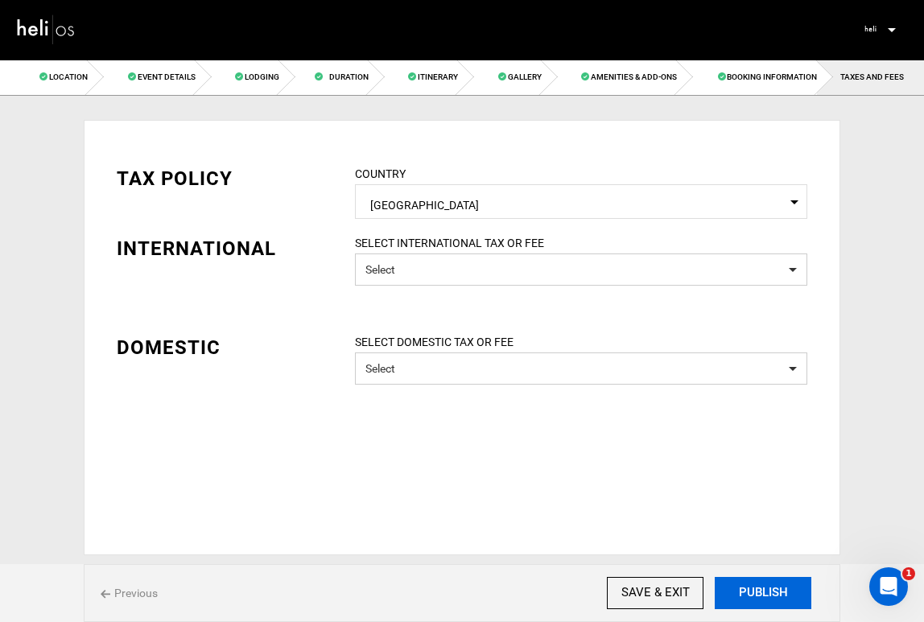
click at [757, 591] on button "PUBLISH" at bounding box center [763, 593] width 97 height 32
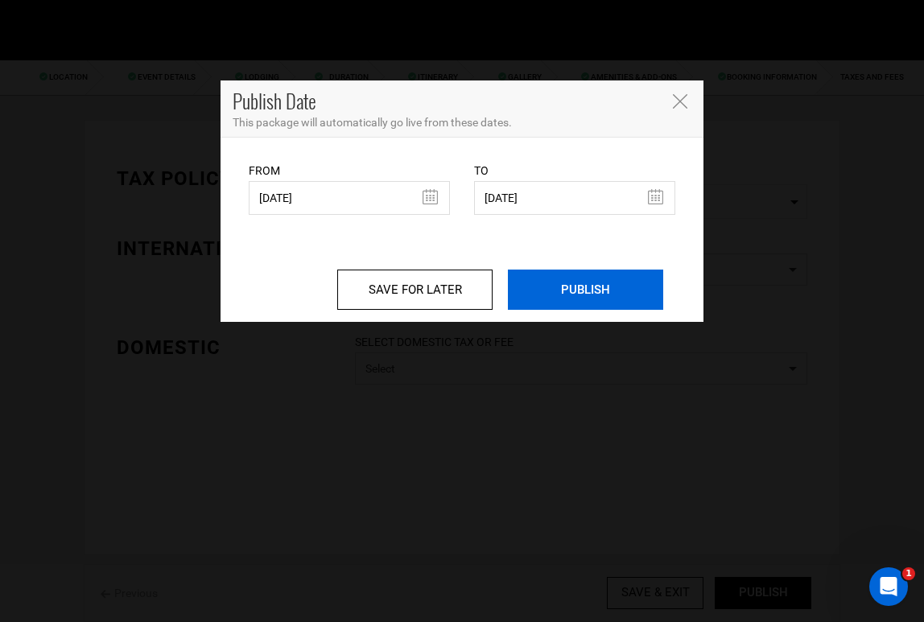
click at [592, 286] on input "PUBLISH" at bounding box center [585, 290] width 155 height 40
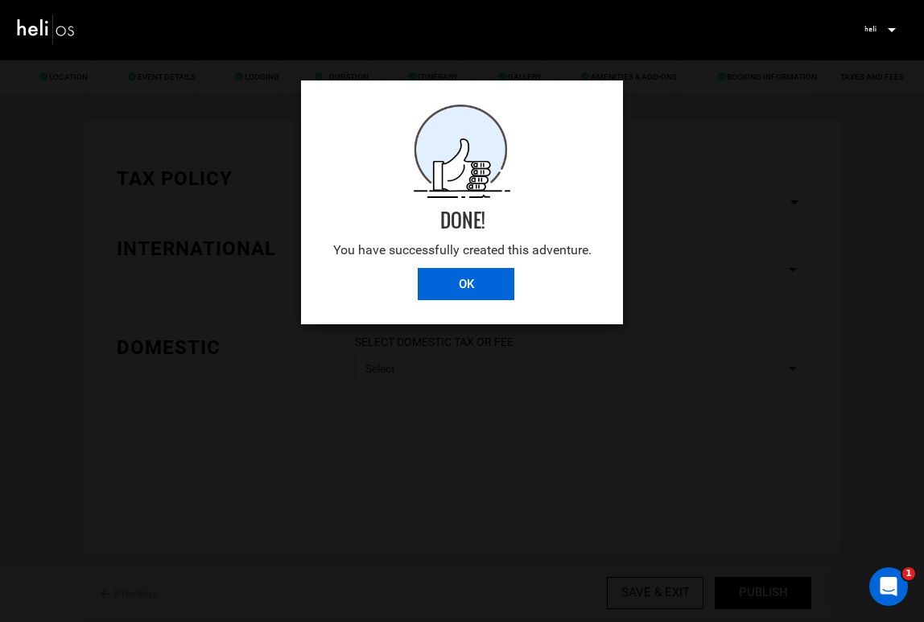
click at [478, 277] on input "OK" at bounding box center [466, 284] width 97 height 32
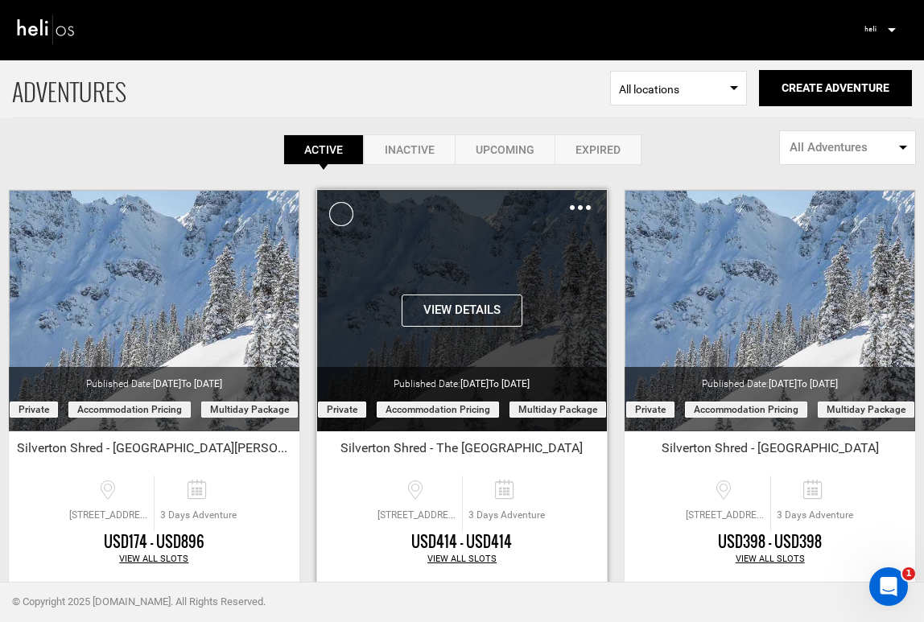
click at [473, 312] on button "View Details" at bounding box center [462, 311] width 121 height 32
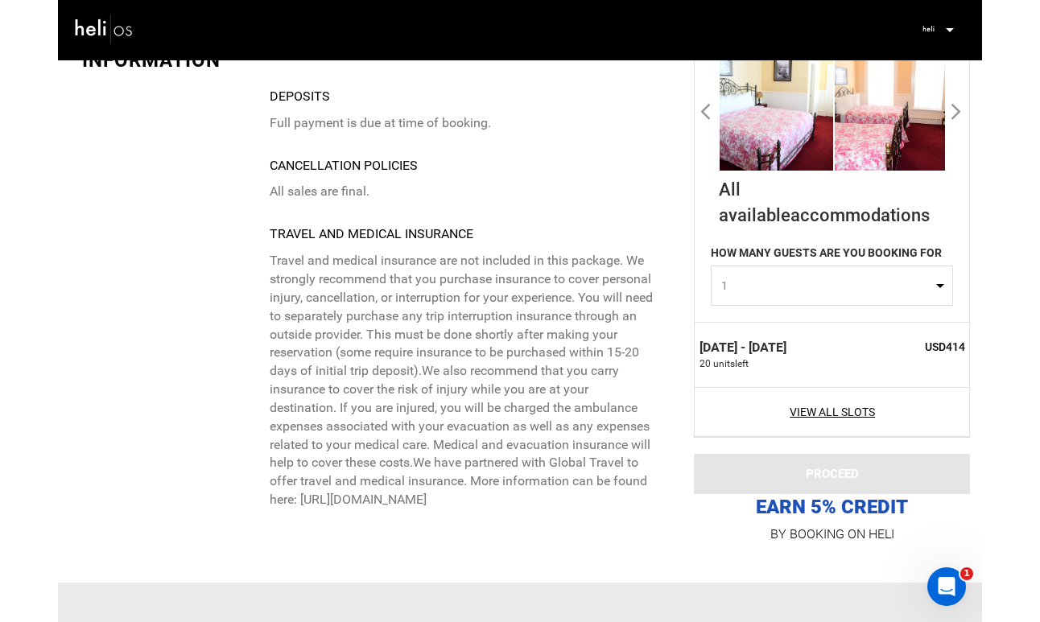
scroll to position [3791, 0]
